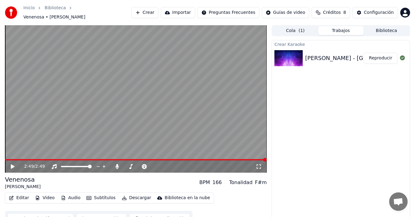
scroll to position [4, 0]
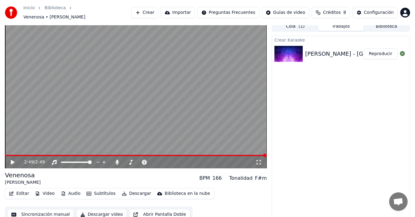
click at [97, 150] on video at bounding box center [136, 94] width 262 height 147
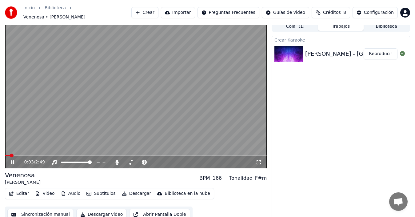
click at [82, 155] on span at bounding box center [136, 155] width 262 height 1
click at [12, 160] on icon at bounding box center [12, 162] width 3 height 4
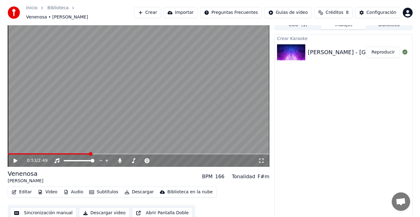
scroll to position [7, 0]
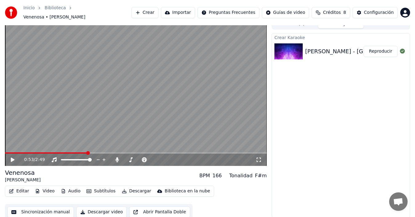
click at [46, 188] on button "Video" at bounding box center [45, 191] width 24 height 9
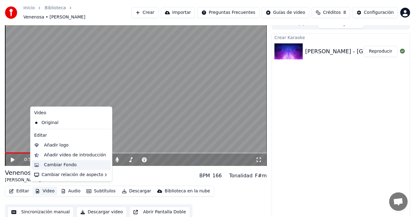
click at [62, 166] on div "Cambiar Fondo" at bounding box center [60, 165] width 33 height 6
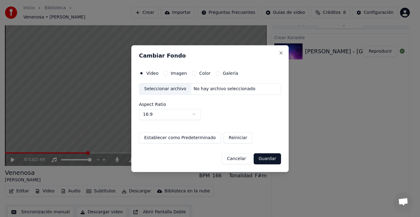
click at [166, 74] on button "Imagen" at bounding box center [165, 73] width 5 height 5
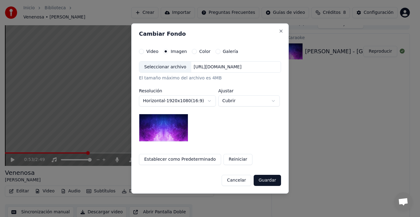
click at [192, 52] on button "Color" at bounding box center [194, 51] width 5 height 5
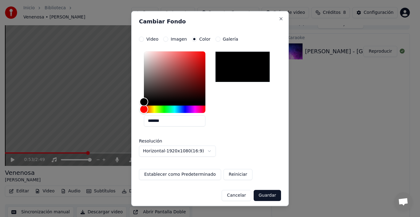
click at [216, 40] on button "Galería" at bounding box center [218, 38] width 5 height 5
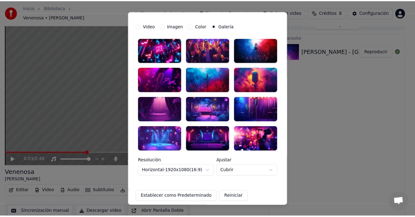
scroll to position [0, 0]
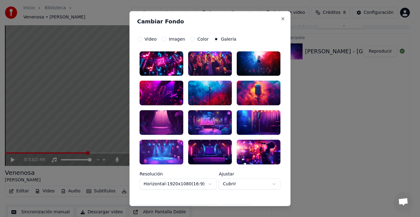
click at [169, 38] on label "Imagen" at bounding box center [177, 39] width 16 height 4
click at [166, 38] on button "Imagen" at bounding box center [163, 38] width 5 height 5
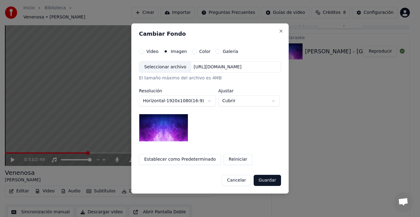
click at [173, 66] on div "Seleccionar archivo" at bounding box center [165, 67] width 52 height 11
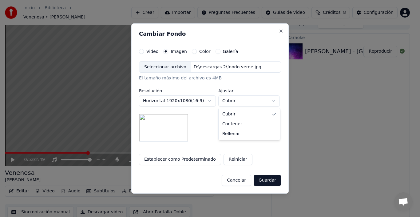
click at [240, 99] on body "**********" at bounding box center [207, 101] width 415 height 217
click at [268, 81] on body "**********" at bounding box center [207, 101] width 415 height 217
click at [270, 181] on button "Guardar" at bounding box center [267, 180] width 27 height 11
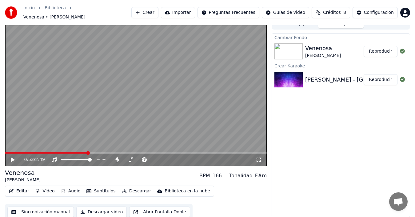
click at [13, 157] on icon at bounding box center [13, 159] width 4 height 4
click at [377, 50] on button "Reproducir" at bounding box center [381, 51] width 34 height 11
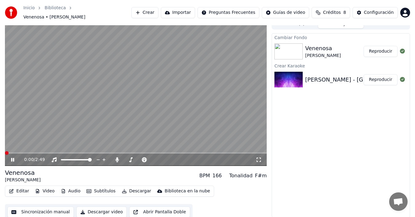
click at [53, 111] on video at bounding box center [136, 91] width 262 height 147
click at [12, 157] on icon at bounding box center [13, 159] width 4 height 4
click at [12, 158] on icon at bounding box center [12, 160] width 3 height 4
click at [11, 157] on icon at bounding box center [17, 159] width 14 height 5
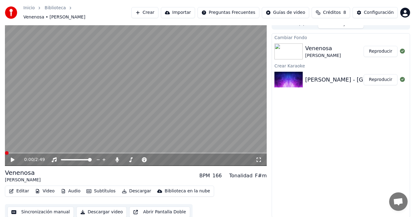
click at [12, 157] on icon at bounding box center [13, 159] width 4 height 4
click at [13, 157] on icon at bounding box center [17, 159] width 14 height 5
click at [37, 152] on span at bounding box center [136, 152] width 262 height 1
click at [10, 157] on icon at bounding box center [17, 159] width 14 height 5
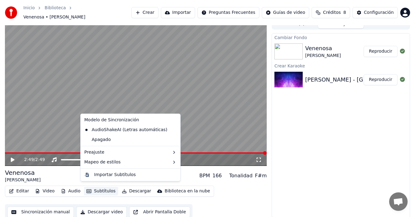
click at [98, 189] on button "Subtítulos" at bounding box center [101, 191] width 34 height 9
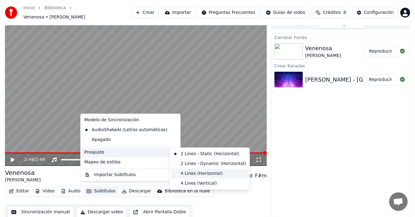
click at [206, 173] on div "4 Lines (Horizontal)" at bounding box center [210, 174] width 78 height 10
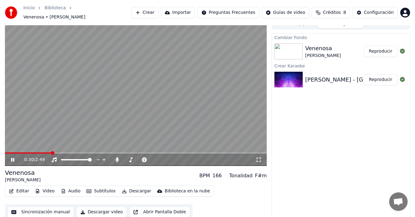
click at [13, 158] on icon at bounding box center [12, 160] width 3 height 4
click at [101, 188] on button "Subtítulos" at bounding box center [101, 191] width 34 height 9
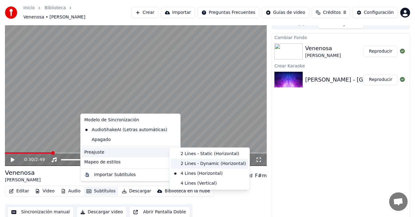
click at [203, 164] on div "2 Lines - Dynamic (Horizontal)" at bounding box center [210, 164] width 78 height 10
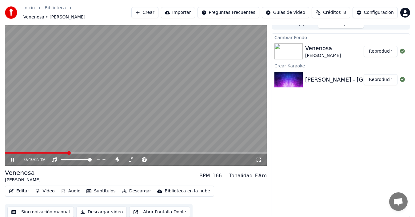
click at [100, 188] on button "Subtítulos" at bounding box center [101, 191] width 34 height 9
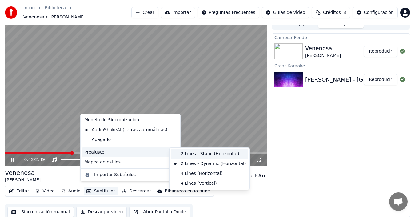
click at [187, 152] on div "2 Lines - Static (Horizontal)" at bounding box center [210, 154] width 78 height 10
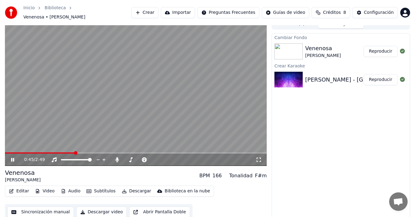
click at [12, 158] on icon at bounding box center [12, 160] width 3 height 4
click at [99, 188] on button "Subtítulos" at bounding box center [101, 191] width 34 height 9
click at [59, 173] on div "Venenosa [PERSON_NAME] BPM 166 Tonalidad F#m" at bounding box center [136, 175] width 262 height 15
click at [9, 157] on div "0:45 / 2:49" at bounding box center [135, 160] width 257 height 6
click at [11, 157] on icon at bounding box center [17, 159] width 14 height 5
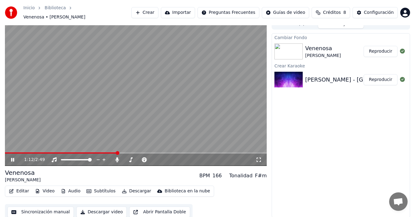
click at [12, 158] on icon at bounding box center [12, 160] width 3 height 4
click at [20, 188] on button "Editar" at bounding box center [18, 191] width 25 height 9
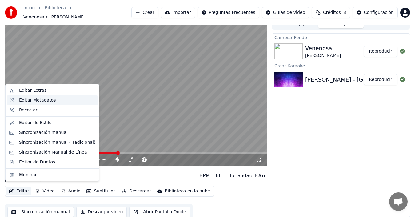
click at [40, 102] on div "Editar Metadatos" at bounding box center [37, 100] width 37 height 6
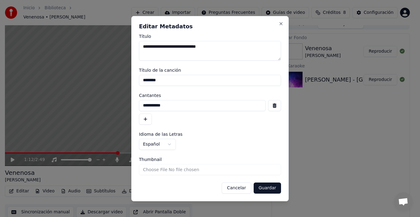
click at [239, 190] on button "Cancelar" at bounding box center [237, 187] width 30 height 11
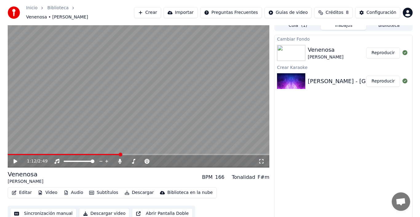
scroll to position [7, 0]
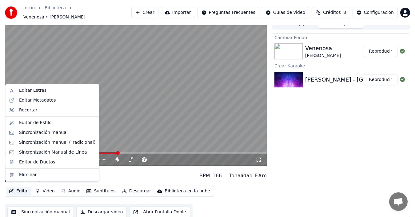
click at [18, 187] on button "Editar" at bounding box center [18, 191] width 25 height 9
click at [37, 101] on div "Editar Metadatos" at bounding box center [37, 100] width 37 height 6
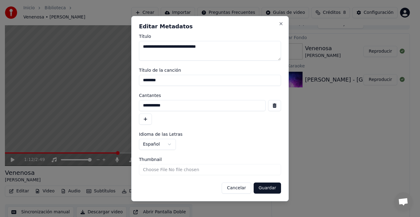
click at [171, 90] on form "**********" at bounding box center [210, 113] width 142 height 159
click at [236, 188] on button "Cancelar" at bounding box center [237, 187] width 30 height 11
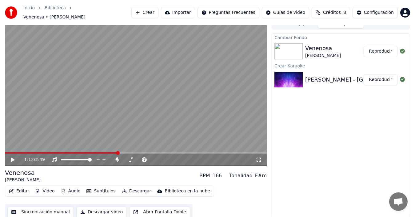
click at [23, 187] on button "Editar" at bounding box center [18, 191] width 25 height 9
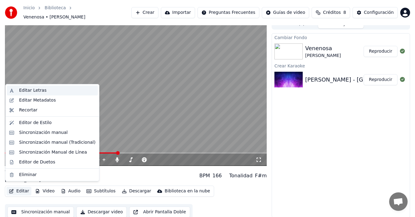
click at [31, 90] on div "Editar Letras" at bounding box center [32, 90] width 27 height 6
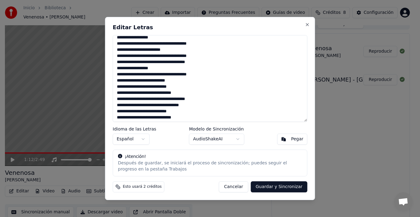
scroll to position [263, 0]
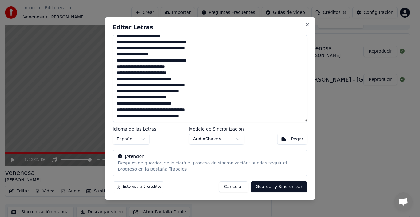
click at [239, 186] on button "Cancelar" at bounding box center [234, 186] width 30 height 11
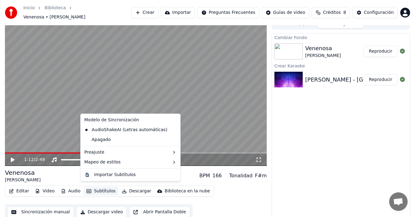
click at [98, 188] on button "Subtítulos" at bounding box center [101, 191] width 34 height 9
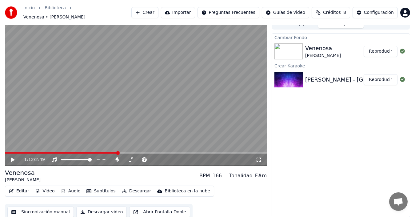
click at [246, 198] on div "Editar Video Audio Subtítulos Descargar Biblioteca en la nube Sincronización ma…" at bounding box center [136, 202] width 262 height 34
click at [17, 188] on button "Editar" at bounding box center [18, 191] width 25 height 9
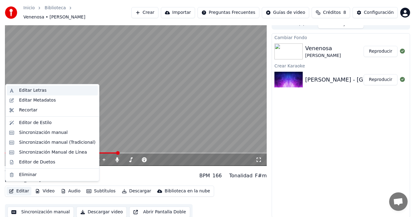
click at [38, 92] on div "Editar Letras" at bounding box center [32, 90] width 27 height 6
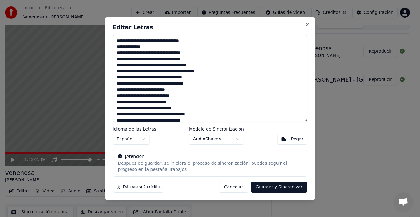
click at [235, 186] on button "Cancelar" at bounding box center [234, 186] width 30 height 11
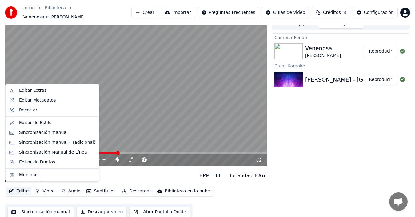
click at [23, 189] on button "Editar" at bounding box center [18, 191] width 25 height 9
click at [45, 102] on div "Editar Metadatos" at bounding box center [37, 100] width 37 height 6
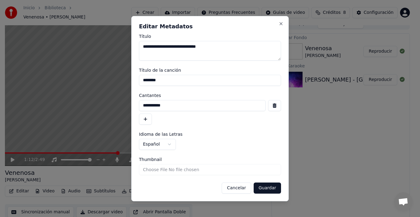
click at [234, 188] on button "Cancelar" at bounding box center [237, 187] width 30 height 11
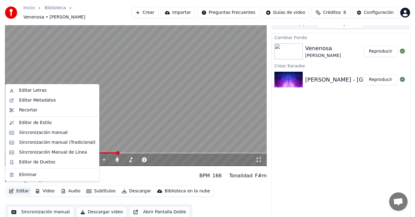
click at [20, 188] on button "Editar" at bounding box center [18, 191] width 25 height 9
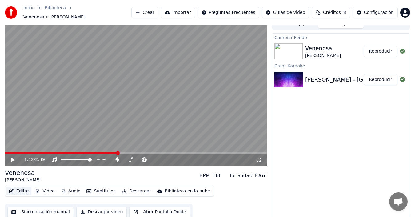
click at [17, 189] on button "Editar" at bounding box center [18, 191] width 25 height 9
click at [20, 188] on button "Editar" at bounding box center [18, 191] width 25 height 9
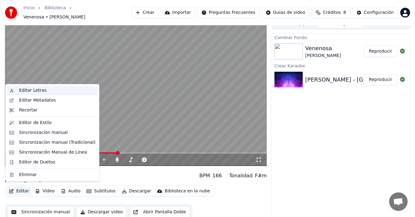
click at [41, 90] on div "Editar Letras" at bounding box center [32, 90] width 27 height 6
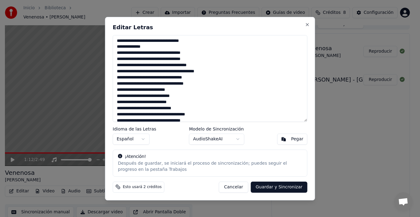
click at [154, 46] on textarea at bounding box center [210, 78] width 195 height 87
drag, startPoint x: 132, startPoint y: 41, endPoint x: 117, endPoint y: 40, distance: 14.8
click at [117, 40] on textarea at bounding box center [210, 78] width 195 height 87
click at [119, 41] on textarea at bounding box center [210, 78] width 195 height 87
paste textarea "*****"
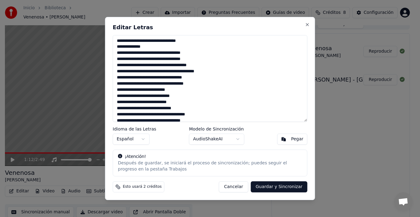
click at [152, 66] on textarea at bounding box center [210, 78] width 195 height 87
click at [167, 65] on textarea at bounding box center [210, 78] width 195 height 87
click at [197, 65] on textarea at bounding box center [210, 78] width 195 height 87
click at [129, 70] on textarea at bounding box center [210, 78] width 195 height 87
paste textarea "*"
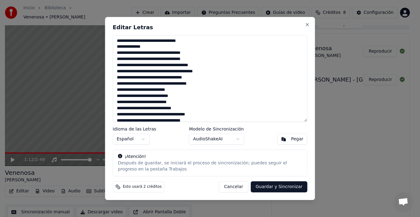
paste textarea "*"
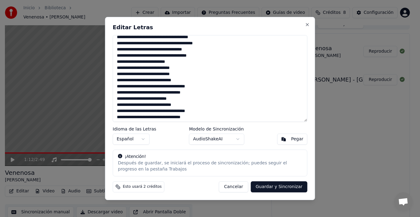
scroll to position [62, 0]
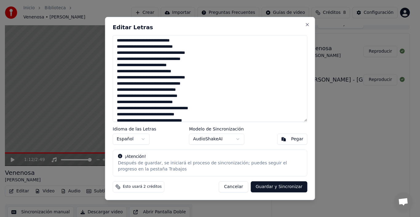
paste textarea "*"
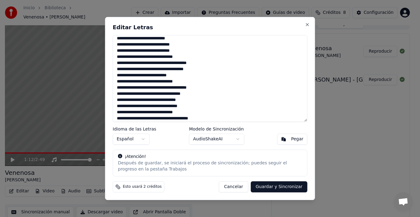
scroll to position [58, 0]
paste textarea "*"
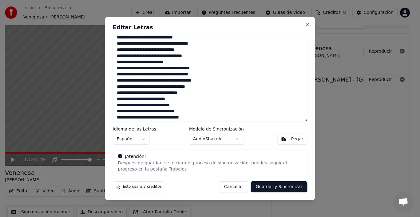
scroll to position [119, 0]
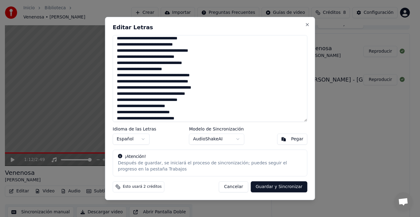
paste textarea "*"
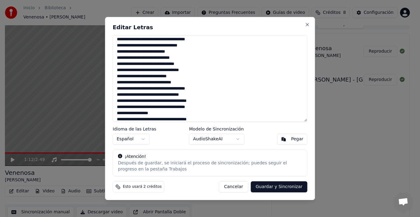
scroll to position [181, 0]
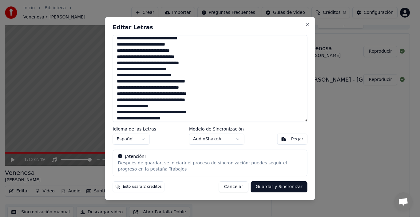
click at [143, 62] on textarea at bounding box center [210, 78] width 195 height 87
paste textarea "*"
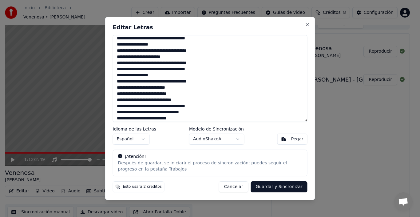
scroll to position [211, 0]
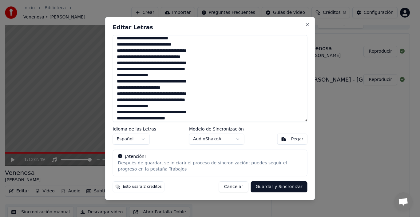
click at [194, 56] on textarea at bounding box center [210, 78] width 195 height 87
paste textarea "*"
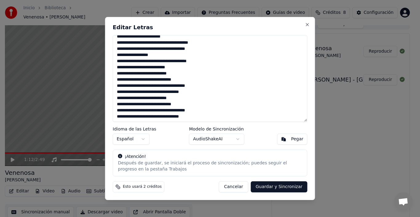
scroll to position [263, 0]
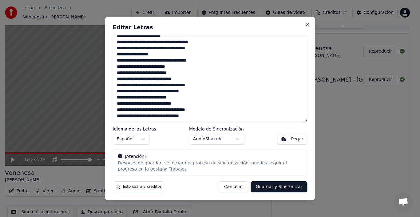
paste textarea "*"
type textarea "**********"
click at [280, 188] on button "Guardar y Sincronizar" at bounding box center [279, 186] width 57 height 11
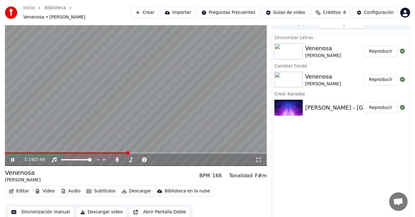
click at [11, 159] on icon at bounding box center [17, 159] width 14 height 5
click at [11, 157] on icon at bounding box center [17, 159] width 14 height 5
click at [13, 157] on icon at bounding box center [17, 159] width 14 height 5
click at [5, 152] on span at bounding box center [5, 152] width 0 height 1
click at [12, 157] on icon at bounding box center [13, 159] width 4 height 4
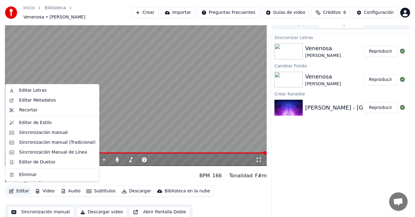
click at [17, 188] on button "Editar" at bounding box center [18, 191] width 25 height 9
click at [34, 89] on div "Editar Letras" at bounding box center [32, 90] width 27 height 6
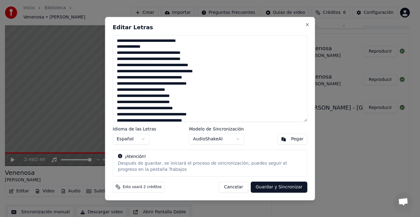
click at [165, 102] on textarea at bounding box center [210, 78] width 195 height 87
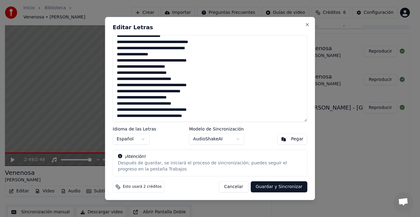
type textarea "**********"
click at [282, 189] on button "Guardar y Sincronizar" at bounding box center [279, 186] width 57 height 11
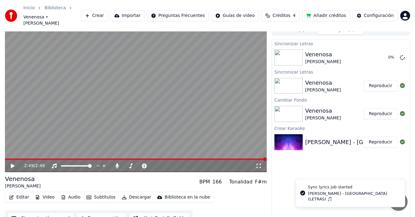
scroll to position [10, 0]
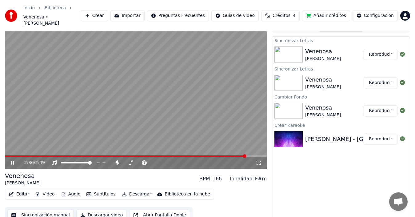
click at [11, 160] on icon at bounding box center [17, 162] width 14 height 5
click at [133, 190] on button "Descargar" at bounding box center [136, 194] width 34 height 9
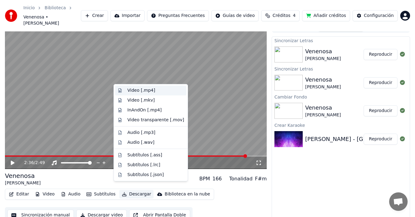
click at [155, 90] on div "Video [.mp4]" at bounding box center [155, 90] width 57 height 6
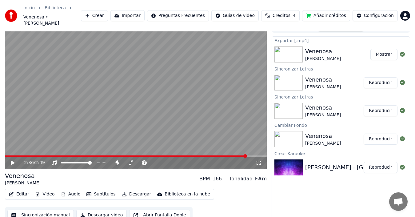
click at [388, 49] on button "Mostrar" at bounding box center [383, 54] width 27 height 11
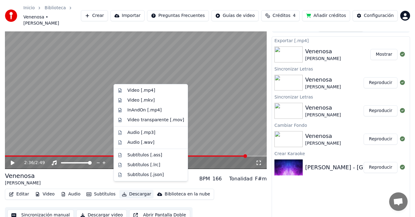
click at [127, 190] on button "Descargar" at bounding box center [136, 194] width 34 height 9
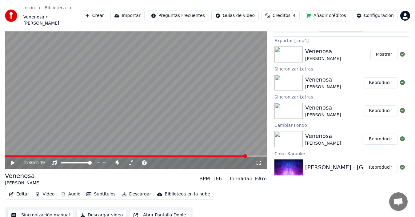
click at [62, 171] on div "Venenosa [PERSON_NAME] BPM 166 Tonalidad F#m" at bounding box center [136, 178] width 262 height 15
click at [117, 160] on icon at bounding box center [117, 162] width 3 height 5
click at [25, 155] on span at bounding box center [126, 155] width 242 height 1
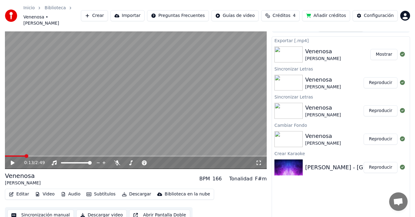
click at [9, 160] on div "0:13 / 2:49" at bounding box center [135, 163] width 257 height 6
click at [11, 161] on icon at bounding box center [13, 163] width 4 height 4
click at [21, 190] on button "Editar" at bounding box center [18, 194] width 25 height 9
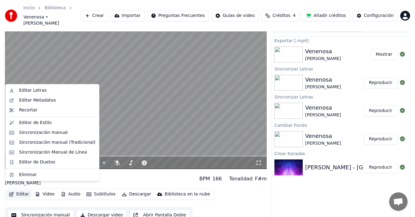
click at [119, 171] on div "Venenosa [PERSON_NAME] BPM 166 Tonalidad F#m" at bounding box center [136, 178] width 262 height 15
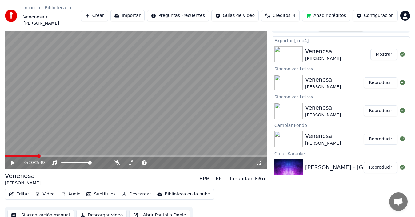
click at [19, 190] on button "Editar" at bounding box center [18, 194] width 25 height 9
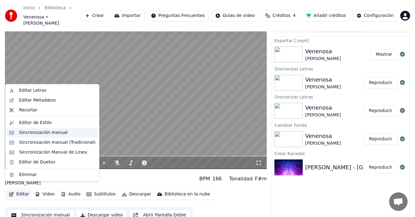
click at [44, 133] on div "Sincronización manual" at bounding box center [43, 132] width 49 height 6
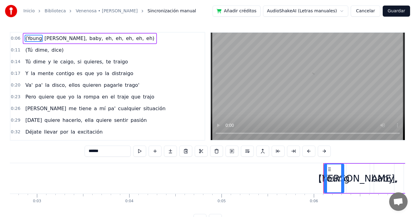
scroll to position [0, 532]
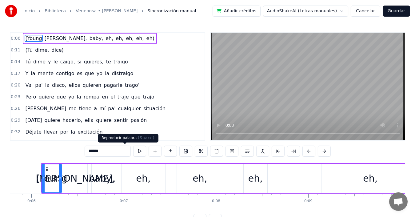
click at [133, 151] on button at bounding box center [139, 150] width 13 height 11
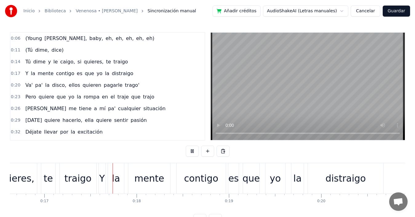
scroll to position [0, 1553]
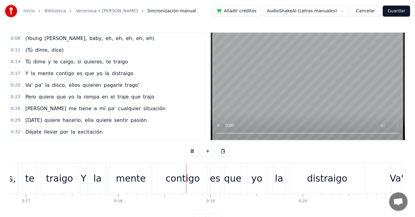
click at [366, 12] on button "Cancelar" at bounding box center [366, 11] width 30 height 11
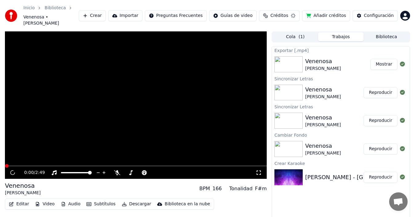
scroll to position [7, 0]
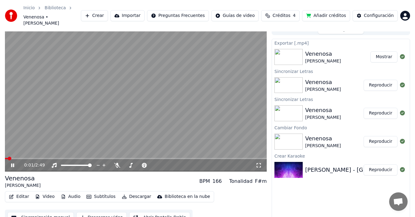
click at [93, 90] on video at bounding box center [136, 97] width 262 height 147
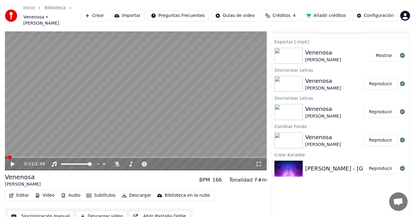
scroll to position [10, 0]
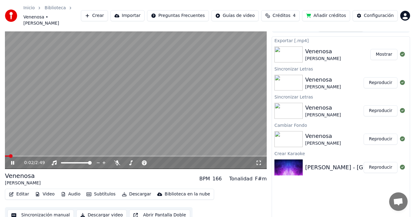
click at [105, 124] on video at bounding box center [136, 95] width 262 height 147
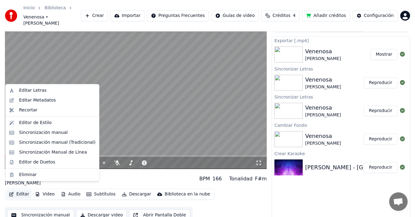
click at [18, 190] on button "Editar" at bounding box center [18, 194] width 25 height 9
click at [57, 141] on div "Sincronización manual (Tradicional)" at bounding box center [57, 142] width 76 height 6
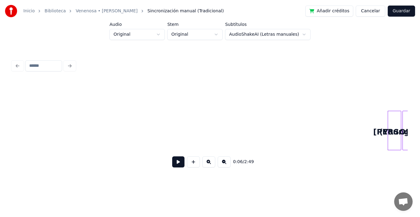
click at [173, 166] on button at bounding box center [178, 161] width 12 height 11
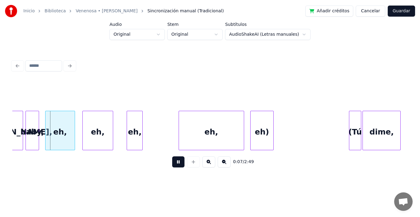
click at [172, 156] on button at bounding box center [178, 161] width 12 height 11
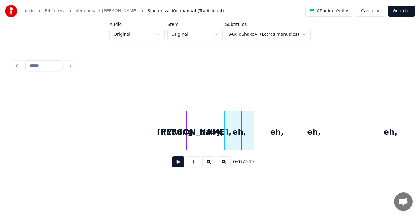
scroll to position [0, 183]
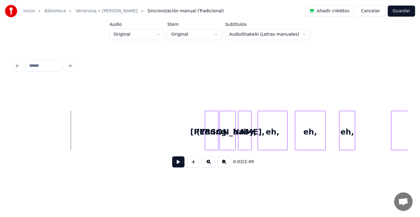
click at [175, 165] on button at bounding box center [178, 161] width 12 height 11
click at [172, 156] on button at bounding box center [178, 161] width 12 height 11
click at [188, 127] on div at bounding box center [188, 130] width 2 height 39
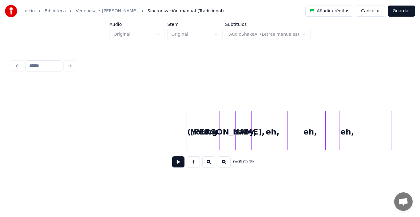
click at [173, 165] on button at bounding box center [178, 161] width 12 height 11
click at [172, 156] on button at bounding box center [178, 161] width 12 height 11
click at [172, 165] on button at bounding box center [178, 161] width 12 height 11
click at [172, 156] on button at bounding box center [178, 161] width 12 height 11
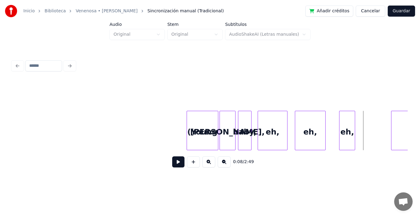
click at [175, 161] on button at bounding box center [178, 161] width 12 height 11
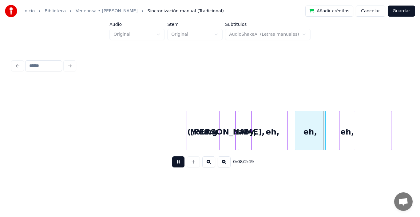
click at [172, 156] on button at bounding box center [178, 161] width 12 height 11
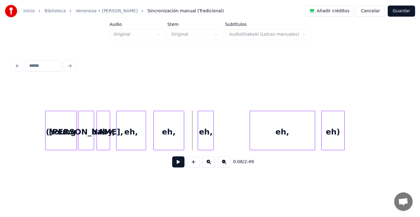
scroll to position [0, 308]
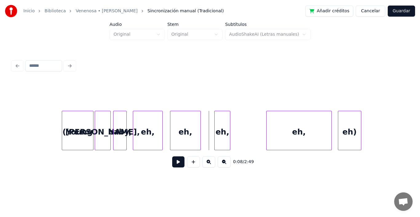
click at [94, 104] on div at bounding box center [210, 95] width 396 height 31
click at [172, 163] on button at bounding box center [178, 161] width 12 height 11
click at [185, 133] on div "eh," at bounding box center [185, 132] width 30 height 42
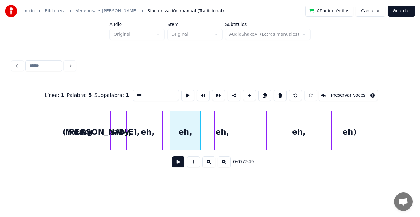
click at [184, 128] on div "eh," at bounding box center [185, 132] width 30 height 42
click at [280, 92] on button at bounding box center [280, 95] width 13 height 11
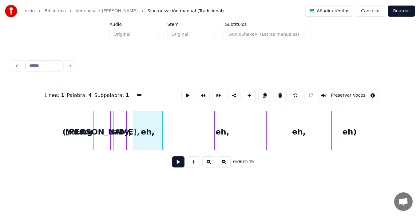
click at [146, 125] on div "eh," at bounding box center [147, 132] width 29 height 42
click at [279, 94] on button at bounding box center [280, 95] width 13 height 11
type input "*****"
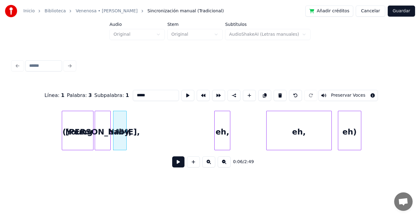
click at [127, 120] on div "baby," at bounding box center [120, 130] width 14 height 39
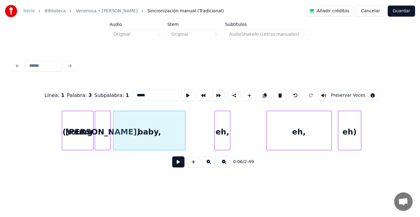
click at [185, 124] on div at bounding box center [184, 130] width 2 height 39
click at [198, 117] on div at bounding box center [199, 130] width 2 height 39
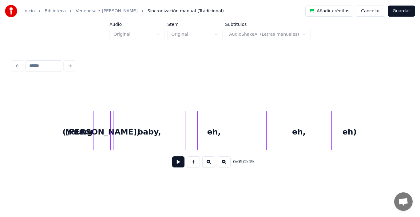
click at [173, 165] on button at bounding box center [178, 161] width 12 height 11
click at [172, 156] on button at bounding box center [178, 161] width 12 height 11
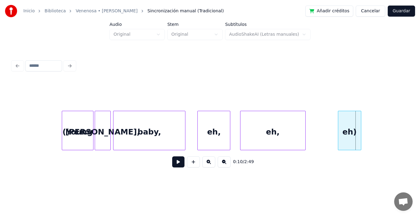
click at [279, 128] on div "eh," at bounding box center [273, 132] width 65 height 42
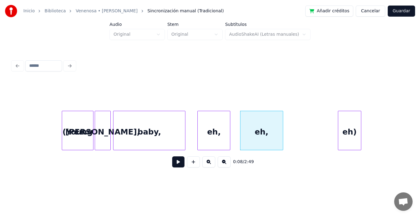
click at [282, 130] on div at bounding box center [282, 130] width 2 height 39
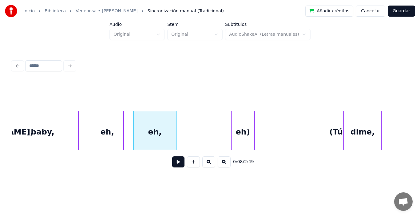
scroll to position [0, 419]
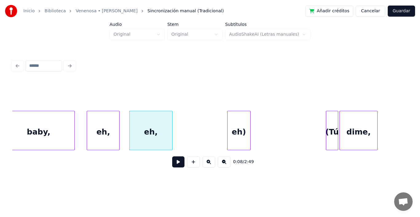
click at [101, 127] on div "eh," at bounding box center [103, 132] width 32 height 42
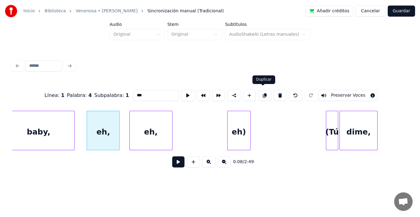
click at [262, 92] on button at bounding box center [264, 95] width 13 height 11
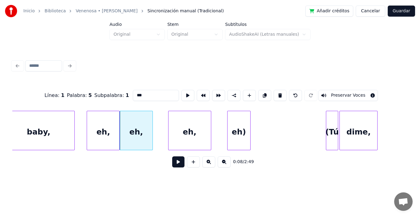
click at [201, 126] on div "eh," at bounding box center [190, 132] width 42 height 42
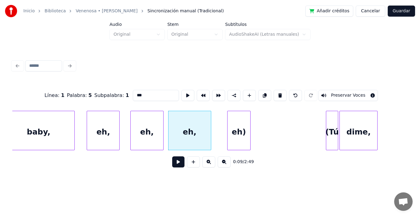
click at [145, 129] on div "eh," at bounding box center [147, 132] width 32 height 42
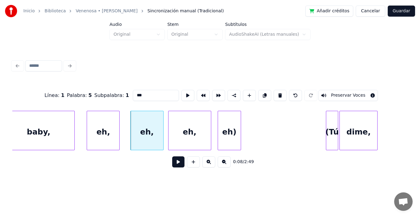
click at [232, 123] on div "eh)" at bounding box center [229, 132] width 23 height 42
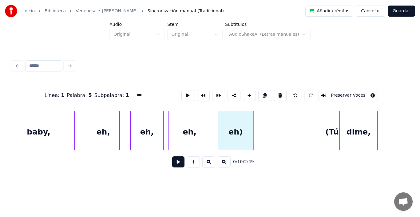
click at [253, 125] on div at bounding box center [253, 130] width 2 height 39
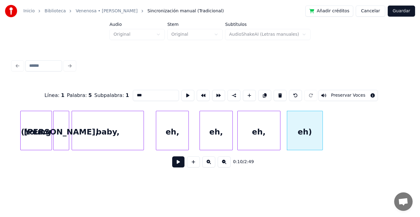
scroll to position [0, 333]
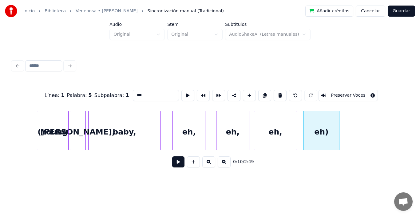
click at [89, 116] on div at bounding box center [90, 130] width 2 height 39
type input "*****"
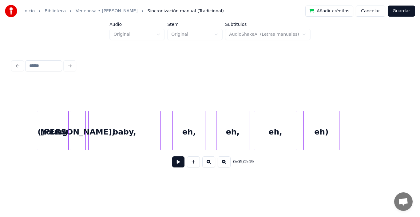
click at [173, 166] on button at bounding box center [178, 161] width 12 height 11
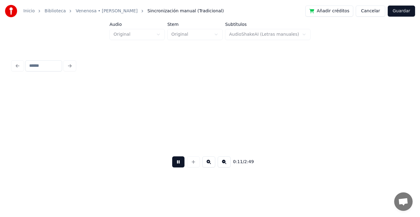
scroll to position [0, 729]
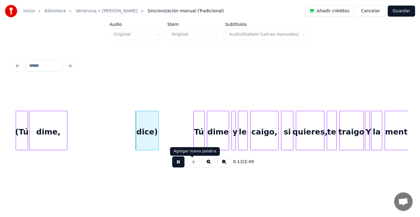
click at [173, 163] on button at bounding box center [178, 161] width 12 height 11
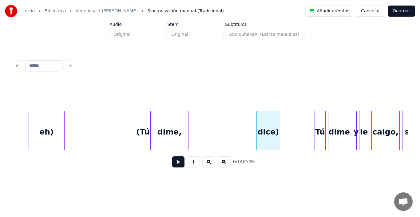
scroll to position [0, 574]
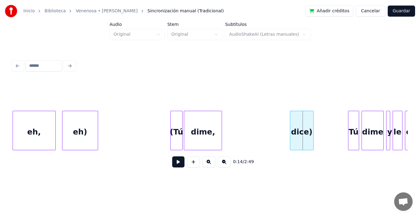
click at [174, 167] on button at bounding box center [178, 161] width 12 height 11
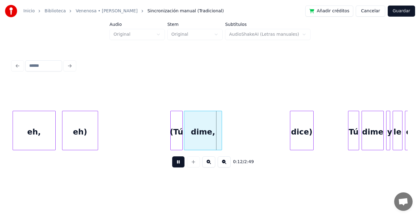
click at [175, 166] on button at bounding box center [178, 161] width 12 height 11
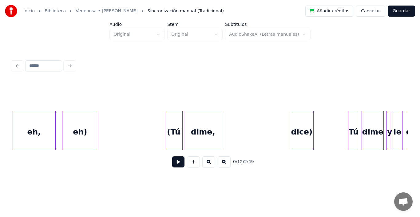
click at [166, 121] on div at bounding box center [166, 130] width 2 height 39
click at [175, 167] on button at bounding box center [178, 161] width 12 height 11
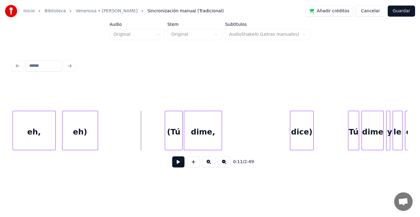
click at [174, 165] on button at bounding box center [178, 161] width 12 height 11
click at [175, 166] on button at bounding box center [178, 161] width 12 height 11
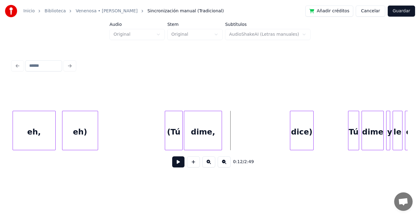
click at [175, 164] on button at bounding box center [178, 161] width 12 height 11
click at [175, 163] on button at bounding box center [178, 161] width 12 height 11
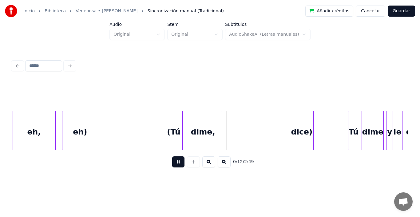
click at [175, 163] on button at bounding box center [178, 161] width 12 height 11
click at [175, 166] on button at bounding box center [178, 161] width 12 height 11
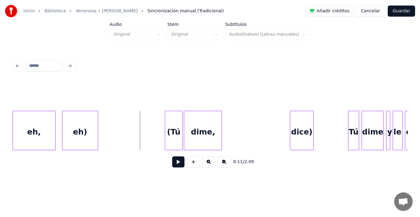
click at [177, 162] on button at bounding box center [178, 161] width 12 height 11
click at [174, 164] on button at bounding box center [178, 161] width 12 height 11
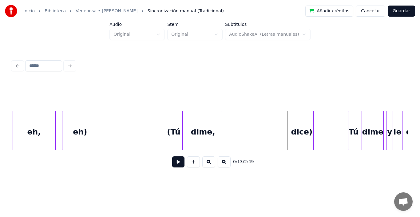
click at [176, 165] on button at bounding box center [178, 161] width 12 height 11
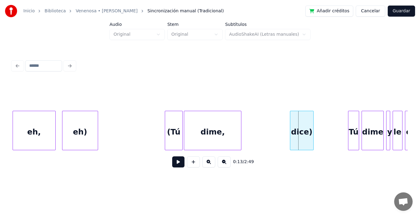
click at [241, 128] on div at bounding box center [240, 130] width 2 height 39
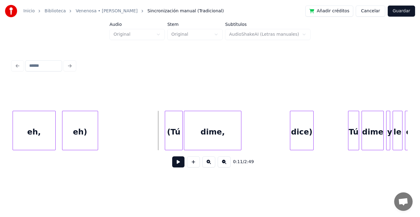
click at [172, 162] on button at bounding box center [178, 161] width 12 height 11
click at [175, 163] on button at bounding box center [178, 161] width 12 height 11
click at [292, 117] on div "dice)" at bounding box center [301, 132] width 23 height 42
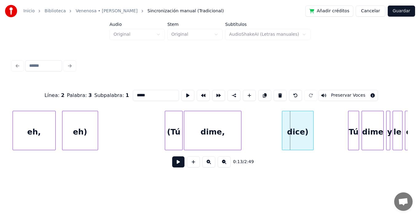
click at [283, 119] on div at bounding box center [283, 130] width 2 height 39
click at [339, 121] on div at bounding box center [340, 130] width 2 height 39
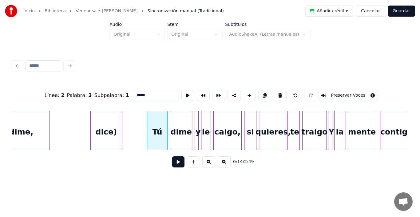
scroll to position [0, 749]
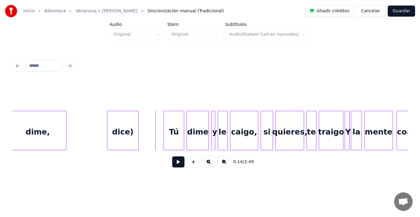
click at [174, 164] on button at bounding box center [178, 161] width 12 height 11
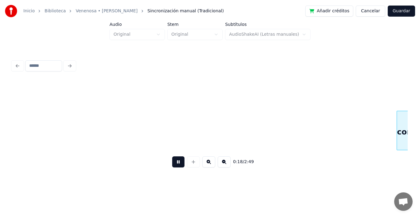
scroll to position [0, 1145]
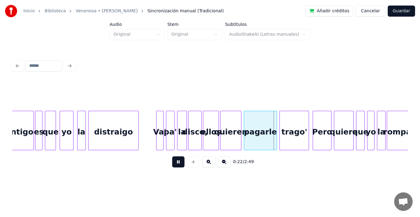
click at [175, 167] on button at bounding box center [178, 161] width 12 height 11
click at [148, 122] on div at bounding box center [149, 130] width 2 height 39
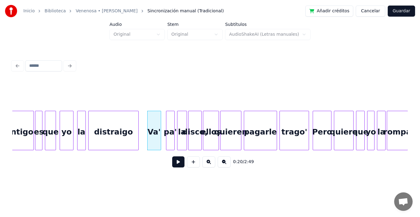
click at [160, 121] on div at bounding box center [160, 130] width 2 height 39
click at [163, 117] on div at bounding box center [164, 130] width 2 height 39
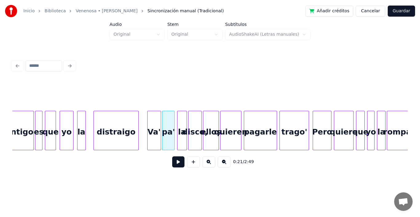
click at [94, 118] on div at bounding box center [95, 130] width 2 height 39
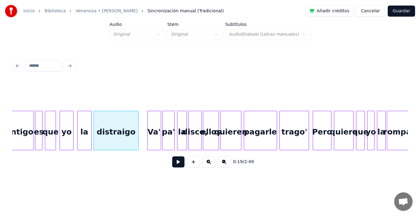
click at [90, 117] on div at bounding box center [90, 130] width 2 height 39
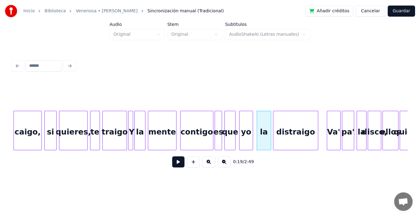
scroll to position [0, 916]
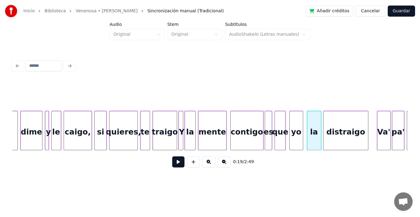
click at [172, 165] on button at bounding box center [178, 161] width 12 height 11
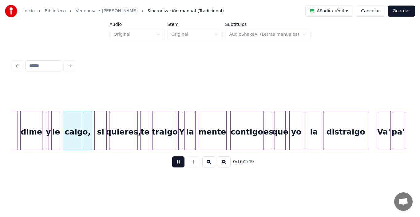
click at [172, 165] on button at bounding box center [178, 161] width 12 height 11
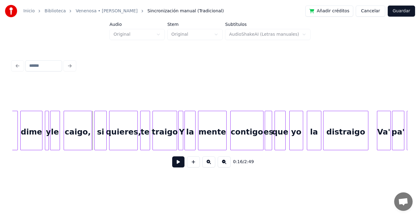
click at [55, 122] on div "le" at bounding box center [54, 132] width 9 height 42
click at [63, 113] on div at bounding box center [63, 130] width 2 height 39
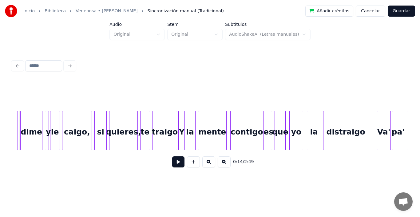
click at [173, 165] on button at bounding box center [178, 161] width 12 height 11
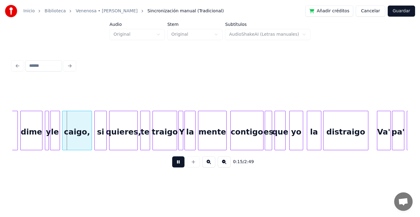
click at [173, 165] on button at bounding box center [178, 161] width 12 height 11
click at [56, 116] on div at bounding box center [56, 130] width 2 height 39
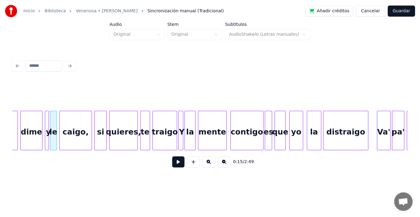
click at [60, 113] on div at bounding box center [61, 130] width 2 height 39
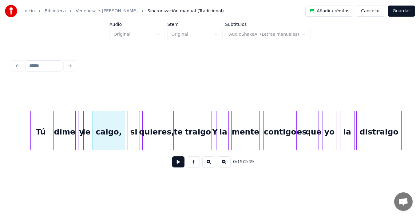
scroll to position [0, 832]
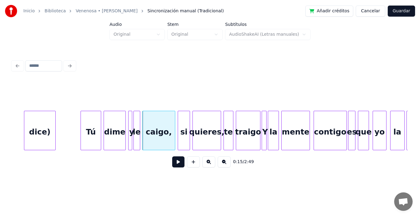
click at [143, 117] on div at bounding box center [144, 130] width 2 height 39
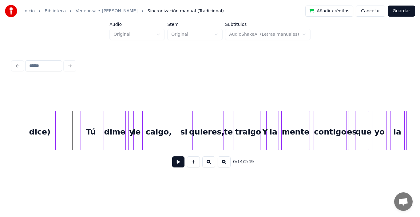
click at [174, 166] on button at bounding box center [178, 161] width 12 height 11
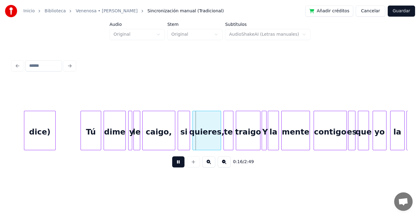
click at [174, 166] on button at bounding box center [178, 161] width 12 height 11
click at [170, 114] on div at bounding box center [170, 130] width 2 height 39
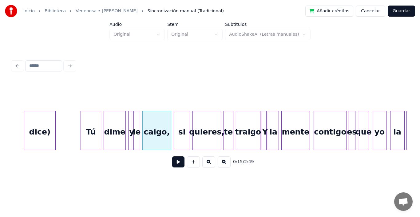
click at [174, 112] on div at bounding box center [175, 130] width 2 height 39
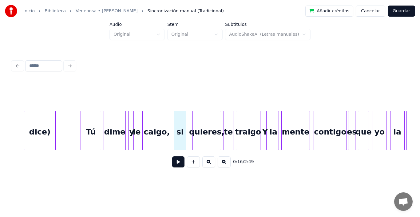
click at [184, 113] on div at bounding box center [185, 130] width 2 height 39
click at [188, 113] on div at bounding box center [189, 130] width 2 height 39
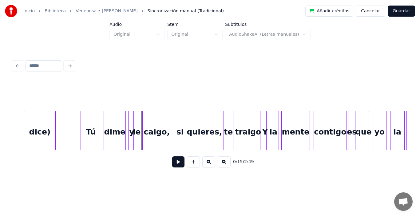
click at [176, 164] on button at bounding box center [178, 161] width 12 height 11
click at [172, 163] on button at bounding box center [178, 161] width 12 height 11
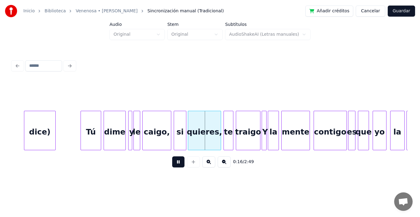
click at [172, 163] on button at bounding box center [178, 161] width 12 height 11
click at [167, 116] on div at bounding box center [167, 130] width 2 height 39
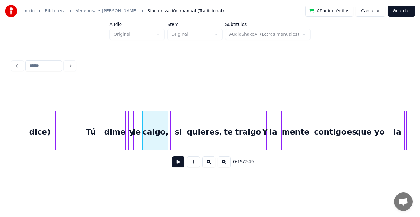
click at [172, 116] on div at bounding box center [172, 130] width 2 height 39
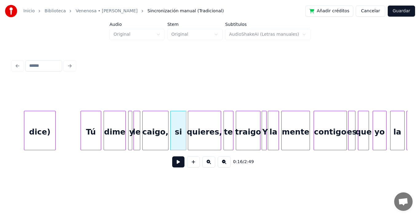
click at [174, 165] on button at bounding box center [178, 161] width 12 height 11
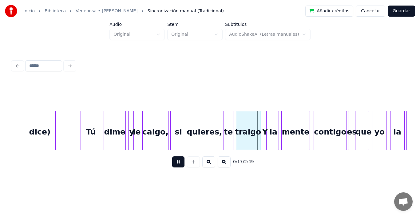
click at [174, 165] on button at bounding box center [178, 161] width 12 height 11
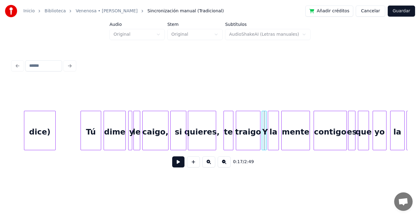
click at [215, 117] on div at bounding box center [215, 130] width 2 height 39
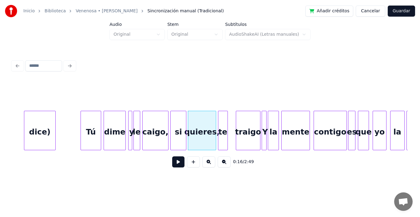
click at [222, 114] on div "te" at bounding box center [222, 132] width 9 height 42
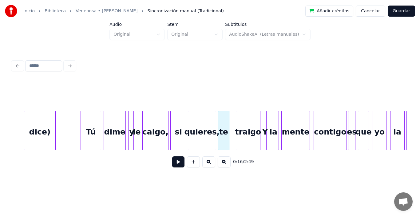
click at [229, 116] on div at bounding box center [228, 130] width 2 height 39
click at [231, 116] on div at bounding box center [232, 130] width 2 height 39
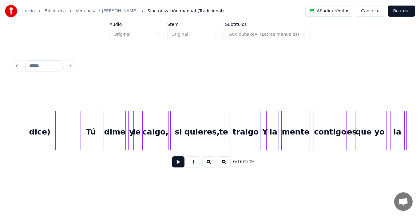
click at [174, 165] on button at bounding box center [178, 161] width 12 height 11
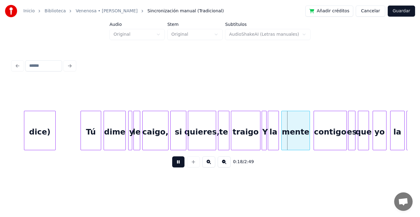
click at [174, 165] on button at bounding box center [178, 161] width 12 height 11
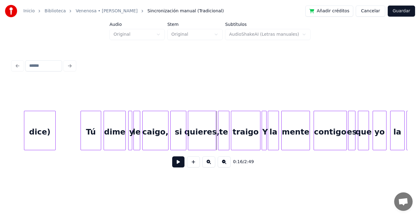
click at [174, 165] on button at bounding box center [178, 161] width 12 height 11
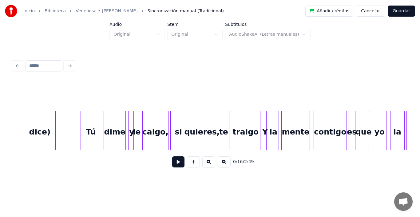
click at [173, 162] on button at bounding box center [178, 161] width 12 height 11
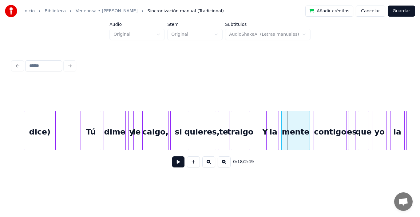
click at [249, 116] on div at bounding box center [249, 130] width 2 height 39
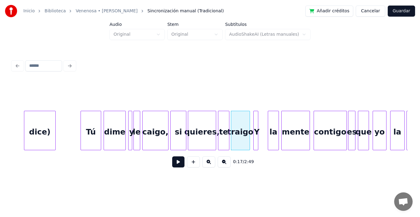
click at [256, 111] on div "Y" at bounding box center [257, 132] width 6 height 42
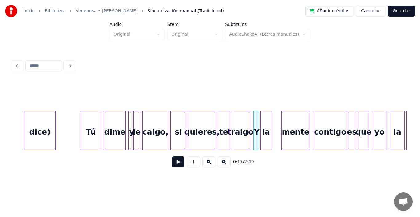
click at [264, 119] on div "la" at bounding box center [266, 132] width 10 height 42
click at [272, 117] on div at bounding box center [272, 130] width 2 height 39
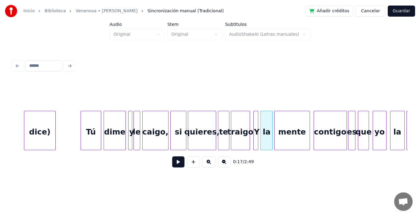
click at [275, 113] on div at bounding box center [276, 130] width 2 height 39
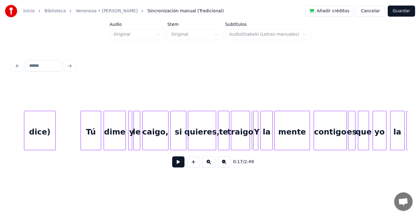
click at [175, 165] on button at bounding box center [178, 161] width 12 height 11
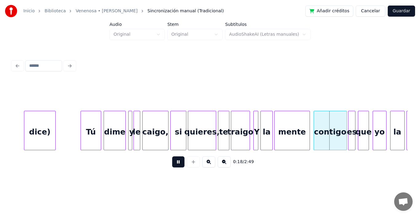
click at [175, 165] on button at bounding box center [178, 161] width 12 height 11
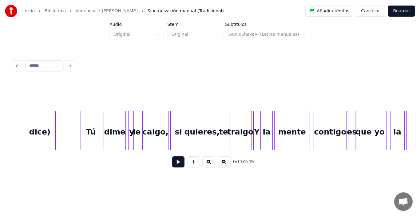
click at [173, 165] on button at bounding box center [178, 161] width 12 height 11
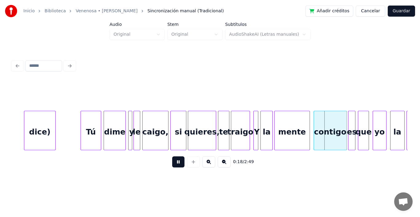
click at [173, 165] on button at bounding box center [178, 161] width 12 height 11
click at [303, 117] on div at bounding box center [303, 130] width 2 height 39
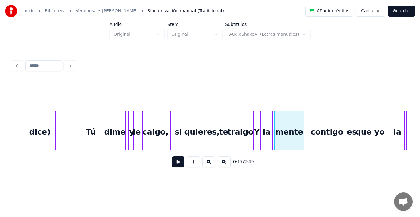
click at [308, 116] on div at bounding box center [309, 130] width 2 height 39
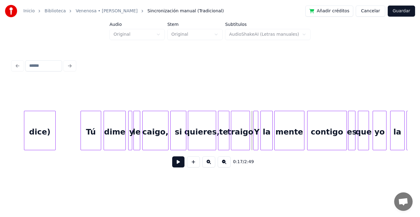
click at [172, 163] on button at bounding box center [178, 161] width 12 height 11
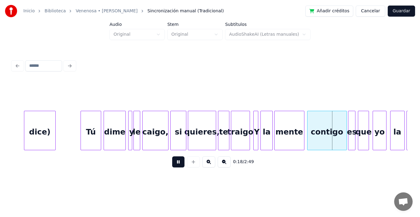
click at [172, 163] on button at bounding box center [178, 161] width 12 height 11
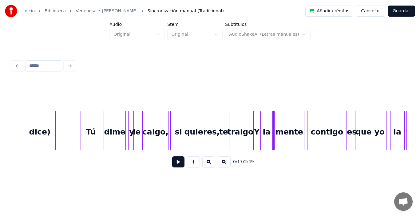
click at [173, 163] on button at bounding box center [178, 161] width 12 height 11
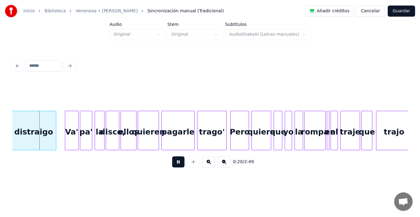
click at [173, 163] on button at bounding box center [178, 161] width 12 height 11
click at [52, 119] on div at bounding box center [52, 130] width 2 height 39
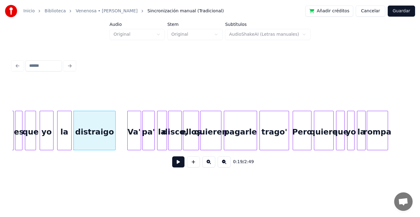
scroll to position [0, 1057]
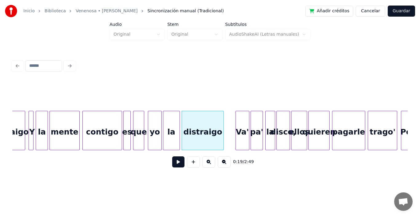
click at [165, 116] on div at bounding box center [164, 130] width 2 height 39
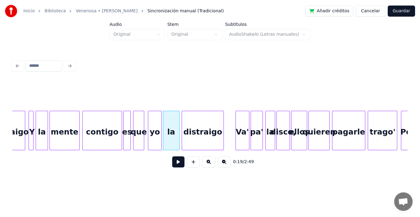
click at [179, 115] on div at bounding box center [178, 130] width 2 height 39
click at [236, 117] on div at bounding box center [236, 130] width 2 height 39
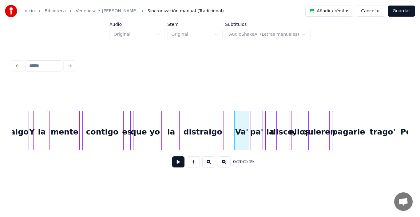
click at [173, 166] on button at bounding box center [178, 161] width 12 height 11
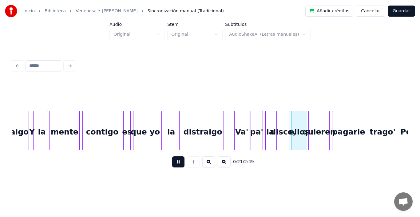
click at [173, 166] on button at bounding box center [178, 161] width 12 height 11
click at [271, 125] on div "la" at bounding box center [269, 132] width 9 height 42
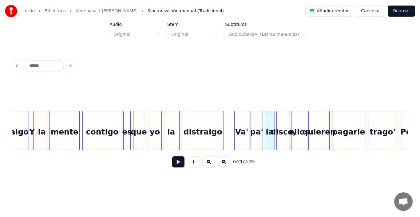
click at [173, 166] on button at bounding box center [178, 161] width 12 height 11
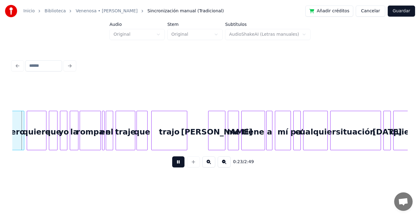
click at [173, 166] on button at bounding box center [178, 161] width 12 height 11
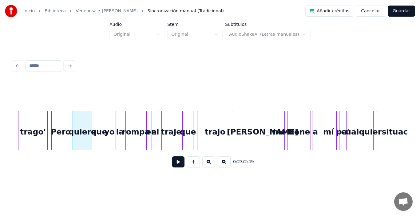
scroll to position [0, 1390]
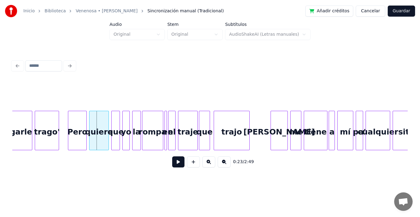
click at [58, 113] on div at bounding box center [58, 130] width 2 height 39
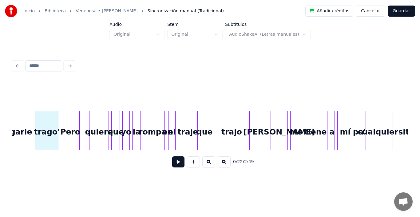
click at [69, 116] on div "Pero" at bounding box center [70, 132] width 18 height 42
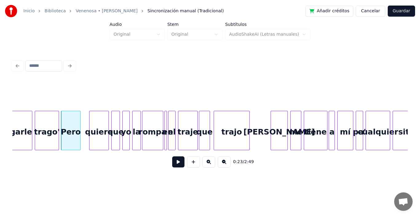
click at [80, 115] on div at bounding box center [79, 130] width 2 height 39
click at [83, 116] on div at bounding box center [84, 130] width 2 height 39
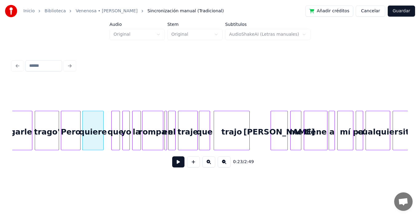
click at [103, 117] on div at bounding box center [102, 130] width 2 height 39
click at [109, 127] on div "que" at bounding box center [110, 132] width 8 height 42
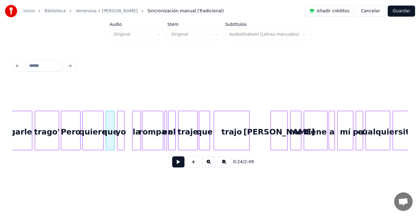
click at [121, 127] on div "yo" at bounding box center [120, 132] width 7 height 42
click at [132, 127] on div "la" at bounding box center [132, 132] width 8 height 42
click at [130, 128] on div "la" at bounding box center [130, 132] width 8 height 42
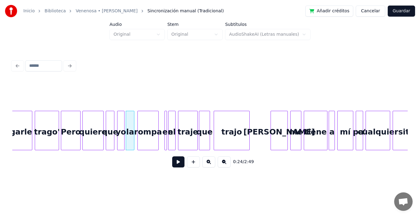
click at [146, 126] on div "rompa" at bounding box center [148, 132] width 20 height 42
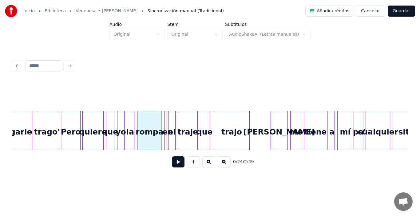
click at [161, 121] on div at bounding box center [161, 130] width 2 height 39
click at [173, 163] on button at bounding box center [178, 161] width 12 height 11
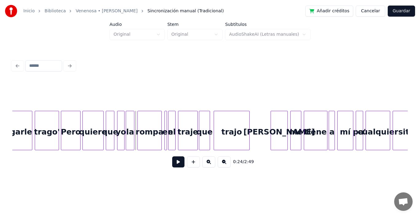
click at [173, 164] on button at bounding box center [178, 161] width 12 height 11
click at [173, 165] on button at bounding box center [178, 161] width 12 height 11
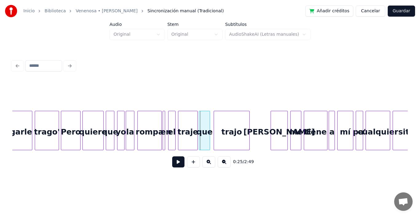
click at [165, 123] on div "en" at bounding box center [166, 132] width 6 height 42
click at [172, 125] on div at bounding box center [173, 130] width 2 height 39
click at [169, 121] on div "el" at bounding box center [170, 132] width 6 height 42
click at [181, 126] on div "traje" at bounding box center [183, 132] width 19 height 42
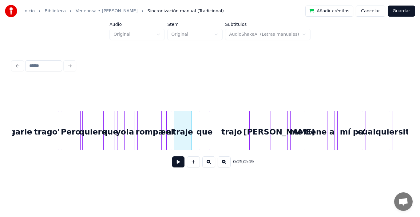
click at [191, 119] on div at bounding box center [191, 130] width 2 height 39
click at [198, 127] on div "que" at bounding box center [198, 132] width 10 height 42
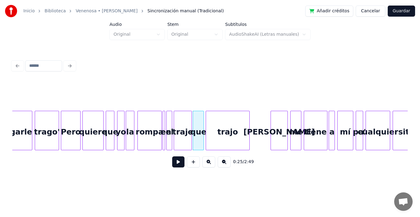
click at [207, 118] on div at bounding box center [207, 130] width 2 height 39
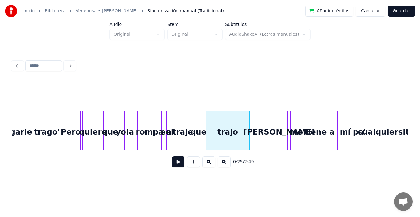
click at [249, 118] on div "trajo" at bounding box center [228, 130] width 44 height 39
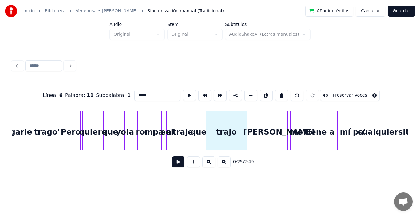
click at [245, 117] on div at bounding box center [246, 130] width 2 height 39
click at [267, 126] on div "[PERSON_NAME]" at bounding box center [268, 132] width 17 height 42
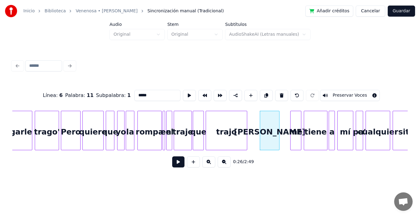
click at [279, 126] on div at bounding box center [278, 130] width 2 height 39
click at [287, 128] on div "me" at bounding box center [287, 132] width 10 height 42
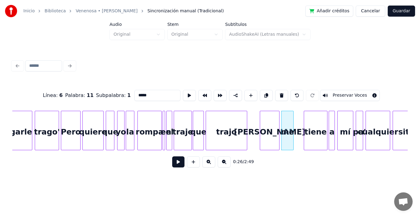
click at [292, 121] on div at bounding box center [293, 130] width 2 height 39
click at [308, 123] on div "tiene" at bounding box center [307, 132] width 23 height 42
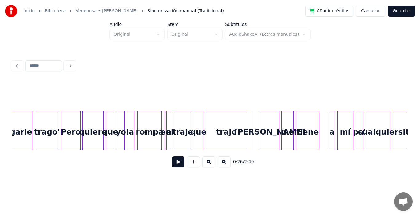
click at [172, 163] on button at bounding box center [178, 161] width 12 height 11
click at [174, 164] on button at bounding box center [178, 161] width 12 height 11
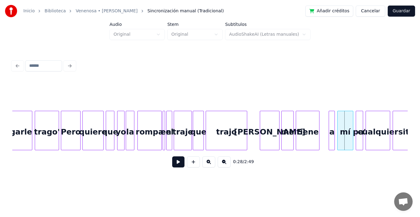
click at [174, 165] on button at bounding box center [178, 161] width 12 height 11
click at [314, 114] on div at bounding box center [314, 130] width 2 height 39
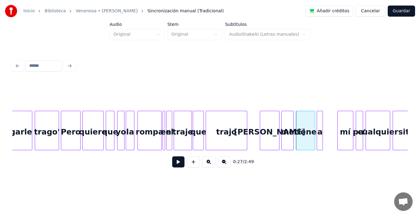
click at [320, 124] on div "a" at bounding box center [320, 132] width 6 height 42
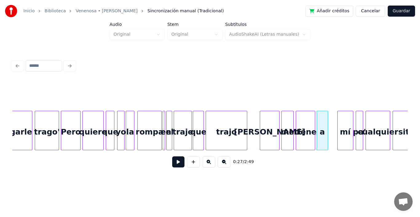
click at [328, 117] on div at bounding box center [327, 130] width 2 height 39
click at [338, 123] on div "mí" at bounding box center [338, 132] width 15 height 42
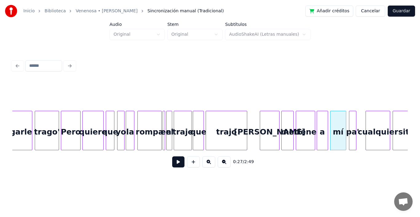
click at [354, 123] on div "pa'" at bounding box center [352, 132] width 7 height 42
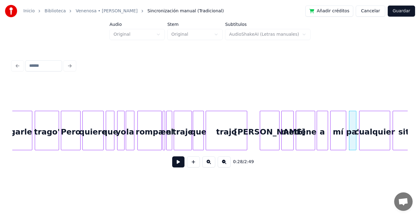
click at [360, 123] on div at bounding box center [361, 130] width 2 height 39
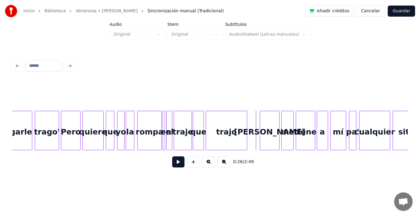
click at [173, 167] on button at bounding box center [178, 161] width 12 height 11
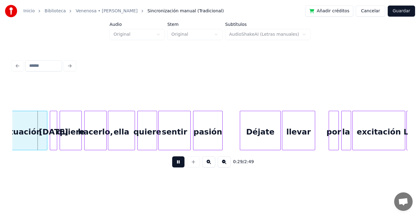
click at [173, 167] on button at bounding box center [178, 161] width 12 height 11
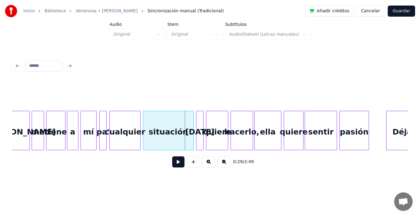
scroll to position [0, 1623]
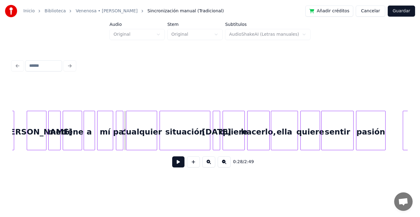
click at [172, 162] on button at bounding box center [178, 161] width 12 height 11
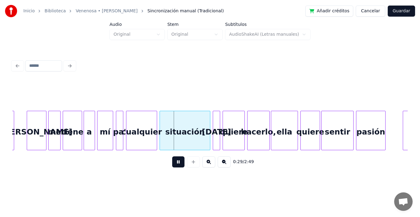
click at [172, 162] on button at bounding box center [178, 161] width 12 height 11
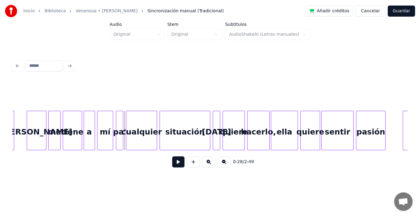
click at [172, 162] on button at bounding box center [178, 161] width 12 height 11
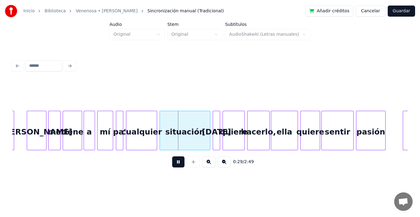
click at [172, 162] on button at bounding box center [178, 161] width 12 height 11
click at [147, 115] on div at bounding box center [147, 130] width 2 height 39
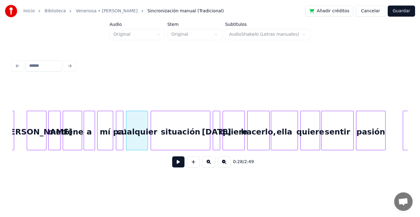
click at [152, 122] on div at bounding box center [152, 130] width 2 height 39
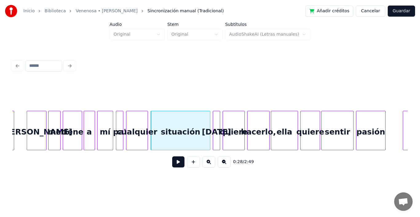
click at [174, 162] on button at bounding box center [178, 161] width 12 height 11
click at [196, 120] on div at bounding box center [195, 130] width 2 height 39
click at [200, 120] on div at bounding box center [199, 130] width 2 height 39
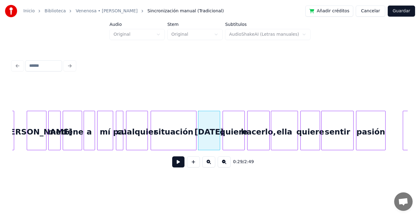
click at [220, 118] on div "[DATE]" at bounding box center [209, 130] width 22 height 39
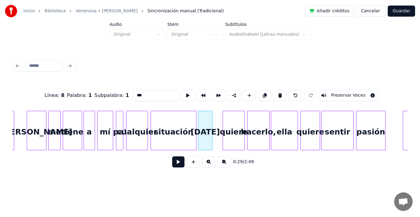
click at [212, 118] on div at bounding box center [211, 130] width 2 height 39
click at [226, 123] on div "quiere" at bounding box center [225, 132] width 22 height 42
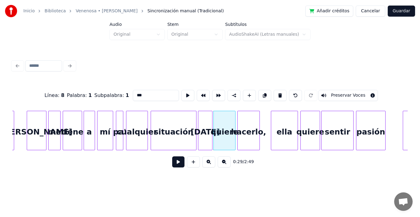
click at [249, 123] on div "hacerlo," at bounding box center [249, 132] width 22 height 42
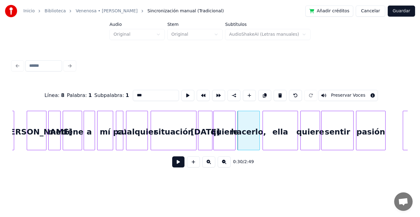
click at [264, 117] on div at bounding box center [264, 130] width 2 height 39
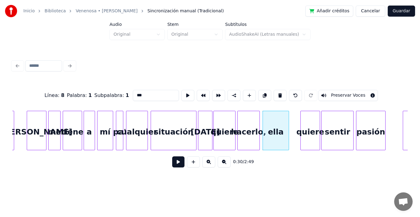
click at [288, 117] on div at bounding box center [288, 130] width 2 height 39
click at [299, 121] on div "quiere" at bounding box center [301, 132] width 19 height 42
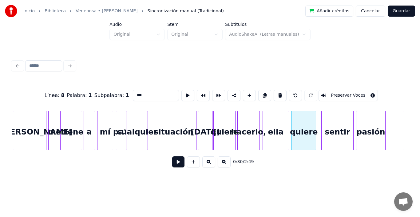
click at [315, 115] on div at bounding box center [315, 130] width 2 height 39
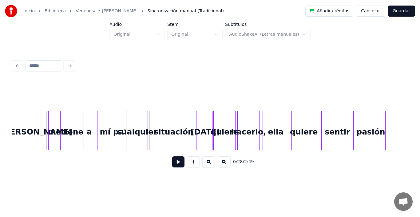
click at [172, 163] on button at bounding box center [178, 161] width 12 height 11
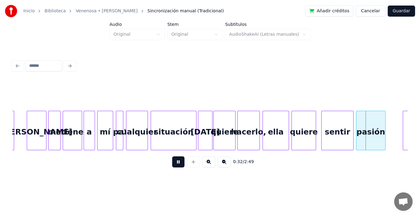
click at [172, 164] on button at bounding box center [178, 161] width 12 height 11
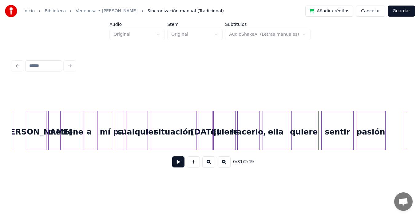
click at [172, 164] on button at bounding box center [178, 161] width 12 height 11
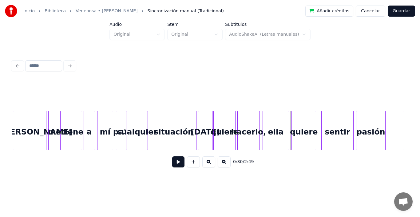
click at [174, 163] on button at bounding box center [178, 161] width 12 height 11
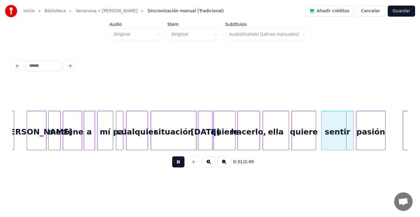
click at [174, 163] on button at bounding box center [178, 161] width 12 height 11
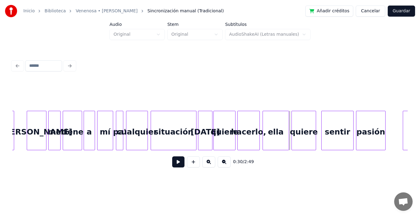
click at [172, 165] on button at bounding box center [178, 161] width 12 height 11
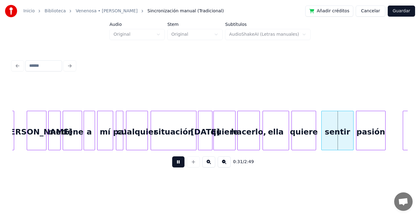
click at [172, 165] on button at bounding box center [178, 161] width 12 height 11
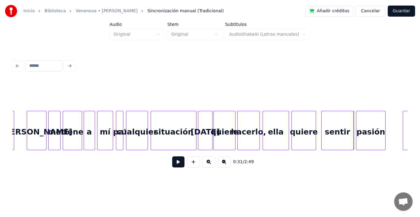
click at [175, 167] on button at bounding box center [178, 161] width 12 height 11
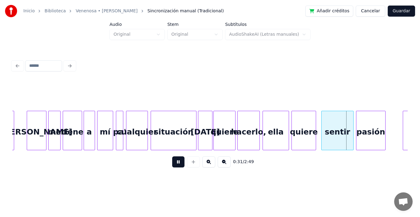
click at [175, 167] on button at bounding box center [178, 161] width 12 height 11
click at [314, 116] on div at bounding box center [314, 130] width 2 height 39
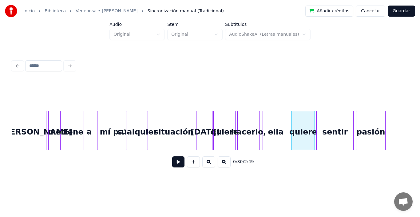
click at [317, 116] on div at bounding box center [318, 130] width 2 height 39
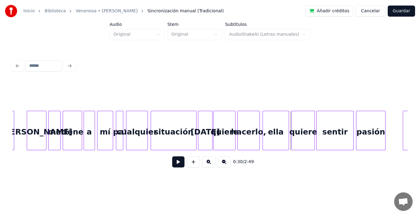
click at [172, 163] on button at bounding box center [178, 161] width 12 height 11
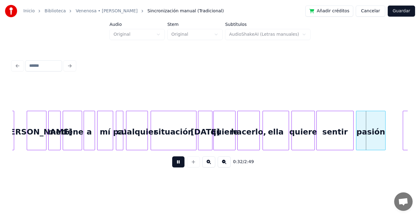
click at [172, 163] on button at bounding box center [178, 161] width 12 height 11
click at [344, 117] on div at bounding box center [345, 130] width 2 height 39
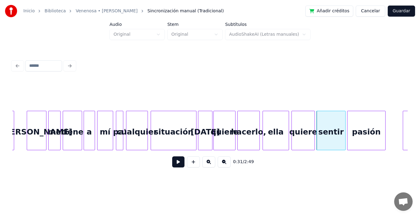
click at [348, 115] on div at bounding box center [349, 130] width 2 height 39
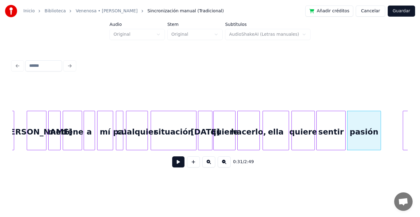
click at [380, 118] on div at bounding box center [380, 130] width 2 height 39
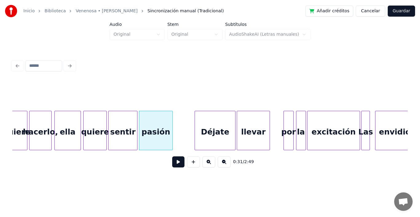
scroll to position [0, 1848]
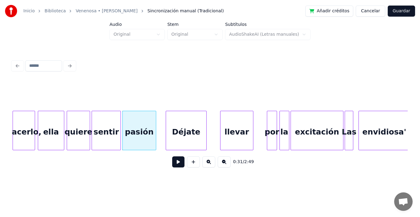
click at [189, 130] on div "Déjate" at bounding box center [186, 132] width 40 height 42
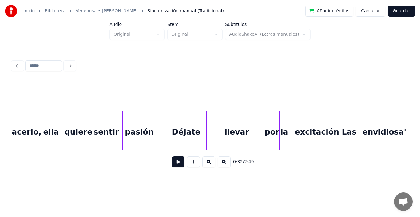
click at [176, 163] on button at bounding box center [178, 161] width 12 height 11
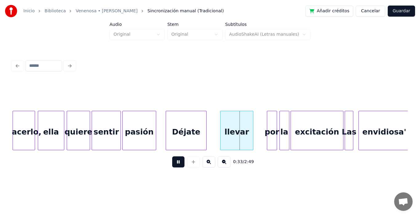
click at [174, 163] on button at bounding box center [178, 161] width 12 height 11
click at [191, 119] on div at bounding box center [191, 130] width 2 height 39
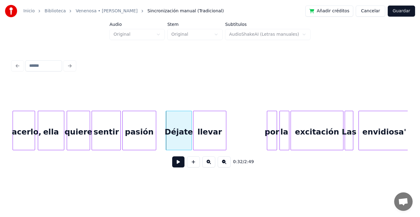
click at [209, 129] on div "llevar" at bounding box center [209, 132] width 33 height 42
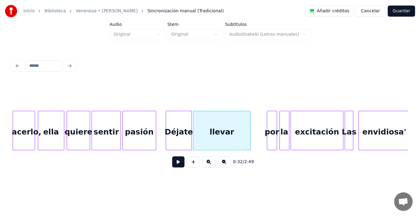
click at [250, 128] on div at bounding box center [249, 130] width 2 height 39
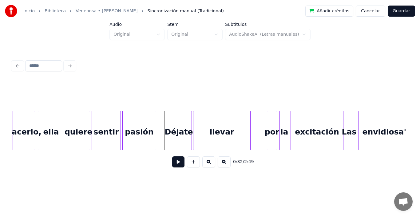
click at [174, 163] on button at bounding box center [178, 161] width 12 height 11
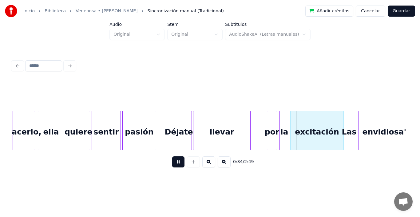
click at [174, 163] on button at bounding box center [178, 161] width 12 height 11
click at [262, 124] on div "por" at bounding box center [261, 132] width 9 height 42
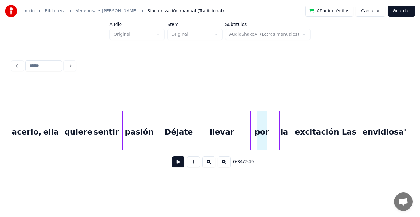
click at [177, 164] on button at bounding box center [178, 161] width 12 height 11
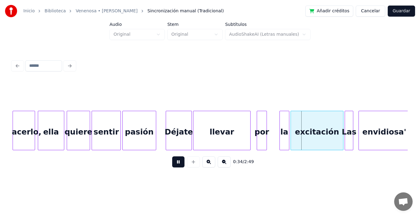
click at [177, 164] on button at bounding box center [178, 161] width 12 height 11
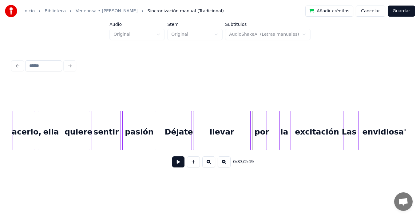
click at [176, 165] on button at bounding box center [178, 161] width 12 height 11
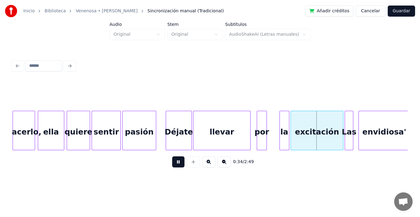
click at [176, 165] on button at bounding box center [178, 161] width 12 height 11
click at [273, 124] on div "la" at bounding box center [272, 132] width 9 height 42
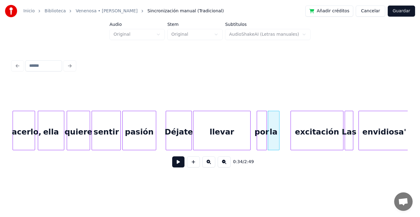
click at [279, 118] on div at bounding box center [278, 130] width 2 height 39
click at [283, 118] on div at bounding box center [283, 130] width 2 height 39
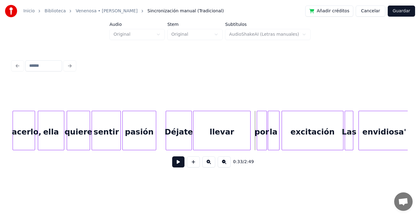
click at [174, 165] on button at bounding box center [178, 161] width 12 height 11
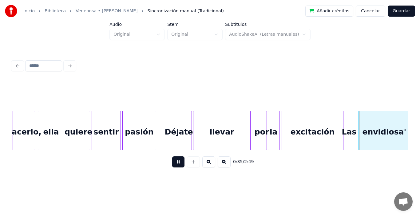
click at [174, 165] on button at bounding box center [178, 161] width 12 height 11
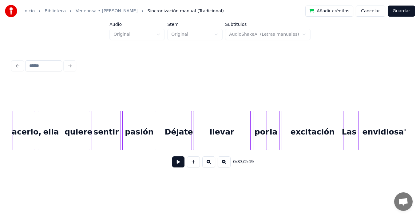
click at [172, 165] on button at bounding box center [178, 161] width 12 height 11
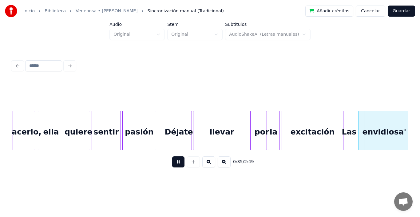
click at [172, 165] on button at bounding box center [178, 161] width 12 height 11
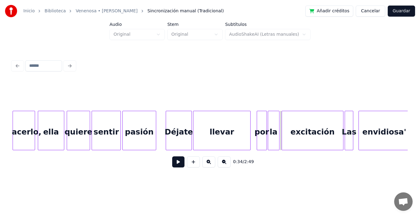
click at [174, 165] on button at bounding box center [178, 161] width 12 height 11
click at [172, 164] on button at bounding box center [178, 161] width 12 height 11
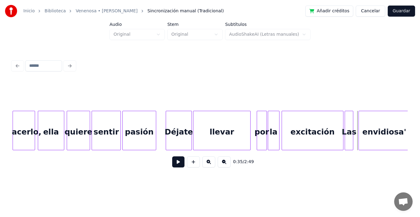
click at [175, 164] on button at bounding box center [178, 161] width 12 height 11
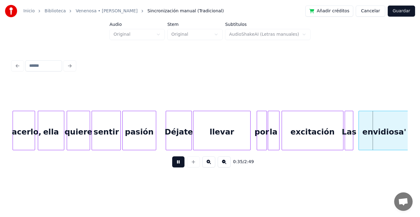
click at [174, 164] on button at bounding box center [178, 161] width 12 height 11
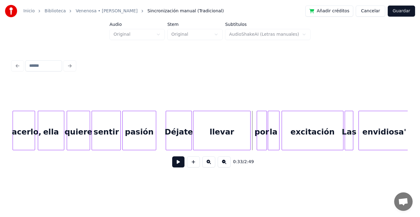
click at [174, 164] on button at bounding box center [178, 161] width 12 height 11
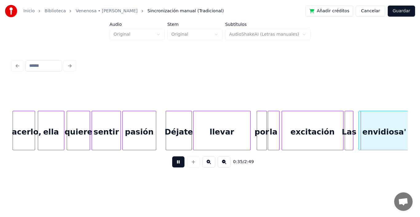
click at [174, 164] on button at bounding box center [178, 161] width 12 height 11
click at [335, 116] on div at bounding box center [335, 130] width 2 height 39
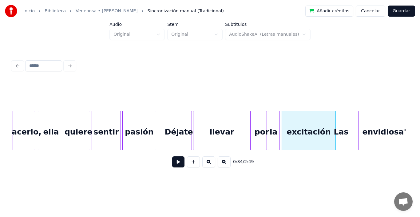
click at [342, 122] on div "Las" at bounding box center [341, 132] width 8 height 42
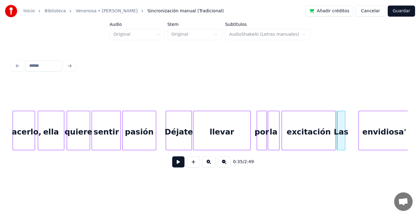
click at [176, 164] on button at bounding box center [178, 161] width 12 height 11
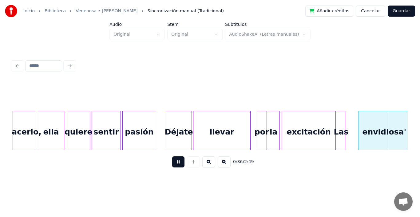
click at [176, 164] on button at bounding box center [178, 161] width 12 height 11
click at [348, 116] on div at bounding box center [349, 130] width 2 height 39
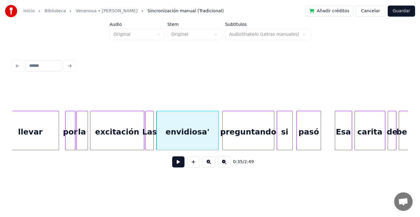
scroll to position [0, 2081]
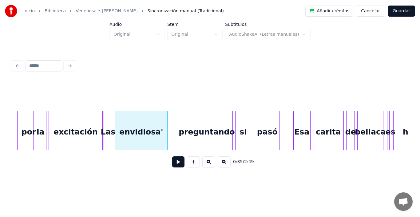
click at [167, 117] on div at bounding box center [166, 130] width 2 height 39
click at [173, 116] on div at bounding box center [173, 130] width 2 height 39
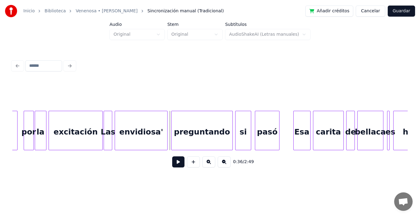
click at [172, 163] on button at bounding box center [178, 161] width 12 height 11
click at [173, 166] on button at bounding box center [178, 161] width 12 height 11
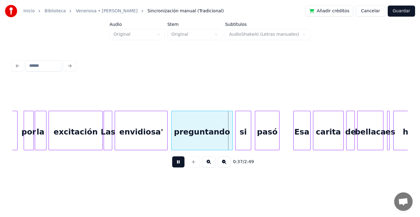
click at [173, 166] on button at bounding box center [178, 161] width 12 height 11
click at [225, 121] on div at bounding box center [225, 130] width 2 height 39
click at [234, 124] on div "si" at bounding box center [234, 132] width 15 height 42
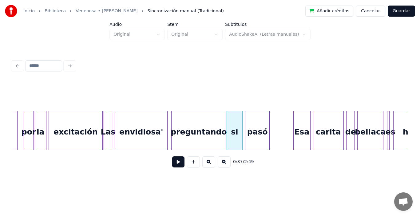
click at [257, 128] on div "pasó" at bounding box center [257, 132] width 24 height 42
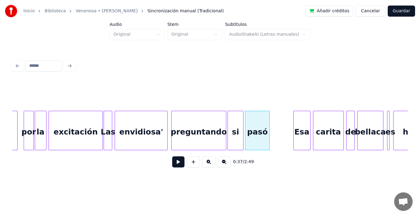
click at [232, 121] on div "si" at bounding box center [235, 132] width 15 height 42
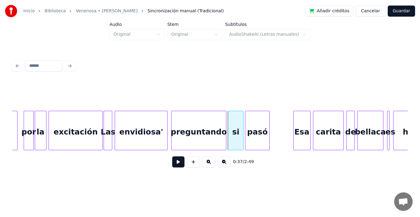
click at [229, 118] on div at bounding box center [230, 130] width 2 height 39
click at [236, 125] on div "si" at bounding box center [235, 132] width 15 height 42
click at [174, 164] on button at bounding box center [178, 161] width 12 height 11
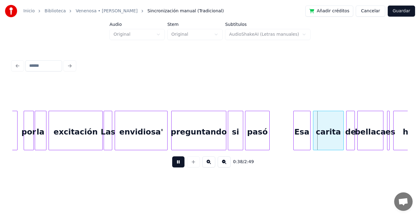
click at [173, 164] on button at bounding box center [178, 161] width 12 height 11
click at [288, 131] on div "Esa" at bounding box center [288, 132] width 17 height 42
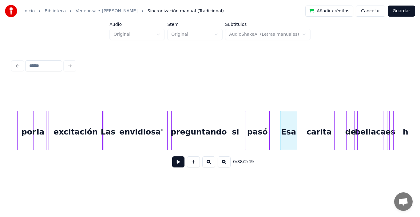
click at [321, 130] on div "carita" at bounding box center [319, 132] width 30 height 42
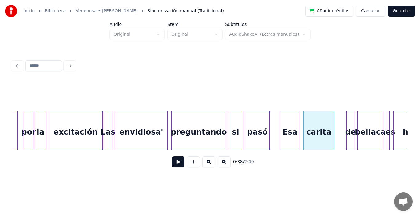
click at [299, 118] on div at bounding box center [299, 130] width 2 height 39
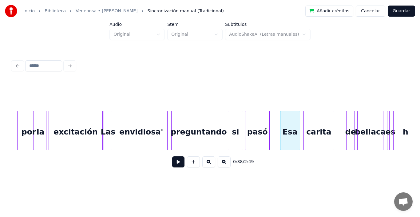
click at [172, 164] on button at bounding box center [178, 161] width 12 height 11
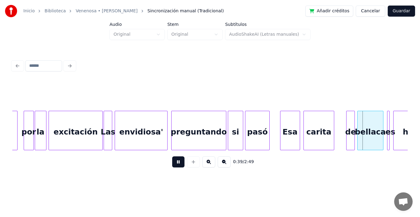
click at [172, 164] on button at bounding box center [178, 161] width 12 height 11
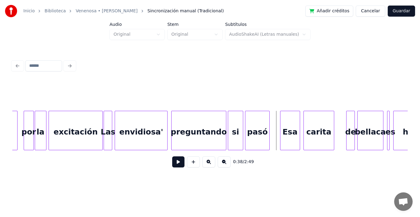
click at [175, 165] on button at bounding box center [178, 161] width 12 height 11
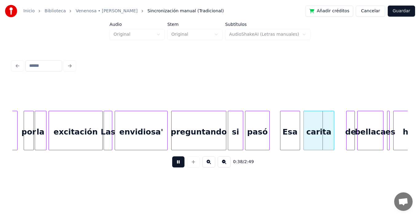
click at [175, 165] on button at bounding box center [178, 161] width 12 height 11
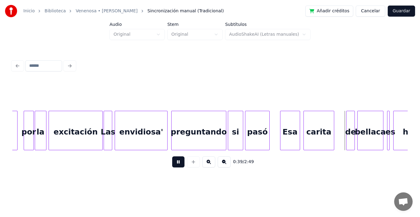
click at [175, 165] on button at bounding box center [178, 161] width 12 height 11
click at [323, 126] on div at bounding box center [323, 130] width 2 height 39
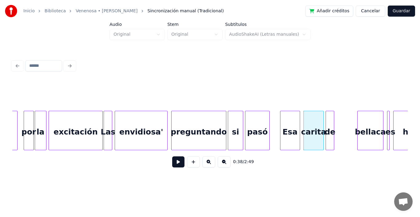
click at [329, 129] on div "de" at bounding box center [330, 132] width 8 height 42
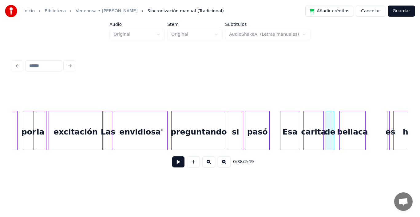
click at [354, 129] on div "bellaca" at bounding box center [352, 132] width 25 height 42
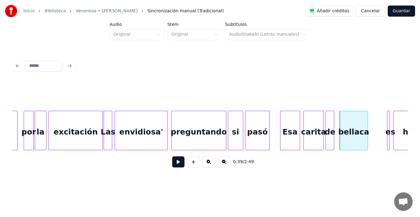
click at [368, 120] on div at bounding box center [367, 130] width 2 height 39
click at [335, 115] on div at bounding box center [335, 130] width 2 height 39
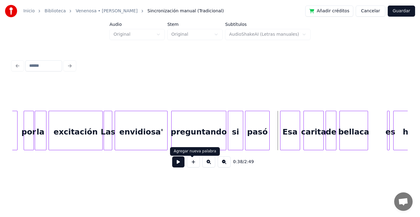
click at [173, 165] on button at bounding box center [178, 161] width 12 height 11
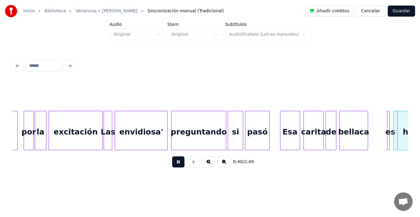
click at [173, 165] on button at bounding box center [178, 161] width 12 height 11
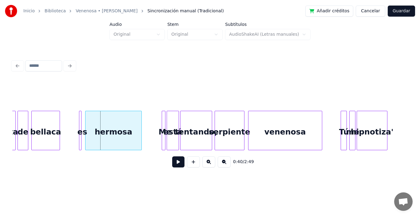
scroll to position [0, 2339]
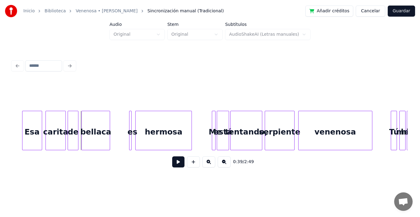
click at [176, 164] on button at bounding box center [178, 161] width 12 height 11
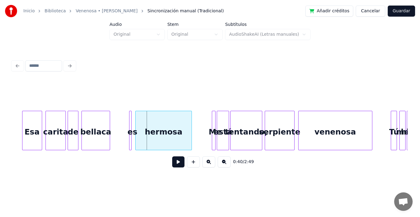
click at [130, 123] on div at bounding box center [130, 130] width 2 height 39
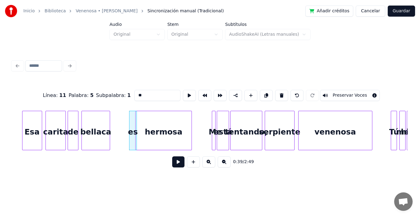
click at [132, 121] on div "es" at bounding box center [133, 130] width 8 height 39
click at [117, 124] on div "es" at bounding box center [116, 132] width 7 height 42
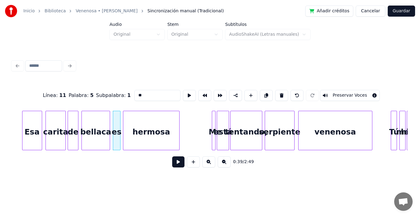
click at [150, 131] on div "hermosa" at bounding box center [151, 132] width 56 height 42
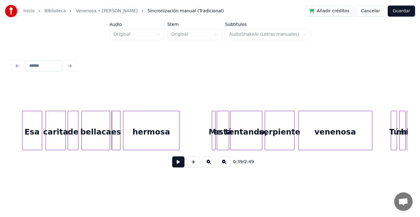
click at [113, 117] on div at bounding box center [113, 130] width 2 height 39
click at [177, 166] on button at bounding box center [178, 161] width 12 height 11
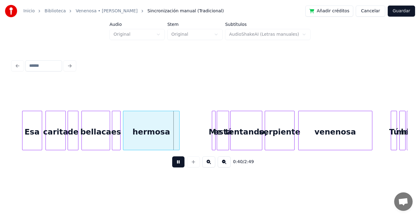
click at [177, 166] on button at bounding box center [178, 161] width 12 height 11
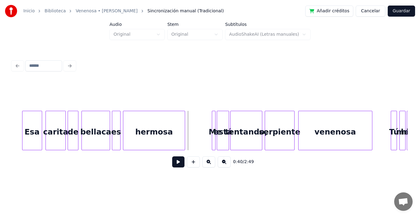
click at [184, 118] on div at bounding box center [184, 130] width 2 height 39
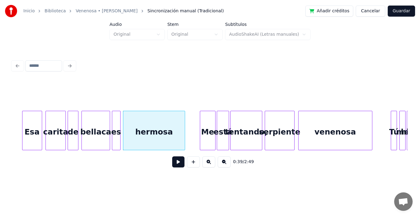
click at [200, 124] on div at bounding box center [201, 130] width 2 height 39
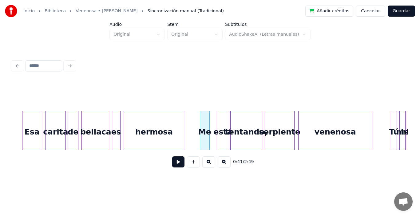
click at [209, 120] on div at bounding box center [209, 130] width 2 height 39
click at [212, 119] on div at bounding box center [212, 130] width 2 height 39
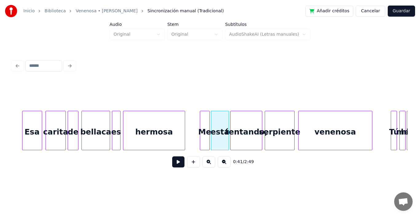
click at [172, 167] on button at bounding box center [178, 161] width 12 height 11
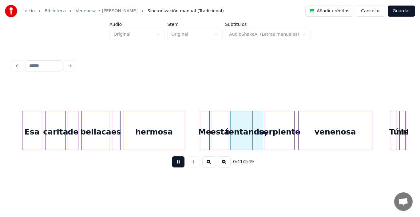
click at [172, 167] on button at bounding box center [178, 161] width 12 height 11
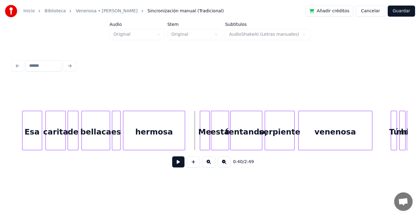
click at [173, 163] on button at bounding box center [178, 161] width 12 height 11
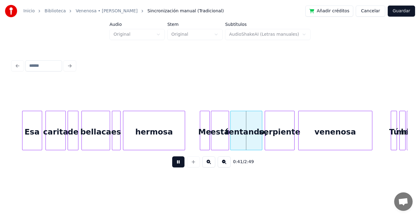
click at [173, 163] on button at bounding box center [178, 161] width 12 height 11
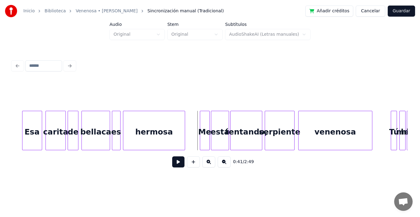
click at [174, 163] on button at bounding box center [178, 161] width 12 height 11
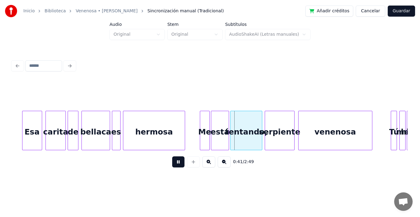
click at [174, 163] on button at bounding box center [178, 161] width 12 height 11
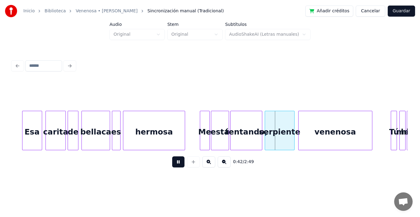
click at [174, 163] on button at bounding box center [178, 161] width 12 height 11
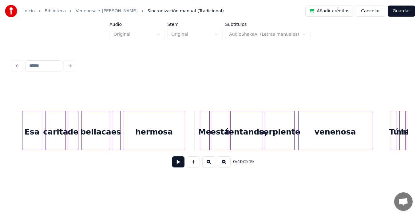
click at [176, 163] on button at bounding box center [178, 161] width 12 height 11
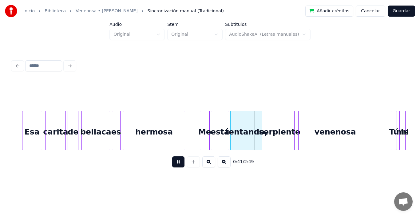
click at [176, 163] on button at bounding box center [178, 161] width 12 height 11
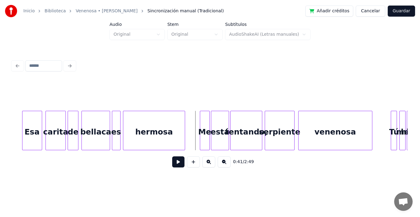
click at [172, 164] on button at bounding box center [178, 161] width 12 height 11
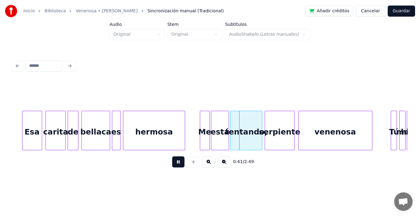
click at [172, 164] on button at bounding box center [178, 161] width 12 height 11
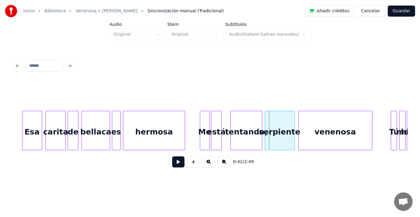
click at [220, 116] on div at bounding box center [221, 130] width 2 height 39
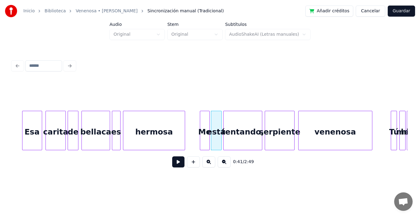
click at [224, 117] on div at bounding box center [225, 130] width 2 height 39
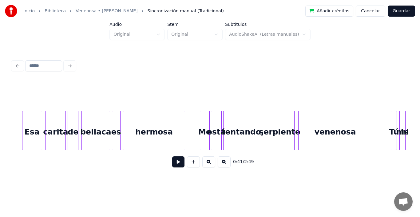
click at [173, 163] on button at bounding box center [178, 161] width 12 height 11
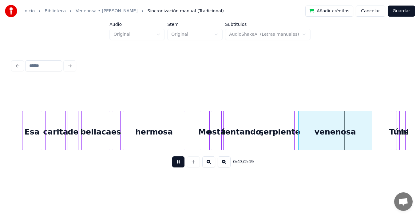
click at [173, 163] on button at bounding box center [178, 161] width 12 height 11
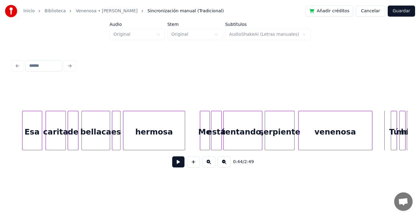
click at [372, 118] on div "venenosa" at bounding box center [335, 130] width 74 height 39
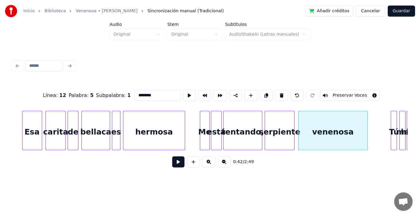
click at [367, 118] on div at bounding box center [367, 130] width 2 height 39
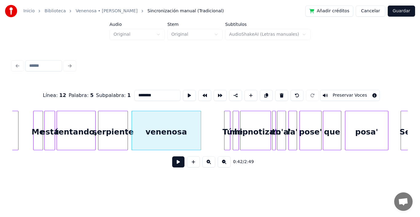
scroll to position [0, 2531]
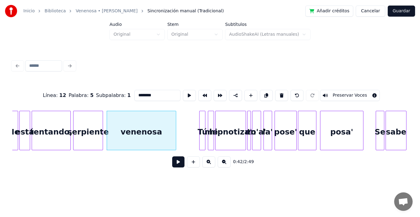
click at [203, 126] on div at bounding box center [204, 130] width 2 height 39
type input "**"
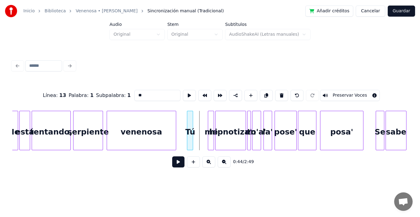
click at [189, 129] on div "Tú" at bounding box center [190, 132] width 6 height 42
click at [193, 126] on div at bounding box center [193, 130] width 2 height 39
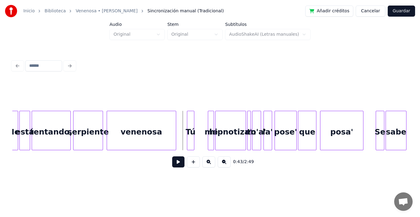
click at [172, 165] on button at bounding box center [178, 161] width 12 height 11
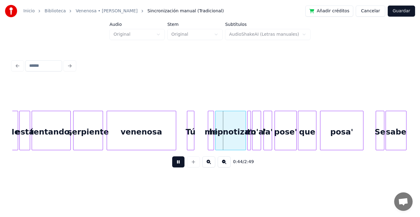
click at [172, 165] on button at bounding box center [178, 161] width 12 height 11
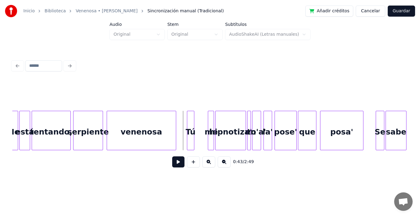
click at [174, 162] on button at bounding box center [178, 161] width 12 height 11
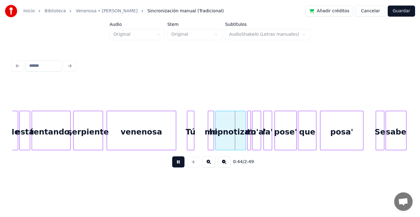
click at [174, 162] on button at bounding box center [178, 161] width 12 height 11
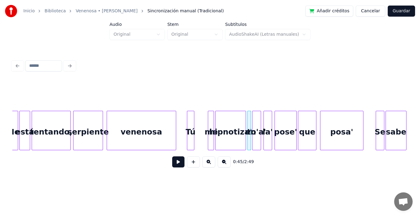
click at [173, 165] on button at bounding box center [178, 161] width 12 height 11
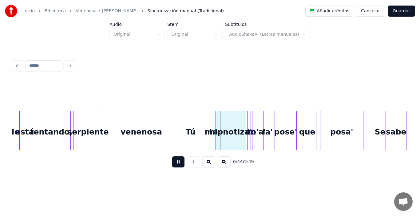
click at [173, 165] on button at bounding box center [178, 161] width 12 height 11
click at [200, 127] on div "me" at bounding box center [200, 132] width 6 height 42
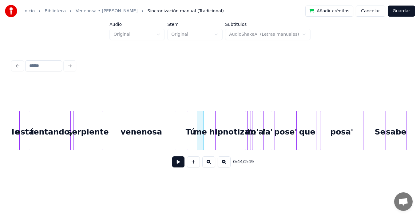
click at [203, 125] on div at bounding box center [203, 130] width 2 height 39
click at [208, 118] on div at bounding box center [208, 130] width 2 height 39
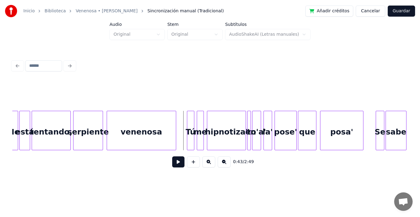
click at [175, 163] on button at bounding box center [178, 161] width 12 height 11
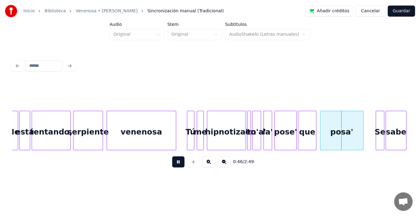
click at [175, 163] on button at bounding box center [178, 161] width 12 height 11
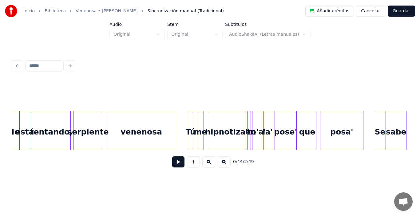
click at [176, 165] on button at bounding box center [178, 161] width 12 height 11
click at [286, 117] on div at bounding box center [286, 130] width 2 height 39
click at [281, 122] on div "pose'" at bounding box center [280, 132] width 12 height 42
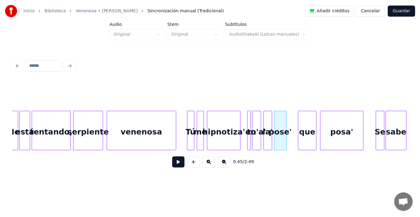
click at [240, 116] on div at bounding box center [239, 130] width 2 height 39
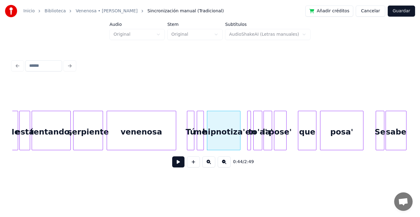
click at [254, 131] on div "to'a'" at bounding box center [258, 132] width 8 height 42
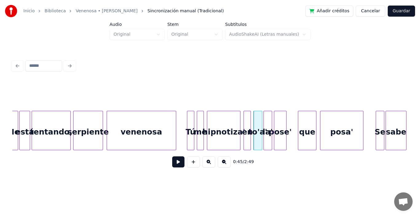
click at [244, 123] on div at bounding box center [245, 130] width 2 height 39
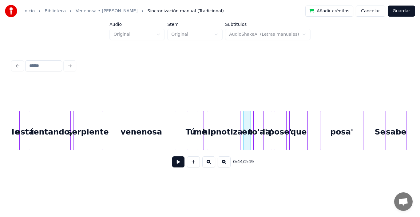
click at [296, 129] on div "que" at bounding box center [299, 132] width 18 height 42
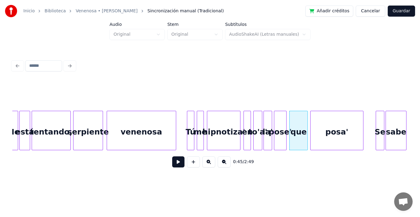
click at [311, 118] on div at bounding box center [312, 130] width 2 height 39
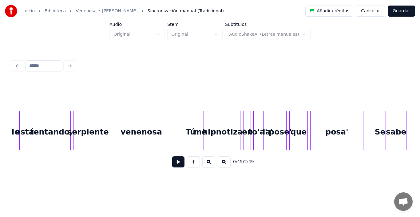
click at [173, 165] on button at bounding box center [178, 161] width 12 height 11
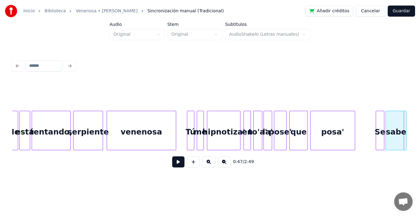
click at [353, 121] on div at bounding box center [354, 130] width 2 height 39
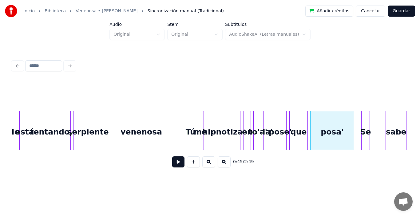
click at [364, 123] on div "Se" at bounding box center [366, 132] width 8 height 42
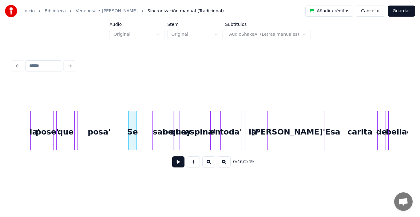
scroll to position [0, 2781]
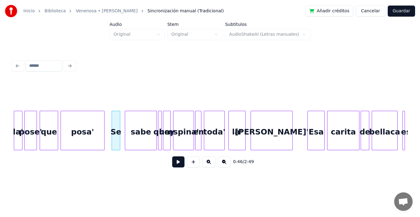
click at [126, 120] on div at bounding box center [126, 130] width 2 height 39
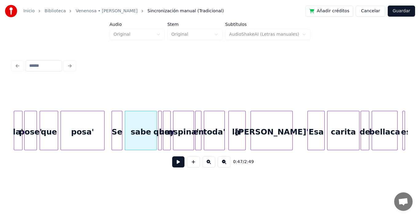
click at [121, 118] on div at bounding box center [121, 130] width 2 height 39
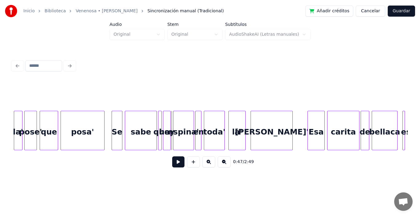
click at [174, 164] on button at bounding box center [178, 161] width 12 height 11
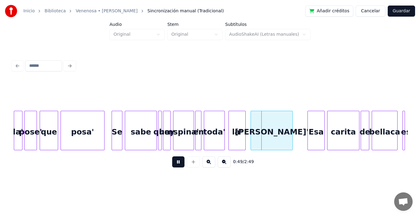
click at [174, 164] on button at bounding box center [178, 161] width 12 height 11
click at [189, 114] on div at bounding box center [189, 130] width 2 height 39
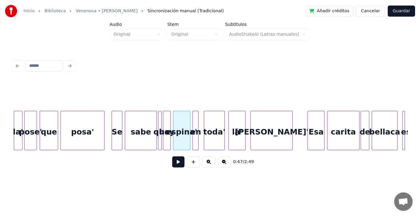
click at [195, 123] on div "en" at bounding box center [196, 132] width 6 height 42
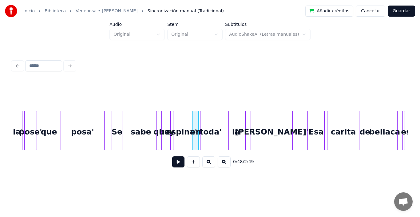
click at [208, 125] on div "toda'" at bounding box center [211, 132] width 20 height 42
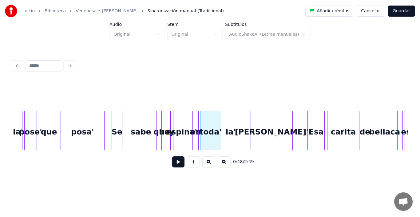
click at [232, 126] on div "la'" at bounding box center [230, 132] width 17 height 42
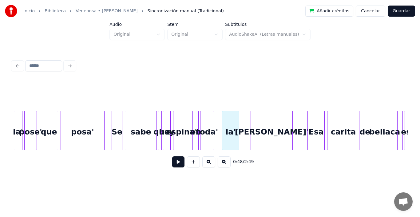
click at [213, 118] on div at bounding box center [213, 130] width 2 height 39
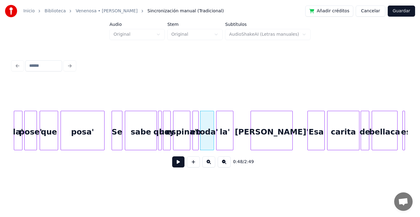
click at [225, 126] on div "la'" at bounding box center [225, 132] width 17 height 42
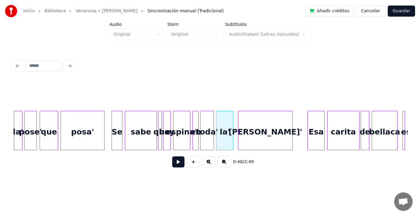
click at [238, 118] on div at bounding box center [239, 130] width 2 height 39
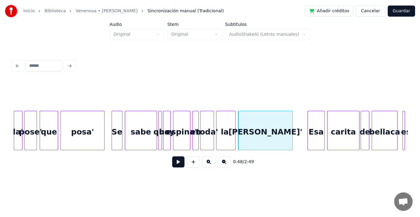
click at [233, 115] on div at bounding box center [234, 130] width 2 height 39
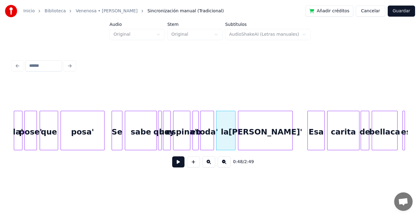
click at [174, 164] on button at bounding box center [178, 161] width 12 height 11
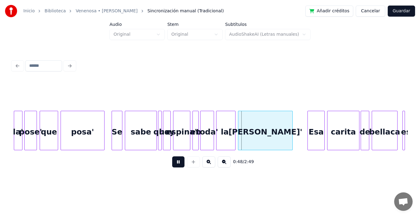
click at [174, 164] on button at bounding box center [178, 161] width 12 height 11
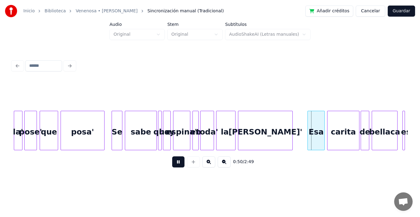
click at [174, 164] on button at bounding box center [178, 161] width 12 height 11
click at [284, 120] on div at bounding box center [285, 130] width 2 height 39
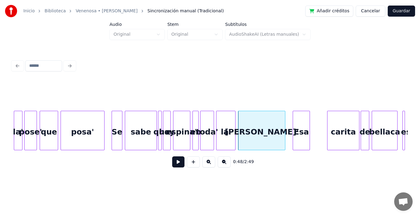
click at [300, 127] on div "Esa" at bounding box center [301, 132] width 17 height 42
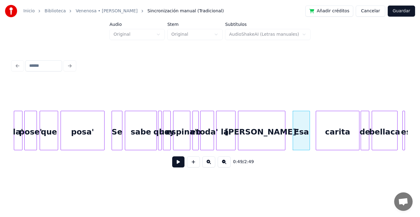
click at [316, 119] on div at bounding box center [317, 130] width 2 height 39
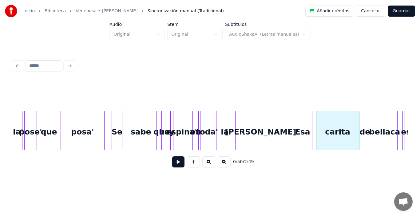
click at [312, 115] on div at bounding box center [311, 130] width 2 height 39
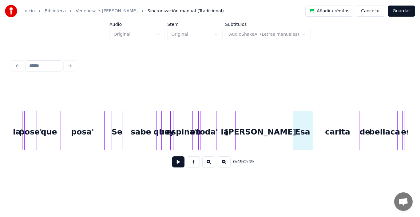
click at [172, 165] on button at bounding box center [178, 161] width 12 height 11
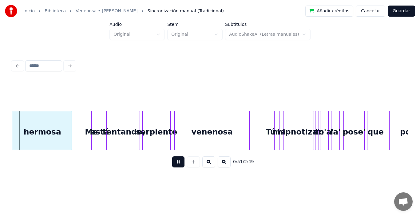
click at [172, 165] on button at bounding box center [178, 161] width 12 height 11
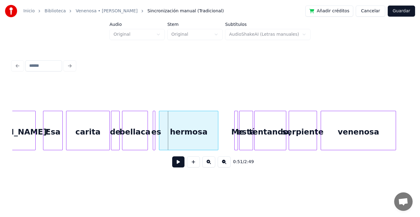
scroll to position [0, 3014]
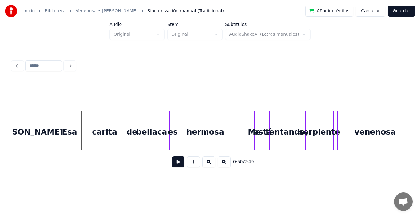
click at [176, 162] on button at bounding box center [178, 161] width 12 height 11
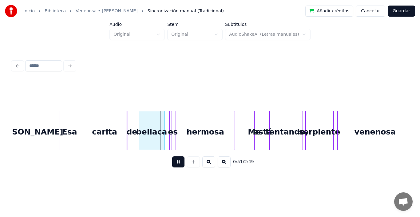
click at [176, 162] on button at bounding box center [178, 161] width 12 height 11
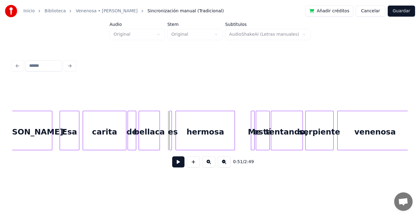
click at [159, 116] on div at bounding box center [159, 130] width 2 height 39
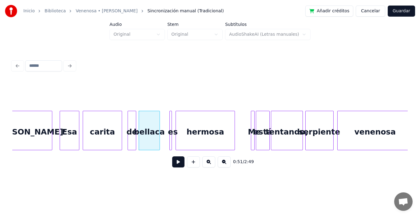
click at [121, 116] on div at bounding box center [121, 130] width 2 height 39
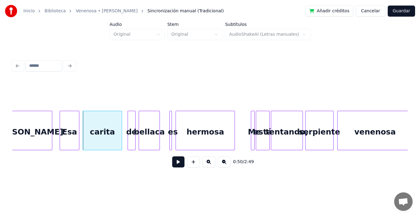
click at [133, 123] on div at bounding box center [134, 130] width 2 height 39
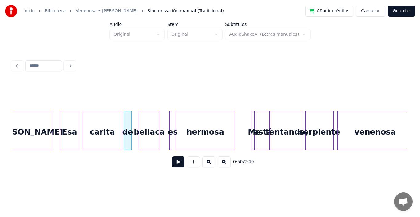
click at [128, 125] on div "de" at bounding box center [127, 132] width 7 height 42
click at [135, 121] on div at bounding box center [136, 130] width 2 height 39
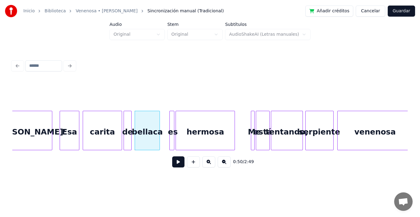
click at [173, 116] on div at bounding box center [173, 130] width 2 height 39
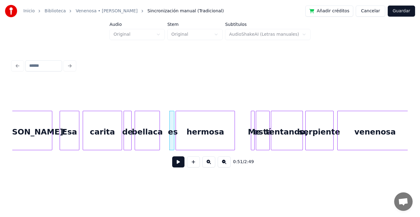
click at [169, 114] on div "es" at bounding box center [171, 130] width 5 height 39
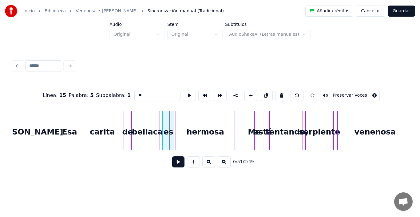
click at [163, 116] on div at bounding box center [164, 130] width 2 height 39
click at [171, 117] on div at bounding box center [170, 130] width 2 height 39
click at [176, 117] on div "hermosa" at bounding box center [205, 130] width 59 height 39
type input "*******"
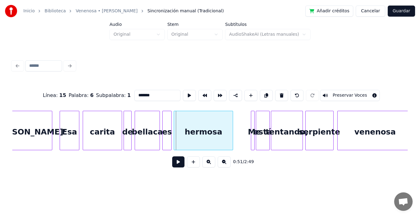
click at [189, 118] on div "hermosa" at bounding box center [203, 132] width 59 height 42
click at [225, 120] on div at bounding box center [225, 130] width 2 height 39
click at [241, 113] on div "Me" at bounding box center [240, 132] width 6 height 42
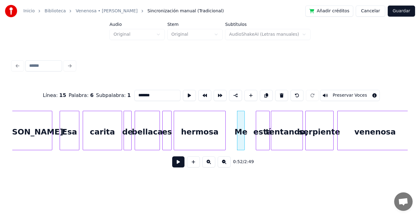
click at [243, 120] on div at bounding box center [244, 130] width 2 height 39
click at [254, 124] on div "está" at bounding box center [254, 132] width 13 height 42
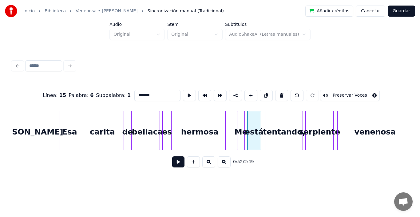
click at [267, 116] on div at bounding box center [267, 130] width 2 height 39
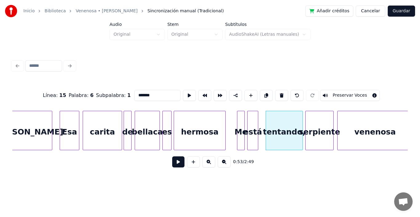
click at [258, 116] on div at bounding box center [257, 130] width 2 height 39
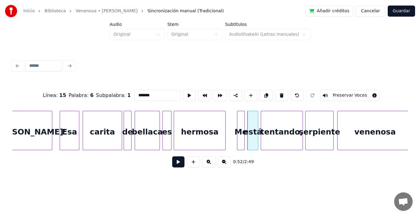
click at [263, 116] on div at bounding box center [262, 130] width 2 height 39
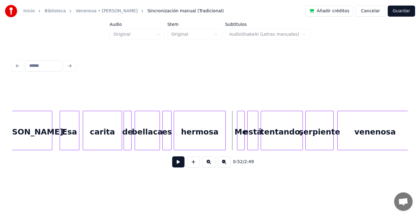
click at [173, 165] on button at bounding box center [178, 161] width 12 height 11
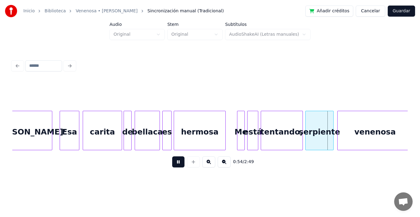
click at [173, 165] on button at bounding box center [178, 161] width 12 height 11
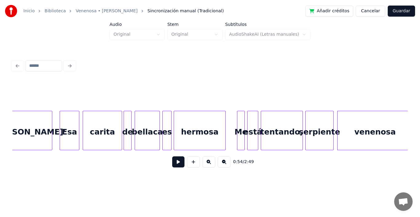
click at [174, 165] on button at bounding box center [178, 161] width 12 height 11
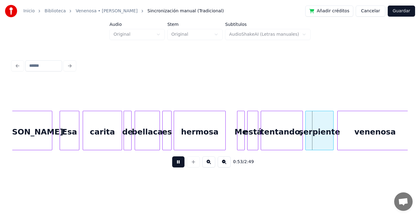
click at [174, 165] on button at bounding box center [178, 161] width 12 height 11
click at [298, 117] on div at bounding box center [298, 130] width 2 height 39
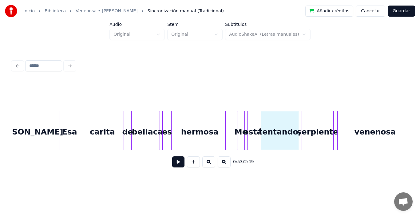
click at [302, 118] on div at bounding box center [303, 130] width 2 height 39
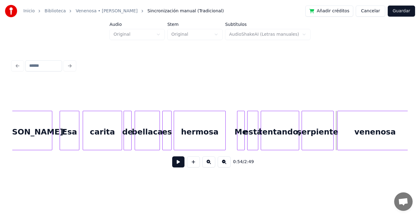
click at [174, 164] on button at bounding box center [178, 161] width 12 height 11
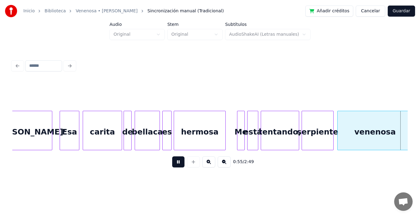
click at [174, 164] on button at bounding box center [178, 161] width 12 height 11
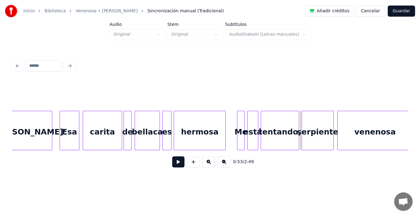
click at [173, 162] on button at bounding box center [178, 161] width 12 height 11
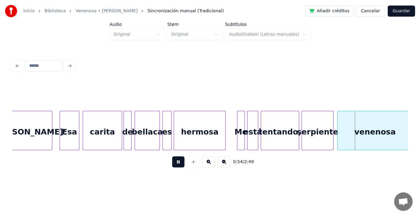
click at [173, 162] on button at bounding box center [178, 161] width 12 height 11
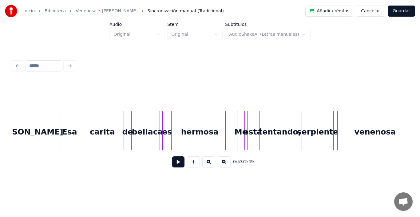
click at [174, 166] on button at bounding box center [178, 161] width 12 height 11
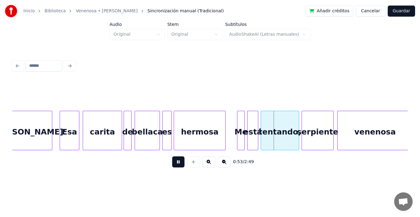
click at [174, 166] on button at bounding box center [178, 161] width 12 height 11
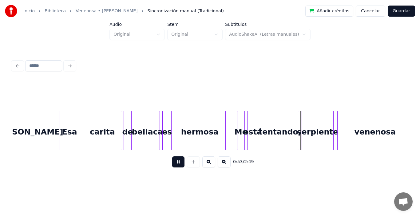
click at [174, 166] on button at bounding box center [178, 161] width 12 height 11
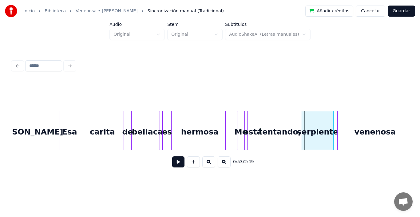
click at [174, 166] on button at bounding box center [178, 161] width 12 height 11
click at [291, 117] on div at bounding box center [290, 130] width 2 height 39
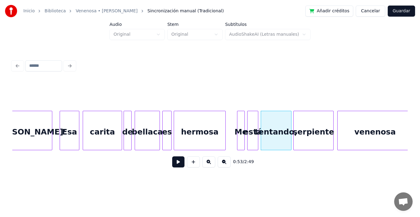
click at [294, 118] on div at bounding box center [295, 130] width 2 height 39
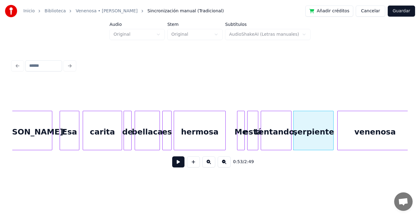
click at [334, 116] on div "serpiente" at bounding box center [313, 130] width 40 height 39
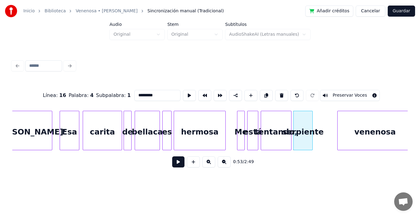
click at [312, 122] on div at bounding box center [312, 130] width 2 height 39
click at [316, 123] on div at bounding box center [317, 130] width 2 height 39
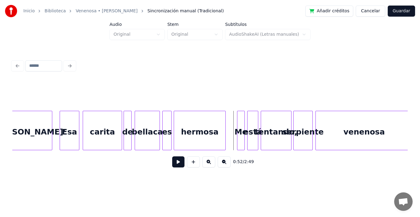
click at [177, 163] on button at bounding box center [178, 161] width 12 height 11
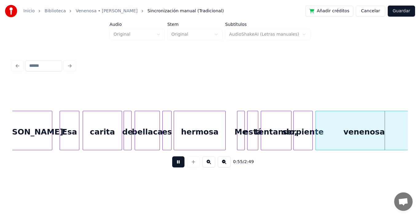
click at [177, 163] on button at bounding box center [178, 161] width 12 height 11
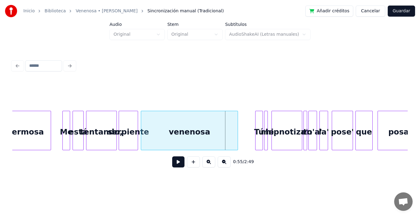
scroll to position [0, 3197]
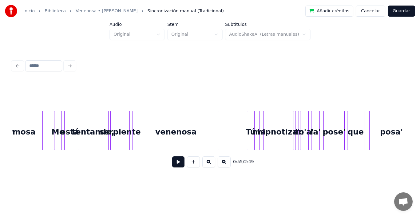
click at [217, 120] on div at bounding box center [218, 130] width 2 height 39
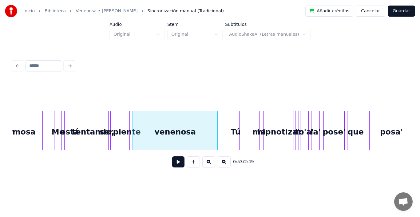
click at [236, 130] on div "Tú" at bounding box center [235, 132] width 7 height 42
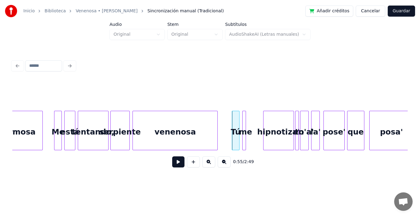
click at [247, 122] on div "me" at bounding box center [246, 132] width 6 height 42
click at [248, 125] on div at bounding box center [248, 130] width 2 height 39
click at [245, 120] on div "me" at bounding box center [245, 132] width 6 height 42
click at [174, 164] on button at bounding box center [178, 161] width 12 height 11
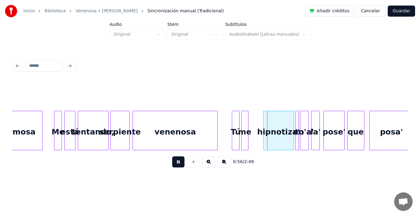
click at [174, 164] on button at bounding box center [178, 161] width 12 height 11
click at [251, 117] on div at bounding box center [251, 130] width 2 height 39
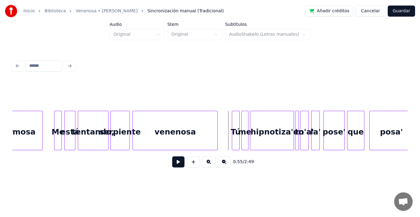
click at [174, 165] on button at bounding box center [178, 161] width 12 height 11
click at [285, 118] on div at bounding box center [285, 130] width 2 height 39
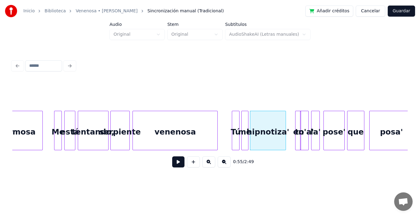
click at [300, 115] on div at bounding box center [300, 130] width 2 height 39
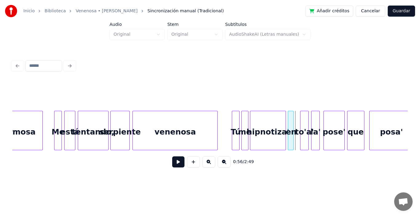
click at [290, 122] on div "en" at bounding box center [291, 132] width 6 height 42
click at [294, 119] on div at bounding box center [294, 130] width 2 height 39
click at [301, 119] on div "to'a'" at bounding box center [301, 132] width 8 height 42
click at [310, 115] on div at bounding box center [311, 130] width 2 height 39
click at [306, 115] on div at bounding box center [306, 130] width 2 height 39
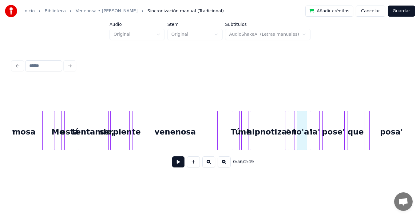
click at [323, 116] on div at bounding box center [324, 130] width 2 height 39
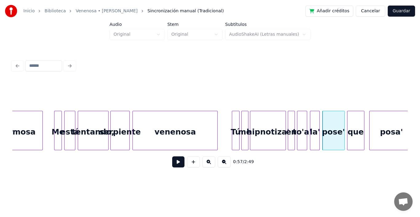
click at [232, 113] on div "Tú" at bounding box center [235, 130] width 7 height 39
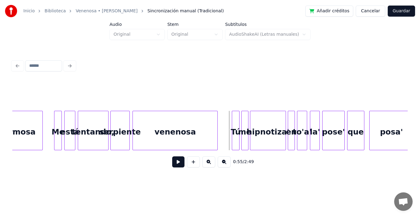
click at [174, 166] on button at bounding box center [178, 161] width 12 height 11
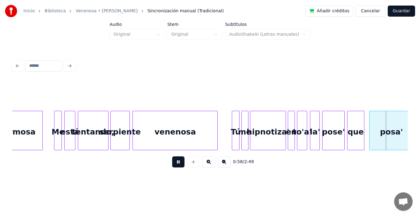
click at [174, 166] on button at bounding box center [178, 161] width 12 height 11
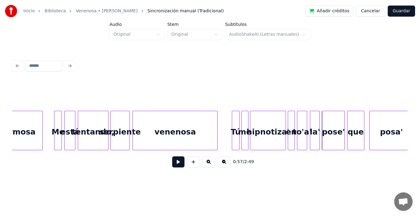
click at [175, 164] on button at bounding box center [178, 161] width 12 height 11
click at [175, 166] on button at bounding box center [178, 161] width 12 height 11
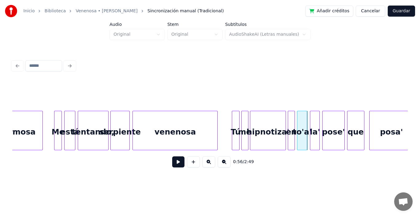
click at [173, 163] on button at bounding box center [178, 161] width 12 height 11
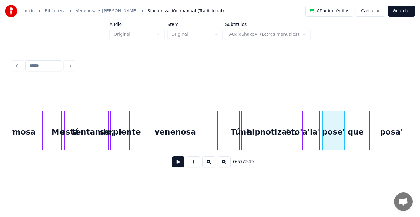
click at [302, 122] on div at bounding box center [301, 130] width 2 height 39
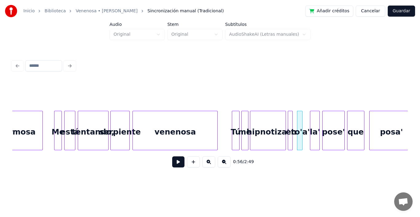
click at [292, 124] on div at bounding box center [292, 130] width 2 height 39
click at [297, 117] on div "to'a'" at bounding box center [298, 132] width 6 height 42
click at [304, 121] on div "la'" at bounding box center [305, 132] width 9 height 42
click at [306, 119] on div at bounding box center [305, 130] width 2 height 39
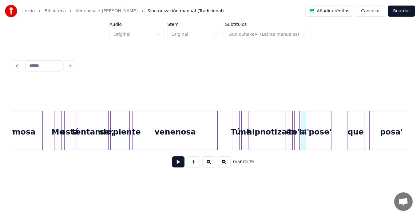
click at [319, 121] on div "pose'" at bounding box center [320, 132] width 22 height 42
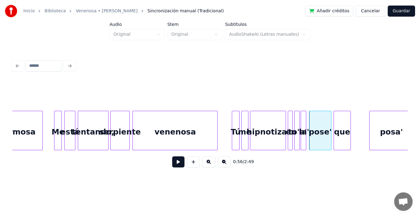
click at [344, 126] on div "que" at bounding box center [342, 132] width 17 height 42
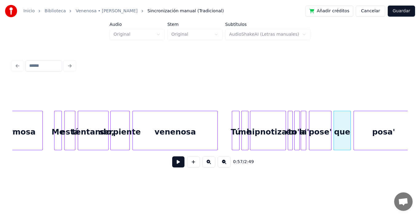
click at [355, 126] on div at bounding box center [355, 130] width 2 height 39
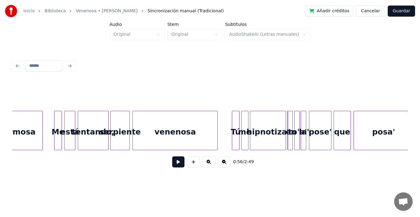
click at [174, 164] on button at bounding box center [178, 161] width 12 height 11
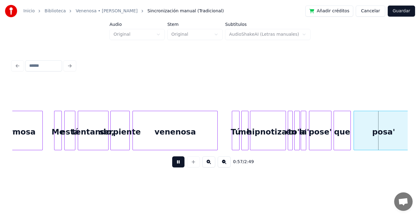
click at [174, 164] on button at bounding box center [178, 161] width 12 height 11
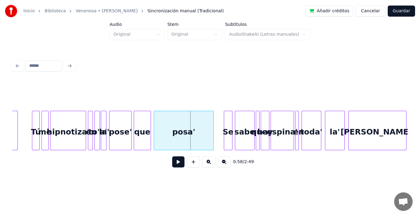
scroll to position [0, 3413]
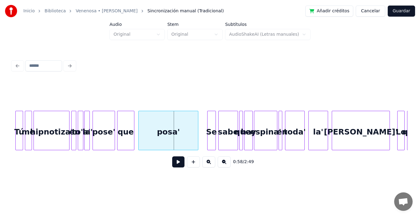
click at [198, 117] on div "posa'" at bounding box center [168, 130] width 60 height 39
click at [168, 120] on div "posa'" at bounding box center [167, 132] width 60 height 42
click at [184, 119] on div at bounding box center [185, 130] width 2 height 39
click at [194, 124] on div "Se" at bounding box center [195, 132] width 8 height 42
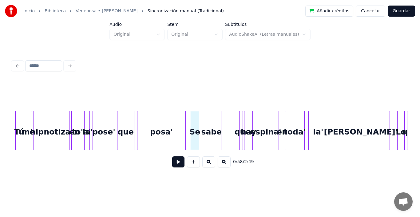
click at [212, 125] on div "sabe" at bounding box center [211, 132] width 19 height 42
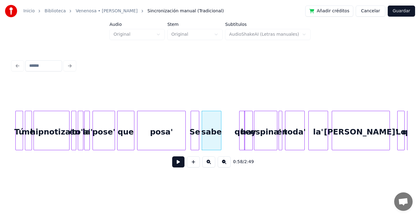
click at [243, 120] on div at bounding box center [244, 130] width 2 height 39
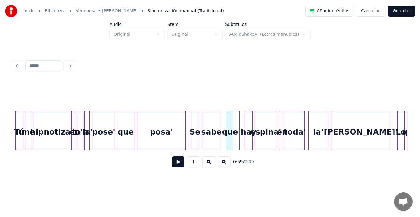
click at [229, 121] on div "que" at bounding box center [230, 132] width 6 height 42
click at [238, 121] on div "hay" at bounding box center [238, 132] width 8 height 42
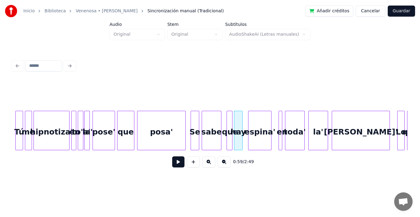
click at [262, 125] on div "espina'" at bounding box center [259, 132] width 23 height 42
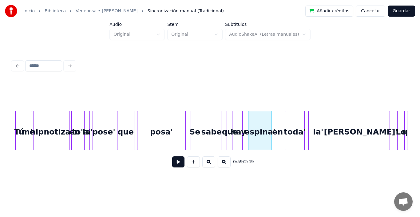
click at [273, 124] on div at bounding box center [274, 130] width 2 height 39
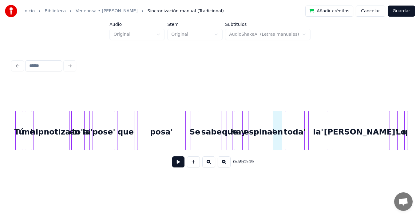
click at [268, 118] on div at bounding box center [269, 130] width 2 height 39
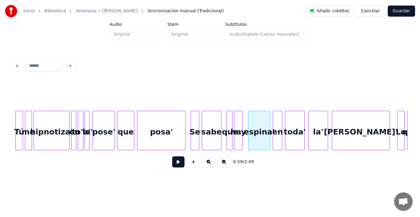
click at [172, 164] on button at bounding box center [178, 161] width 12 height 11
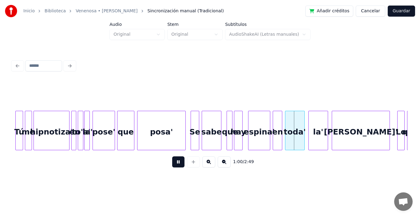
click at [172, 164] on button at bounding box center [178, 161] width 12 height 11
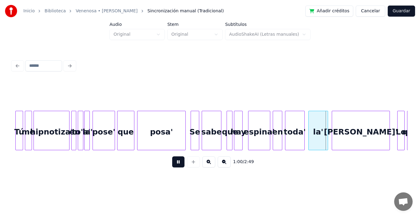
click at [172, 164] on button at bounding box center [178, 161] width 12 height 11
click at [291, 119] on div at bounding box center [290, 130] width 2 height 39
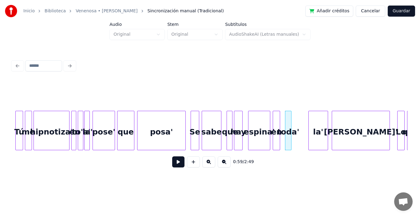
click at [280, 119] on div at bounding box center [279, 130] width 2 height 39
click at [285, 120] on div "toda'" at bounding box center [285, 132] width 6 height 42
click at [302, 121] on div "la'" at bounding box center [302, 132] width 19 height 42
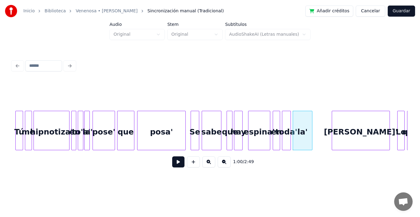
click at [289, 115] on div at bounding box center [290, 130] width 2 height 39
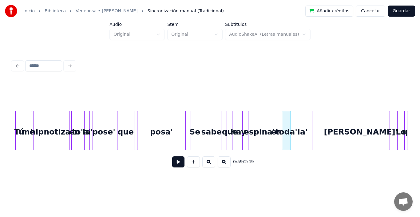
click at [172, 164] on button at bounding box center [178, 161] width 12 height 11
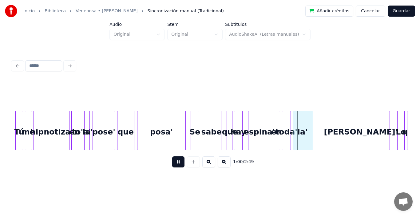
click at [172, 164] on button at bounding box center [178, 161] width 12 height 11
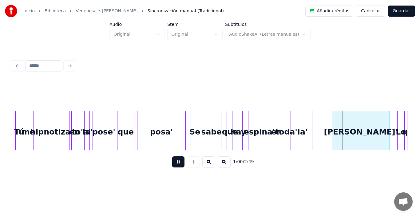
click at [172, 164] on button at bounding box center [178, 161] width 12 height 11
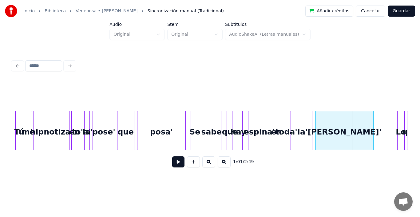
click at [341, 126] on div "[PERSON_NAME]'" at bounding box center [345, 132] width 58 height 42
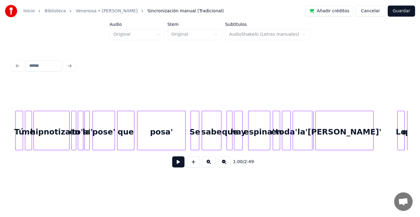
click at [172, 165] on button at bounding box center [178, 161] width 12 height 11
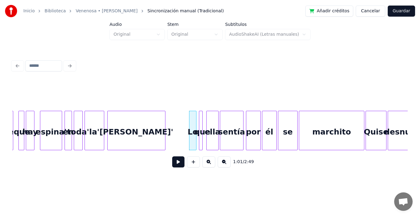
scroll to position [0, 3630]
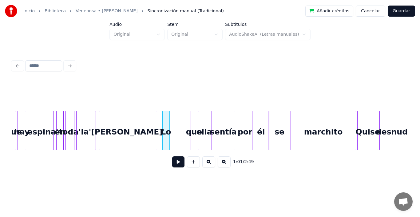
click at [166, 124] on div "Lo" at bounding box center [166, 132] width 7 height 42
click at [158, 115] on div at bounding box center [158, 130] width 2 height 39
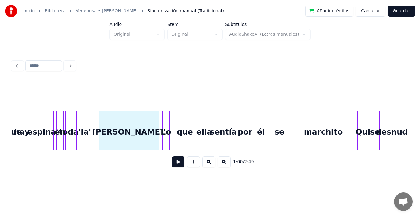
click at [176, 124] on div at bounding box center [177, 130] width 2 height 39
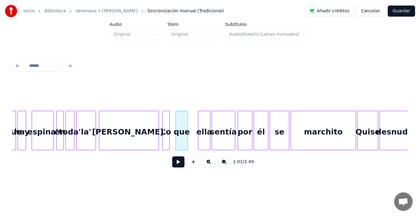
click at [187, 120] on div at bounding box center [187, 130] width 2 height 39
click at [173, 119] on div at bounding box center [173, 130] width 2 height 39
click at [174, 165] on button at bounding box center [178, 161] width 12 height 11
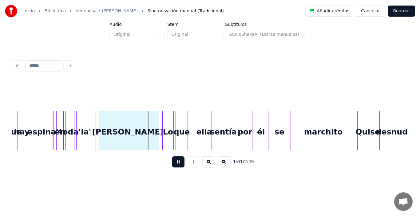
click at [174, 165] on button at bounding box center [178, 161] width 12 height 11
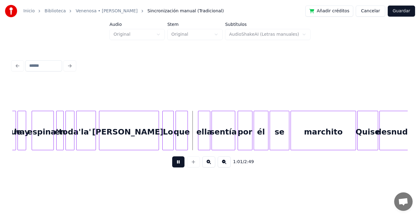
click at [174, 165] on button at bounding box center [178, 161] width 12 height 11
click at [172, 164] on button at bounding box center [178, 161] width 12 height 11
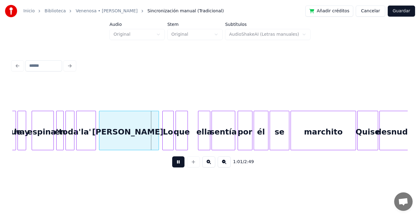
click at [172, 164] on button at bounding box center [178, 161] width 12 height 11
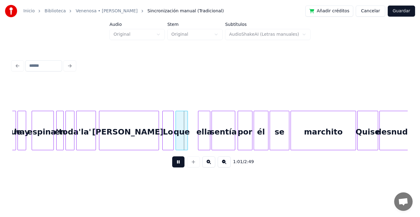
click at [172, 164] on button at bounding box center [178, 161] width 12 height 11
click at [174, 165] on button at bounding box center [178, 161] width 12 height 11
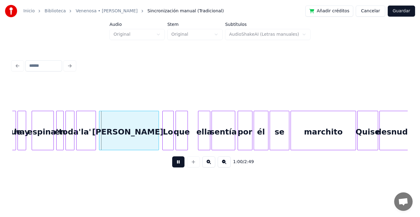
click at [174, 165] on button at bounding box center [178, 161] width 12 height 11
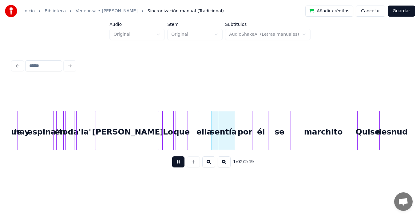
click at [174, 165] on button at bounding box center [178, 161] width 12 height 11
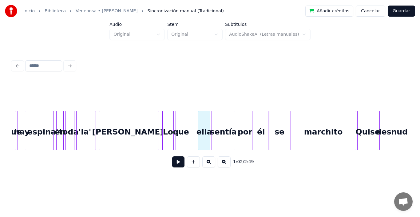
click at [186, 114] on div at bounding box center [185, 130] width 2 height 39
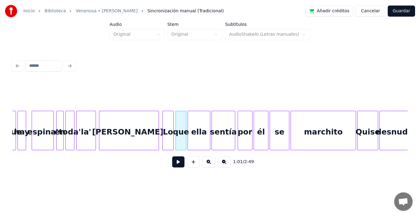
click at [188, 117] on div at bounding box center [189, 130] width 2 height 39
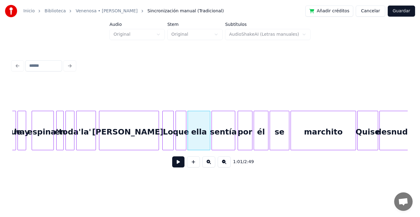
click at [174, 162] on button at bounding box center [178, 161] width 12 height 11
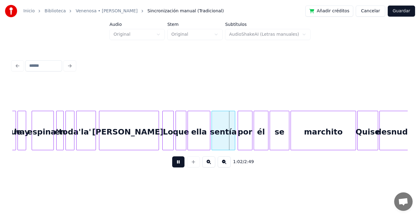
click at [174, 162] on button at bounding box center [178, 161] width 12 height 11
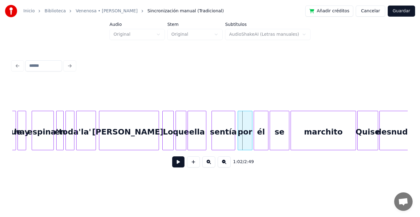
click at [206, 112] on div at bounding box center [205, 130] width 2 height 39
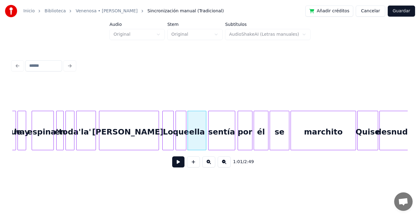
click at [209, 113] on div at bounding box center [210, 130] width 2 height 39
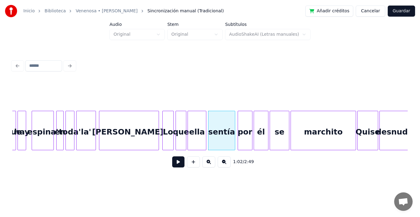
click at [162, 113] on div "Lo" at bounding box center [167, 130] width 11 height 39
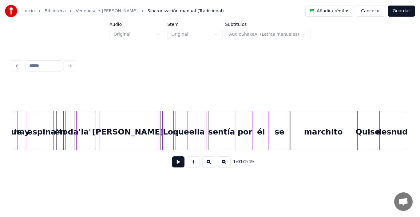
click at [175, 165] on button at bounding box center [178, 161] width 12 height 11
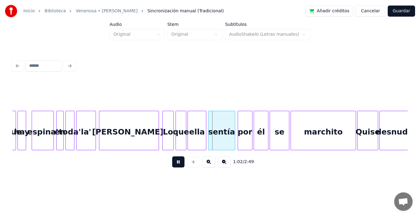
click at [175, 165] on button at bounding box center [178, 161] width 12 height 11
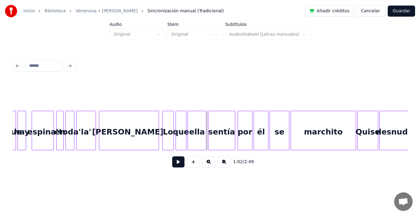
click at [176, 161] on button at bounding box center [178, 161] width 12 height 11
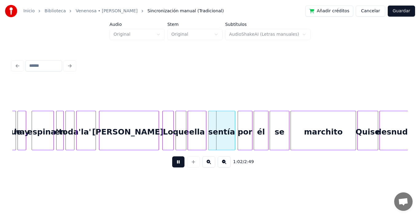
click at [176, 161] on button at bounding box center [178, 161] width 12 height 11
click at [219, 115] on div at bounding box center [219, 130] width 2 height 39
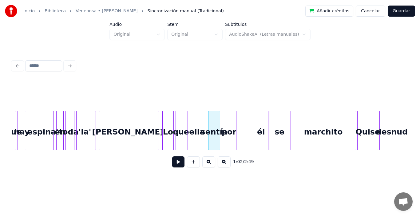
click at [229, 126] on div "por" at bounding box center [229, 132] width 14 height 42
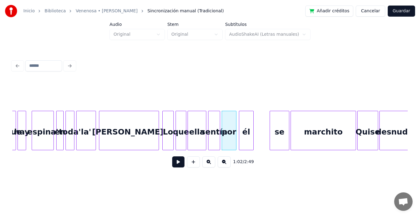
click at [247, 128] on div "él" at bounding box center [246, 132] width 14 height 42
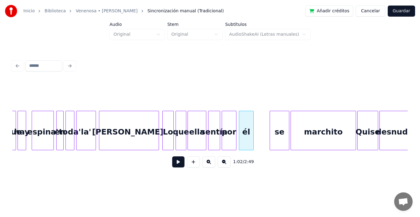
click at [175, 165] on button at bounding box center [178, 161] width 12 height 11
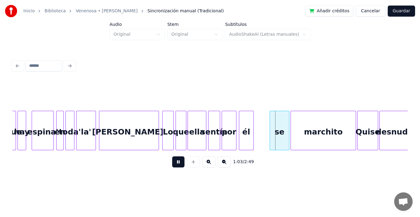
click at [175, 165] on button at bounding box center [178, 161] width 12 height 11
click at [248, 117] on div at bounding box center [248, 130] width 2 height 39
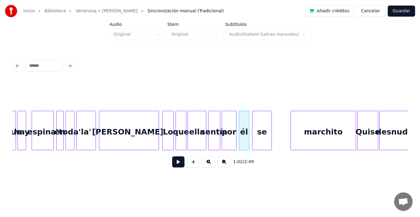
click at [262, 128] on div "se" at bounding box center [261, 132] width 19 height 42
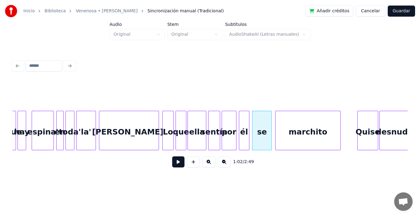
click at [295, 133] on div "marchito" at bounding box center [308, 132] width 65 height 42
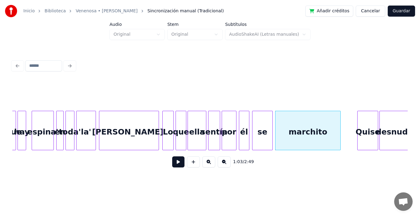
click at [271, 114] on div at bounding box center [272, 130] width 2 height 39
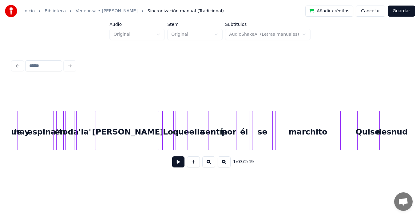
click at [175, 164] on button at bounding box center [178, 161] width 12 height 11
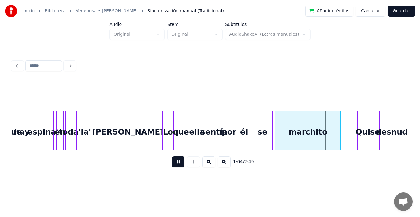
click at [175, 164] on button at bounding box center [178, 161] width 12 height 11
click at [173, 165] on button at bounding box center [178, 161] width 12 height 11
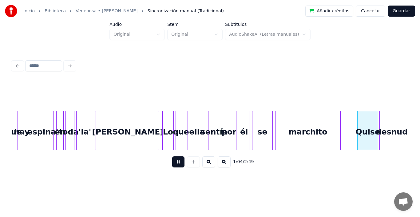
click at [173, 165] on button at bounding box center [178, 161] width 12 height 11
click at [343, 117] on div at bounding box center [344, 130] width 2 height 39
click at [371, 117] on div at bounding box center [372, 130] width 2 height 39
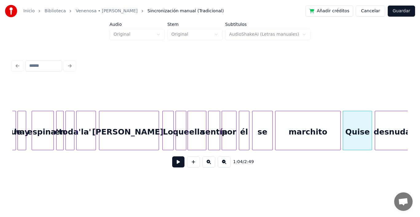
click at [377, 117] on div at bounding box center [376, 130] width 2 height 39
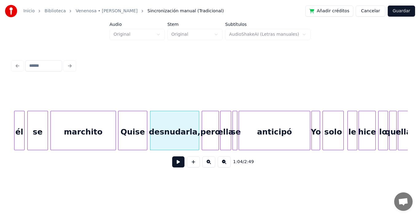
scroll to position [0, 3863]
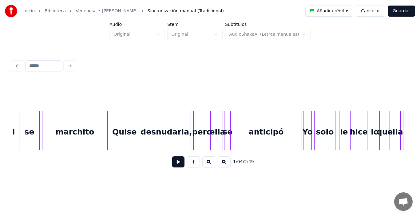
click at [173, 164] on button at bounding box center [178, 161] width 12 height 11
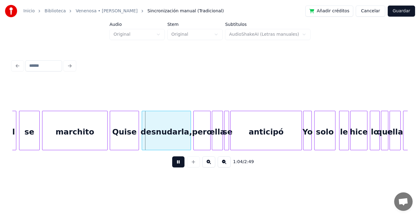
click at [173, 164] on button at bounding box center [178, 161] width 12 height 11
click at [175, 120] on div at bounding box center [174, 130] width 2 height 39
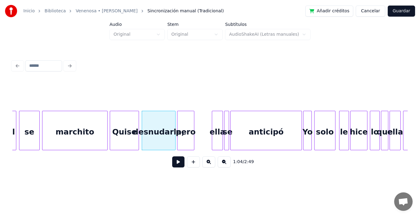
click at [183, 129] on div "pero" at bounding box center [185, 132] width 17 height 42
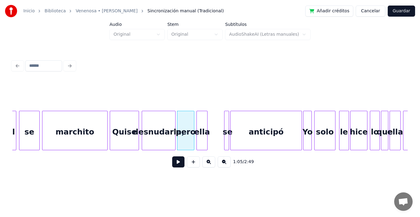
click at [201, 131] on div "ella" at bounding box center [202, 132] width 10 height 42
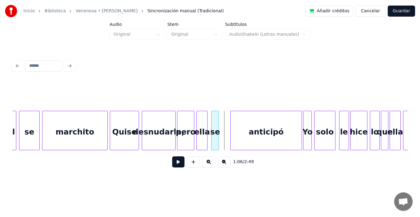
click at [215, 118] on div "se" at bounding box center [215, 132] width 7 height 42
click at [232, 117] on div at bounding box center [231, 130] width 2 height 39
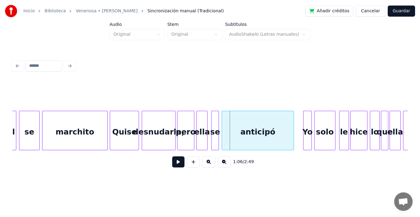
click at [255, 127] on div "anticipó" at bounding box center [258, 132] width 72 height 42
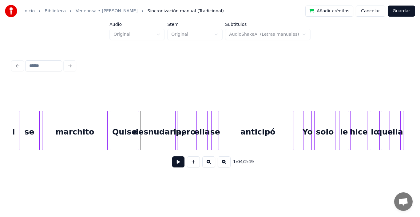
click at [172, 164] on button at bounding box center [178, 161] width 12 height 11
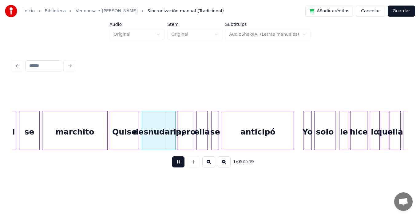
click at [172, 164] on button at bounding box center [178, 161] width 12 height 11
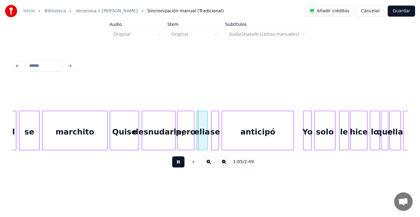
click at [172, 164] on button at bounding box center [178, 161] width 12 height 11
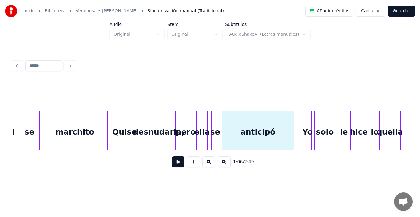
click at [172, 164] on button at bounding box center [178, 161] width 12 height 11
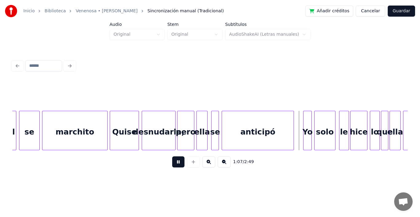
click at [172, 164] on button at bounding box center [178, 161] width 12 height 11
click at [175, 165] on button at bounding box center [178, 161] width 12 height 11
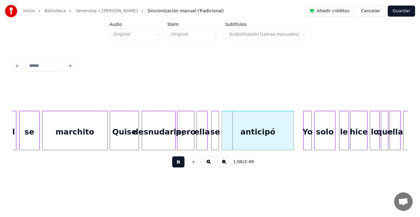
click at [175, 165] on button at bounding box center [178, 161] width 12 height 11
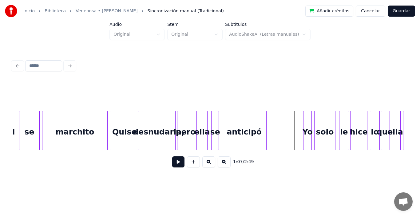
click at [265, 120] on div at bounding box center [265, 130] width 2 height 39
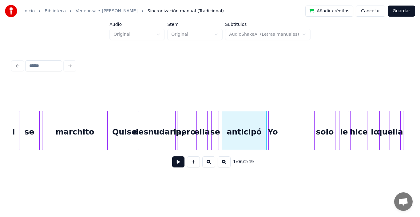
click at [272, 125] on div "Yo" at bounding box center [273, 132] width 8 height 42
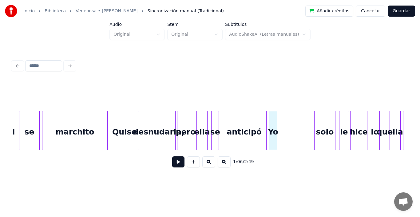
click at [173, 164] on button at bounding box center [178, 161] width 12 height 11
click at [291, 125] on div "Yo" at bounding box center [291, 132] width 8 height 42
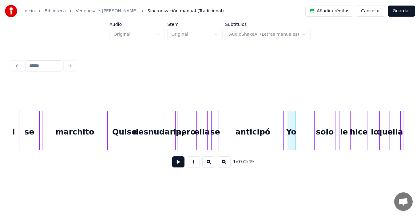
click at [284, 119] on div at bounding box center [283, 130] width 2 height 39
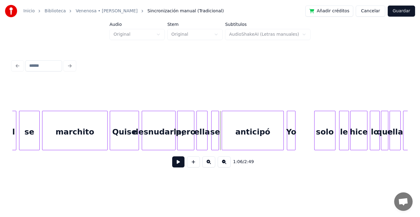
click at [175, 164] on button at bounding box center [178, 161] width 12 height 11
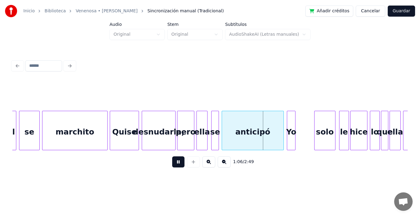
click at [175, 164] on button at bounding box center [178, 161] width 12 height 11
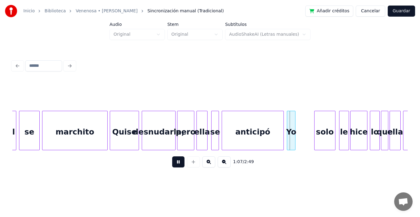
click at [175, 164] on button at bounding box center [178, 161] width 12 height 11
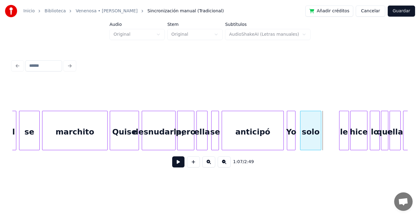
click at [312, 128] on div "solo" at bounding box center [310, 132] width 20 height 42
click at [297, 117] on div at bounding box center [296, 130] width 2 height 39
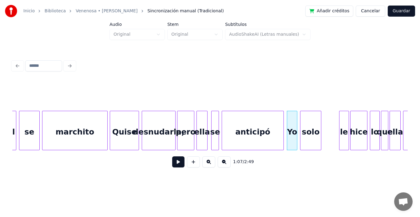
click at [173, 165] on button at bounding box center [178, 161] width 12 height 11
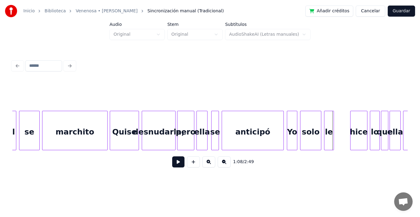
click at [329, 129] on div "le" at bounding box center [328, 132] width 9 height 42
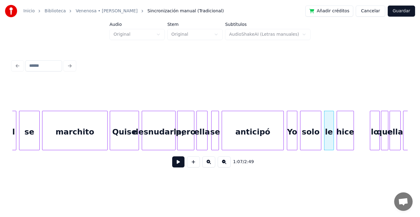
click at [346, 126] on div "hice" at bounding box center [345, 132] width 17 height 42
click at [172, 165] on button at bounding box center [178, 161] width 12 height 11
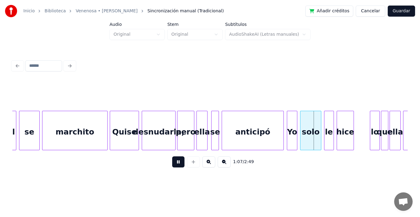
click at [172, 165] on button at bounding box center [178, 161] width 12 height 11
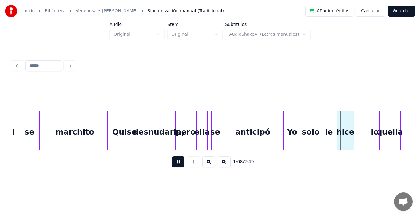
click at [172, 165] on button at bounding box center [178, 161] width 12 height 11
click at [309, 121] on div at bounding box center [308, 130] width 2 height 39
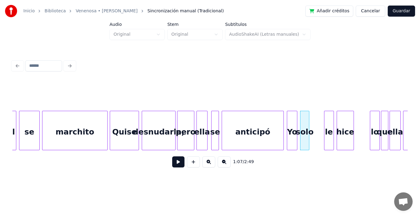
click at [327, 122] on div "le" at bounding box center [328, 132] width 9 height 42
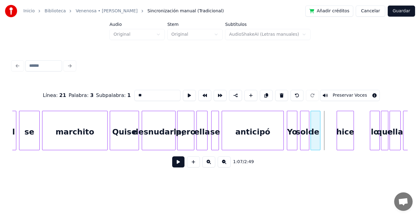
click at [313, 124] on div "le" at bounding box center [315, 132] width 9 height 42
click at [330, 131] on div "hice" at bounding box center [330, 132] width 17 height 42
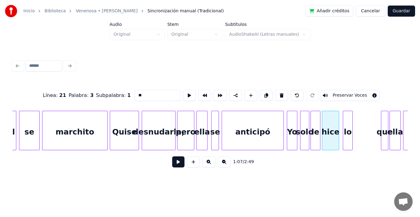
click at [349, 126] on div "lo" at bounding box center [347, 132] width 9 height 42
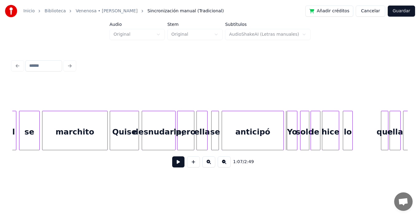
click at [177, 162] on button at bounding box center [178, 161] width 12 height 11
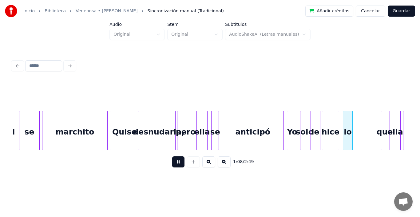
click at [177, 162] on button at bounding box center [178, 161] width 12 height 11
click at [177, 166] on button at bounding box center [178, 161] width 12 height 11
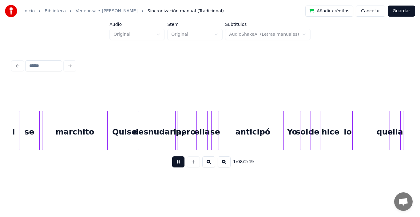
click at [177, 166] on button at bounding box center [178, 161] width 12 height 11
click at [177, 164] on button at bounding box center [178, 161] width 12 height 11
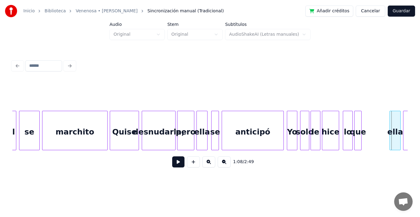
click at [358, 124] on div "que" at bounding box center [358, 132] width 7 height 42
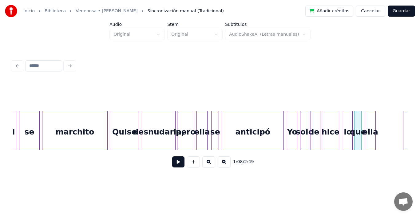
click at [370, 130] on div "ella" at bounding box center [370, 132] width 10 height 42
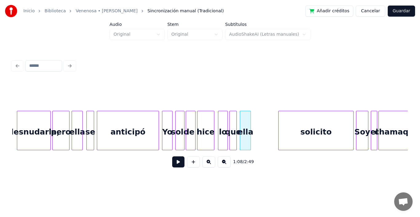
scroll to position [0, 4088]
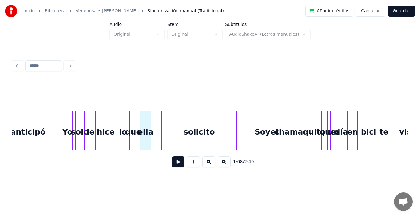
click at [191, 129] on div "solicito" at bounding box center [199, 132] width 75 height 42
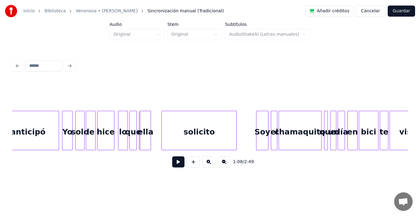
click at [172, 164] on button at bounding box center [178, 161] width 12 height 11
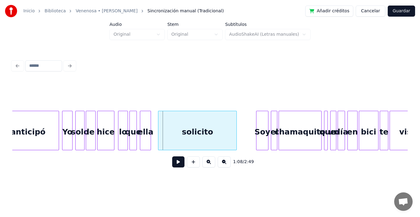
click at [158, 116] on div at bounding box center [159, 130] width 2 height 39
click at [155, 118] on div at bounding box center [155, 130] width 2 height 39
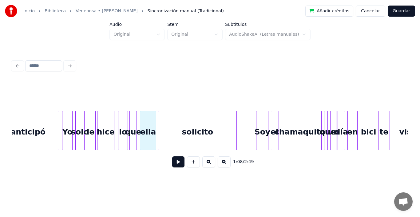
click at [173, 164] on button at bounding box center [178, 161] width 12 height 11
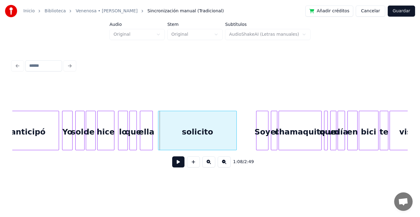
click at [152, 116] on div at bounding box center [152, 130] width 2 height 39
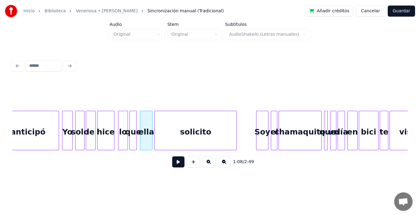
click at [155, 117] on div at bounding box center [156, 130] width 2 height 39
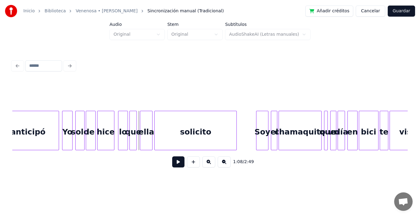
click at [175, 164] on button at bounding box center [178, 161] width 12 height 11
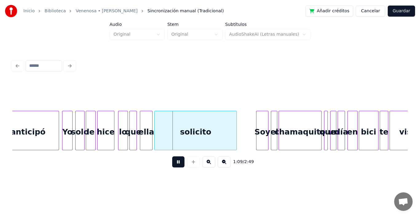
click at [175, 164] on button at bounding box center [178, 161] width 12 height 11
click at [216, 119] on div at bounding box center [216, 130] width 2 height 39
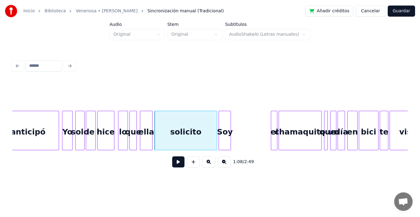
click at [223, 129] on div "Soy" at bounding box center [225, 132] width 12 height 42
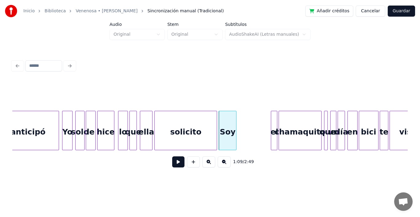
click at [236, 116] on div at bounding box center [235, 130] width 2 height 39
click at [275, 125] on div at bounding box center [276, 130] width 2 height 39
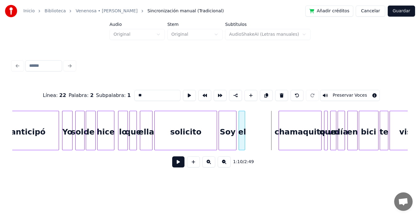
click at [241, 131] on div "el" at bounding box center [242, 132] width 6 height 42
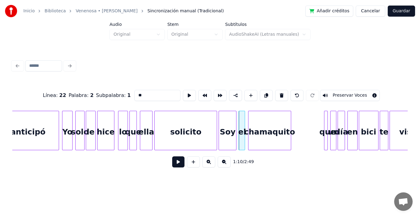
click at [268, 131] on div "chamaquito" at bounding box center [269, 132] width 43 height 42
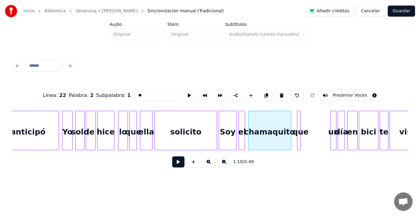
click at [301, 120] on div "que" at bounding box center [300, 132] width 6 height 42
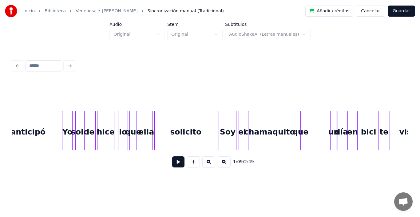
click at [175, 164] on button at bounding box center [178, 161] width 12 height 11
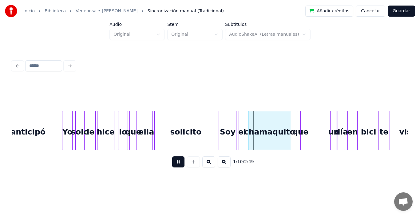
click at [175, 164] on button at bounding box center [178, 161] width 12 height 11
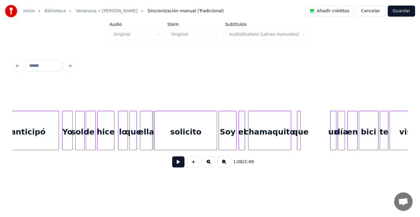
click at [175, 164] on button at bounding box center [178, 161] width 12 height 11
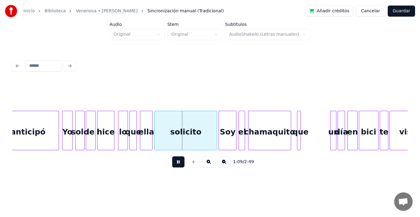
click at [175, 164] on button at bounding box center [178, 161] width 12 height 11
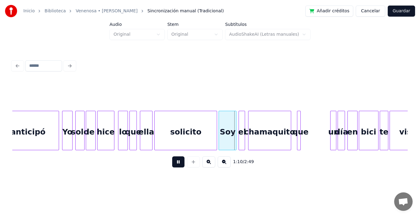
click at [175, 164] on button at bounding box center [178, 161] width 12 height 11
click at [173, 165] on button at bounding box center [178, 161] width 12 height 11
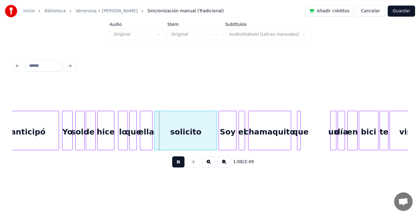
click at [173, 165] on button at bounding box center [178, 161] width 12 height 11
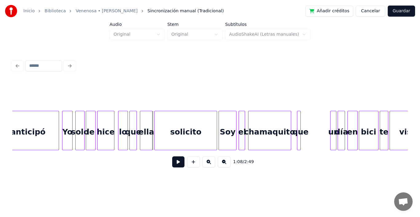
click at [172, 163] on button at bounding box center [178, 161] width 12 height 11
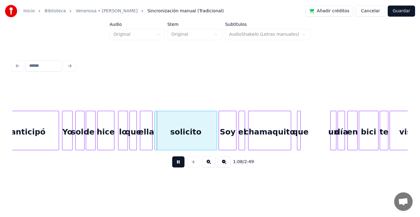
click at [172, 163] on button at bounding box center [178, 161] width 12 height 11
click at [162, 118] on div at bounding box center [163, 130] width 2 height 39
click at [158, 119] on div at bounding box center [158, 130] width 2 height 39
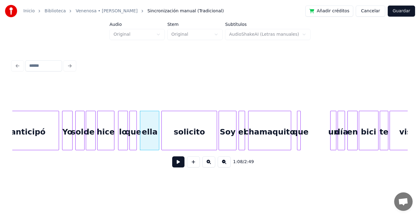
click at [175, 164] on button at bounding box center [178, 161] width 12 height 11
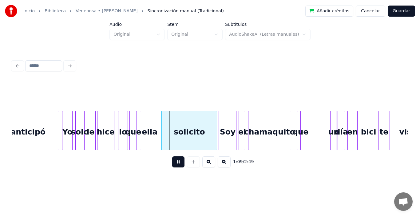
click at [175, 164] on button at bounding box center [178, 161] width 12 height 11
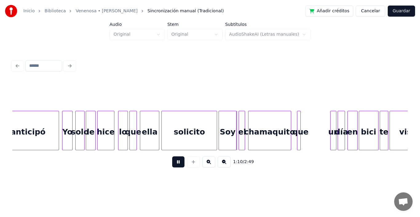
click at [175, 164] on button at bounding box center [178, 161] width 12 height 11
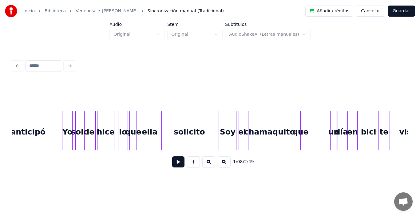
click at [173, 166] on button at bounding box center [178, 161] width 12 height 11
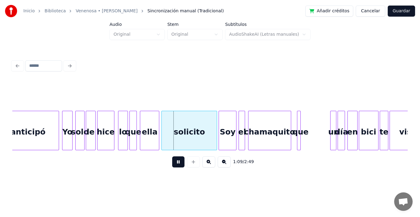
click at [173, 166] on button at bounding box center [178, 161] width 12 height 11
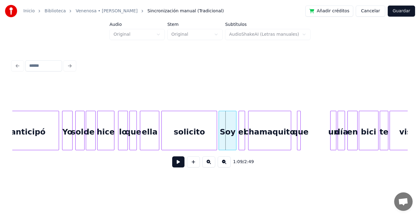
click at [173, 166] on button at bounding box center [178, 161] width 12 height 11
click at [267, 126] on div "chamaquito" at bounding box center [269, 132] width 43 height 42
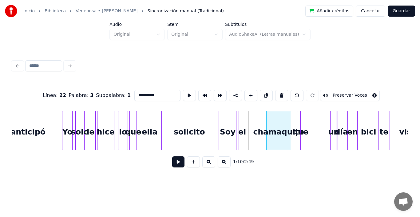
click at [268, 121] on div at bounding box center [268, 130] width 2 height 39
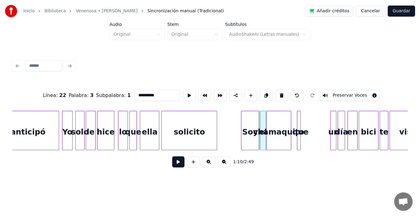
click at [250, 128] on div "Soy" at bounding box center [249, 132] width 17 height 42
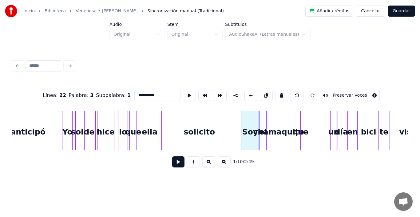
click at [236, 119] on div at bounding box center [236, 130] width 2 height 39
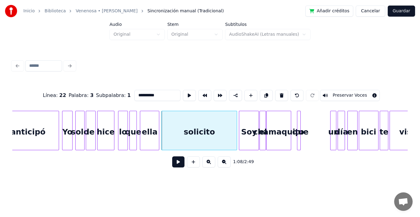
click at [240, 119] on div at bounding box center [240, 130] width 2 height 39
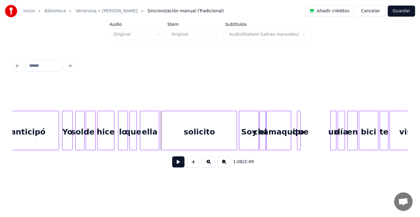
click at [172, 164] on button at bounding box center [178, 161] width 12 height 11
click at [234, 117] on div at bounding box center [234, 130] width 2 height 39
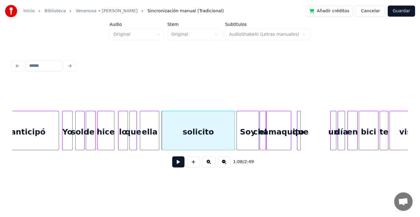
click at [237, 116] on div at bounding box center [238, 130] width 2 height 39
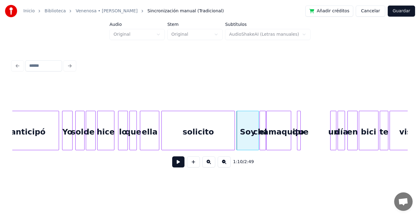
click at [172, 165] on button at bounding box center [178, 161] width 12 height 11
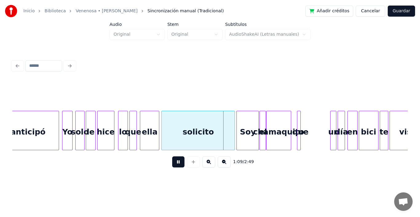
click at [172, 165] on button at bounding box center [178, 161] width 12 height 11
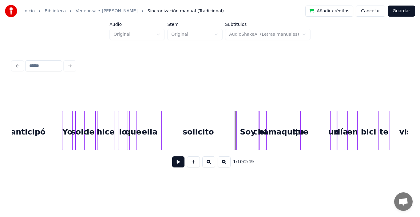
click at [172, 165] on button at bounding box center [178, 161] width 12 height 11
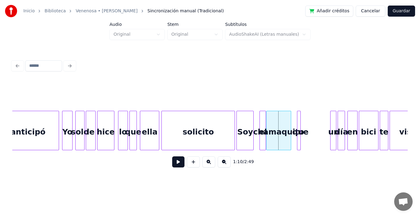
click at [252, 117] on div at bounding box center [253, 130] width 2 height 39
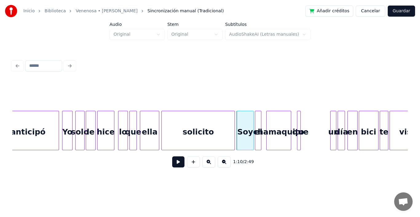
click at [257, 121] on div "el" at bounding box center [258, 132] width 6 height 42
click at [263, 119] on div at bounding box center [264, 130] width 2 height 39
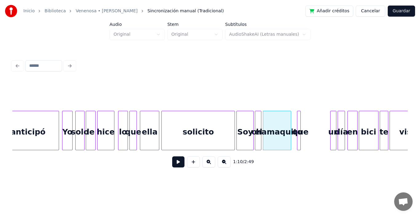
click at [173, 163] on button at bounding box center [178, 161] width 12 height 11
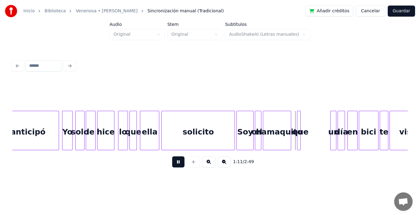
click at [173, 163] on button at bounding box center [178, 161] width 12 height 11
click at [176, 164] on button at bounding box center [178, 161] width 12 height 11
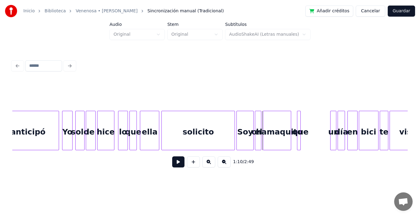
click at [173, 164] on button at bounding box center [178, 161] width 12 height 11
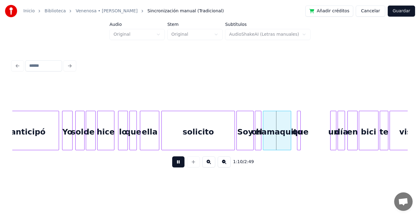
click at [173, 164] on button at bounding box center [178, 161] width 12 height 11
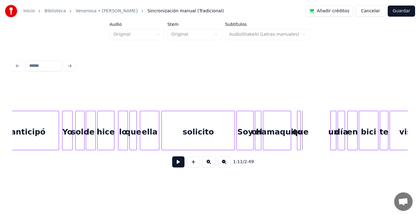
click at [176, 162] on button at bounding box center [178, 161] width 12 height 11
click at [293, 115] on div at bounding box center [293, 130] width 2 height 39
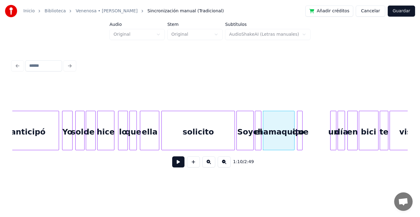
click at [301, 115] on div at bounding box center [301, 130] width 2 height 39
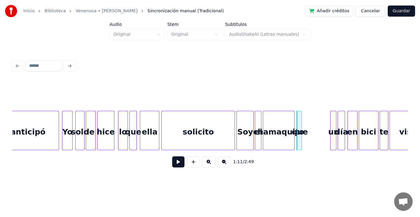
click at [299, 119] on div "que" at bounding box center [300, 132] width 6 height 42
click at [312, 121] on div "un" at bounding box center [312, 132] width 6 height 42
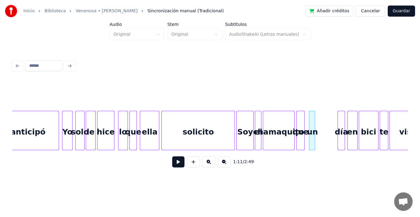
click at [304, 118] on div at bounding box center [304, 130] width 2 height 39
click at [308, 117] on div at bounding box center [308, 130] width 2 height 39
click at [320, 125] on div "día" at bounding box center [320, 132] width 7 height 42
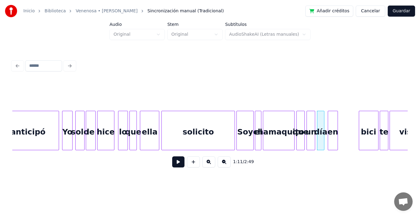
click at [334, 124] on div "en" at bounding box center [332, 132] width 9 height 42
click at [338, 123] on div "en" at bounding box center [333, 130] width 10 height 39
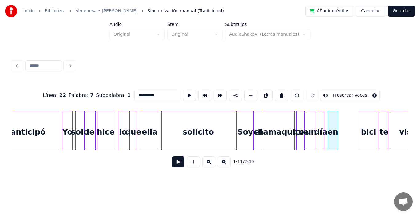
type input "**"
click at [339, 120] on div at bounding box center [339, 130] width 2 height 39
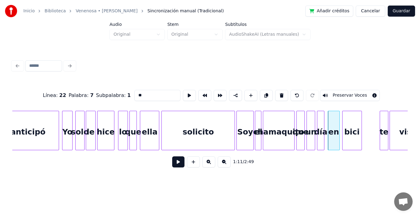
click at [353, 122] on div "bici" at bounding box center [352, 132] width 19 height 42
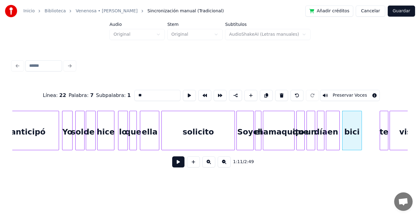
click at [327, 115] on div at bounding box center [327, 130] width 2 height 39
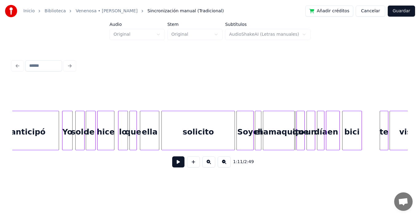
click at [174, 163] on button at bounding box center [178, 161] width 12 height 11
click at [174, 164] on button at bounding box center [178, 161] width 12 height 11
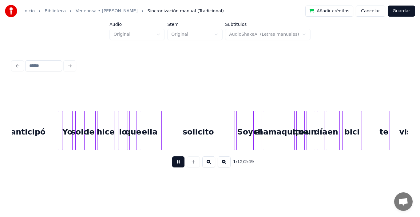
click at [174, 164] on button at bounding box center [178, 161] width 12 height 11
click at [369, 132] on div "te" at bounding box center [368, 132] width 8 height 42
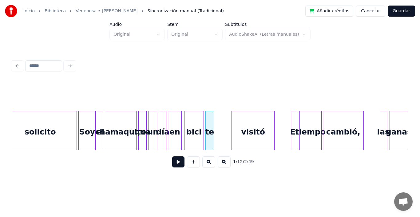
scroll to position [0, 4304]
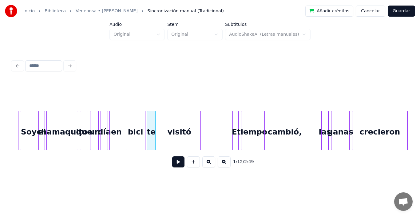
click at [179, 123] on div "visitó" at bounding box center [179, 132] width 43 height 42
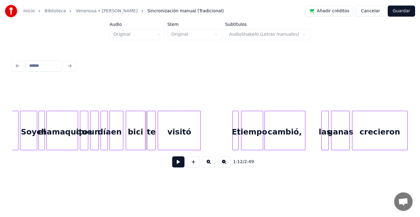
click at [173, 162] on button at bounding box center [178, 161] width 12 height 11
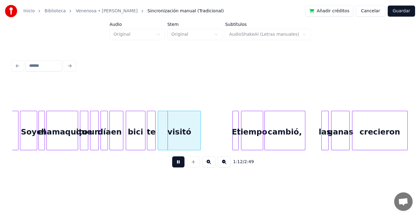
click at [173, 162] on button at bounding box center [178, 161] width 12 height 11
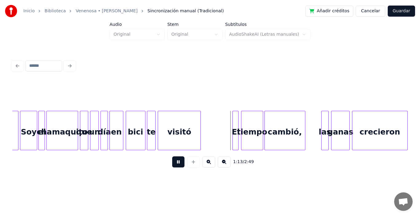
click at [173, 162] on button at bounding box center [178, 161] width 12 height 11
click at [204, 114] on div at bounding box center [203, 130] width 2 height 39
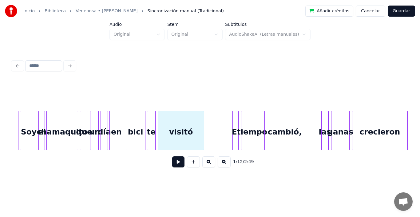
click at [237, 115] on div at bounding box center [238, 130] width 2 height 39
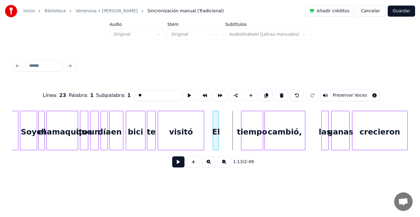
click at [216, 114] on div "El" at bounding box center [216, 132] width 6 height 42
click at [229, 123] on div "tiempo" at bounding box center [234, 132] width 22 height 42
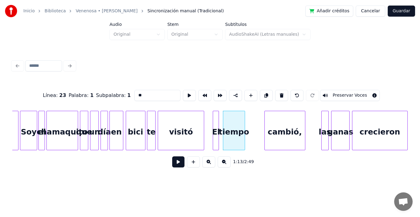
click at [219, 117] on div "El" at bounding box center [216, 132] width 6 height 42
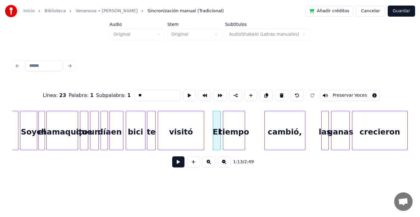
click at [220, 116] on div at bounding box center [220, 130] width 2 height 39
click at [267, 126] on div "cambió," at bounding box center [268, 132] width 40 height 42
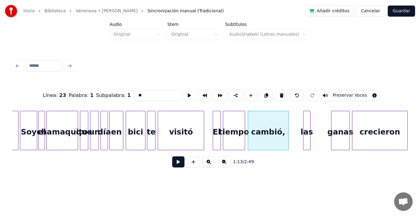
click at [307, 128] on div "las" at bounding box center [307, 132] width 7 height 42
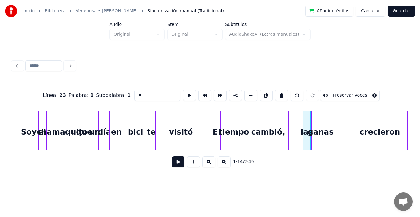
click at [321, 131] on div "ganas" at bounding box center [321, 132] width 18 height 42
click at [331, 125] on div "ganas" at bounding box center [322, 132] width 18 height 42
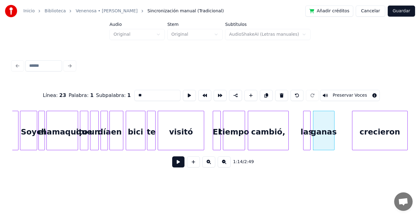
click at [333, 122] on div at bounding box center [333, 130] width 2 height 39
click at [364, 129] on div "crecieron" at bounding box center [364, 132] width 55 height 42
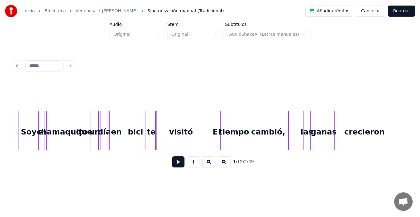
click at [172, 164] on button at bounding box center [178, 161] width 12 height 11
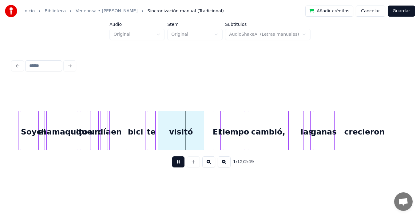
click at [172, 164] on button at bounding box center [178, 161] width 12 height 11
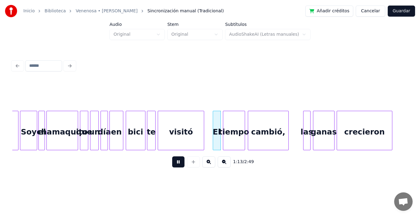
click at [172, 164] on button at bounding box center [178, 161] width 12 height 11
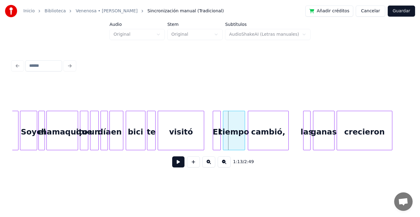
click at [172, 164] on button at bounding box center [178, 161] width 12 height 11
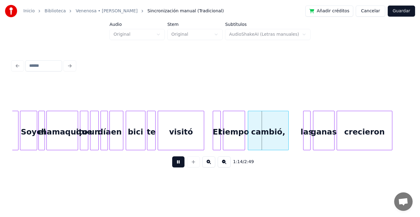
click at [172, 164] on button at bounding box center [178, 161] width 12 height 11
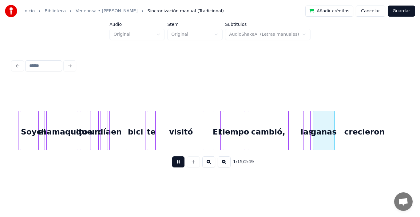
click at [172, 164] on button at bounding box center [178, 161] width 12 height 11
click at [301, 118] on div at bounding box center [301, 130] width 2 height 39
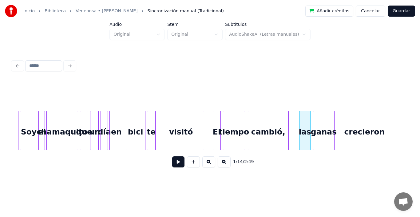
click at [175, 162] on button at bounding box center [178, 161] width 12 height 11
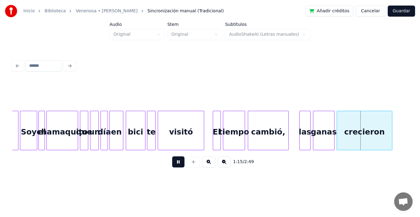
click at [175, 162] on button at bounding box center [178, 161] width 12 height 11
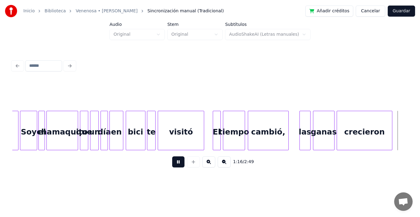
click at [175, 162] on button at bounding box center [178, 161] width 12 height 11
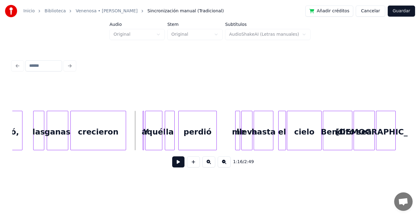
scroll to position [0, 4595]
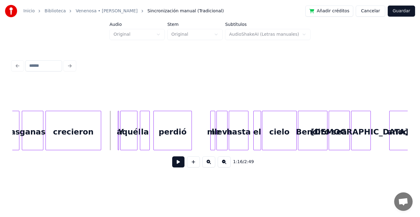
click at [172, 162] on button at bounding box center [178, 161] width 12 height 11
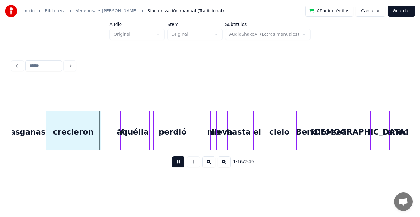
click at [172, 162] on button at bounding box center [178, 161] width 12 height 11
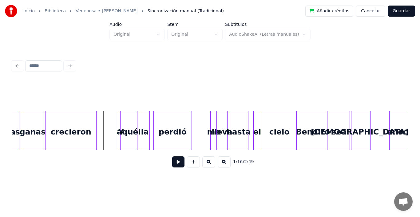
click at [96, 115] on div at bounding box center [95, 130] width 2 height 39
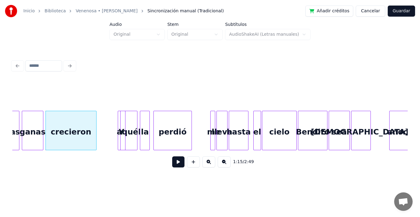
click at [119, 119] on div "Y" at bounding box center [122, 130] width 8 height 39
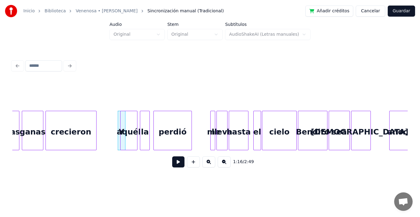
click at [122, 143] on div at bounding box center [122, 130] width 2 height 39
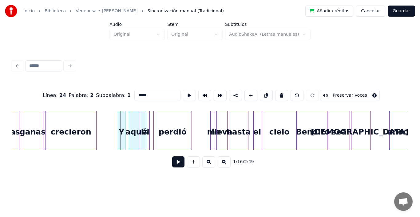
click at [129, 124] on div "aquél" at bounding box center [137, 132] width 17 height 42
click at [102, 123] on div "Y" at bounding box center [102, 132] width 7 height 42
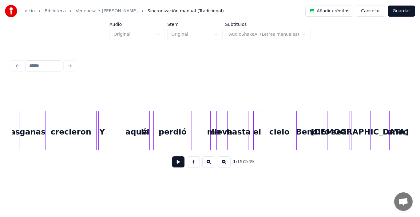
click at [177, 165] on button at bounding box center [178, 161] width 12 height 11
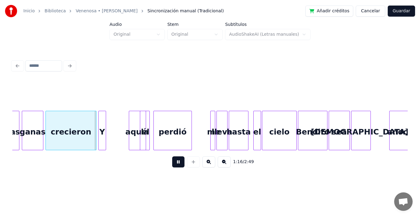
click at [177, 165] on button at bounding box center [178, 161] width 12 height 11
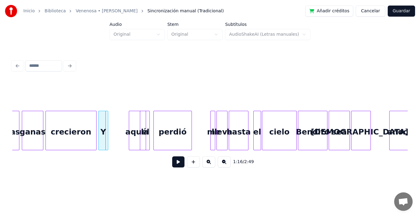
click at [108, 117] on div at bounding box center [107, 130] width 2 height 39
click at [116, 127] on div "aquél" at bounding box center [118, 132] width 17 height 42
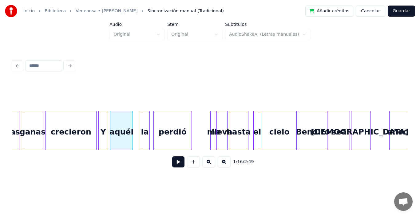
click at [132, 125] on div at bounding box center [132, 130] width 2 height 39
click at [136, 122] on div at bounding box center [136, 130] width 2 height 39
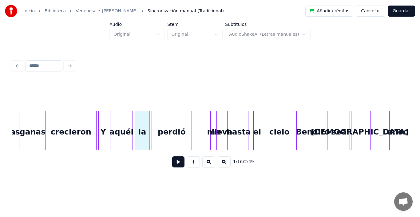
click at [153, 117] on div at bounding box center [153, 130] width 2 height 39
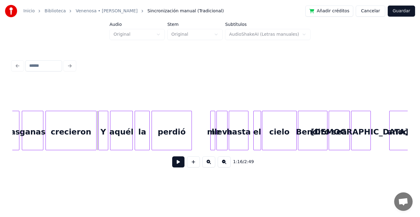
click at [172, 165] on button at bounding box center [178, 161] width 12 height 11
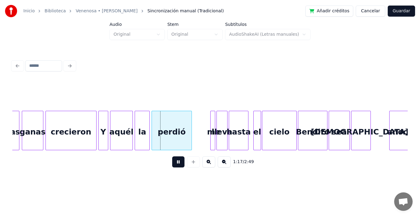
click at [172, 165] on button at bounding box center [178, 161] width 12 height 11
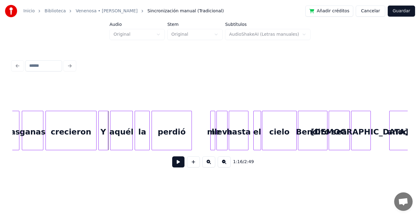
click at [174, 164] on button at bounding box center [178, 161] width 12 height 11
click at [174, 163] on button at bounding box center [178, 161] width 12 height 11
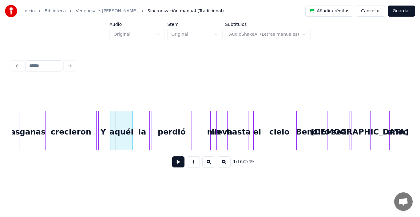
click at [172, 165] on button at bounding box center [178, 161] width 12 height 11
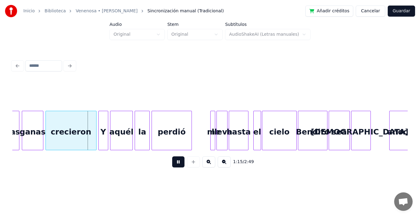
click at [172, 165] on button at bounding box center [178, 161] width 12 height 11
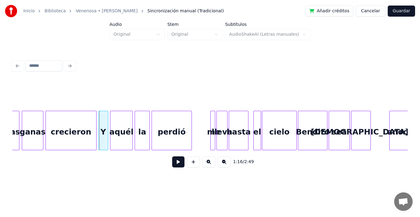
click at [175, 164] on button at bounding box center [178, 161] width 12 height 11
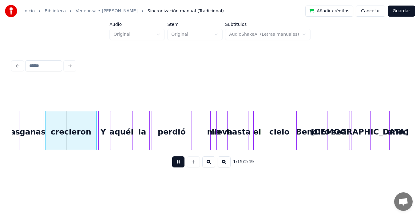
click at [175, 164] on button at bounding box center [178, 161] width 12 height 11
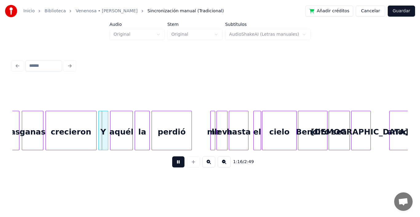
click at [175, 164] on button at bounding box center [178, 161] width 12 height 11
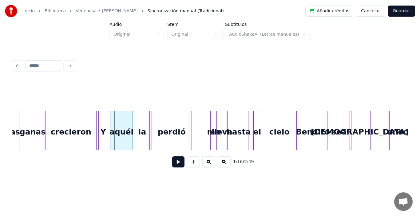
click at [175, 164] on button at bounding box center [178, 161] width 12 height 11
click at [117, 118] on div at bounding box center [118, 130] width 2 height 39
click at [127, 128] on div "la" at bounding box center [128, 132] width 14 height 42
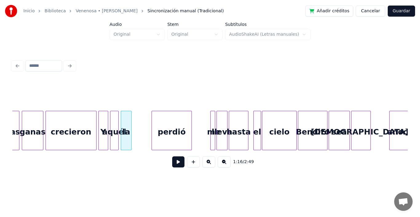
click at [131, 120] on div at bounding box center [130, 130] width 2 height 39
click at [155, 133] on div "perdió" at bounding box center [153, 132] width 39 height 42
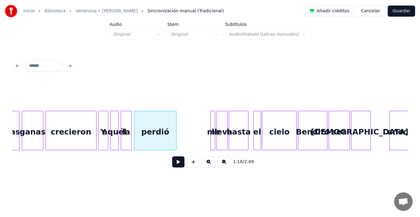
click at [175, 117] on div at bounding box center [175, 130] width 2 height 39
click at [193, 126] on div "me" at bounding box center [194, 132] width 6 height 42
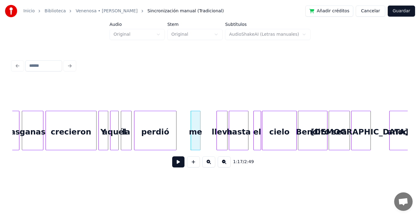
click at [200, 124] on div at bounding box center [199, 130] width 2 height 39
click at [207, 132] on div "lleva" at bounding box center [208, 132] width 10 height 42
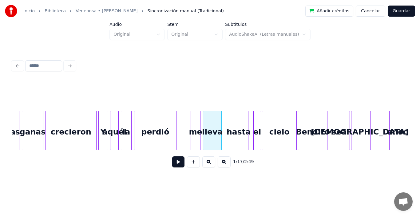
click at [221, 128] on div at bounding box center [221, 130] width 2 height 39
click at [225, 123] on div at bounding box center [226, 130] width 2 height 39
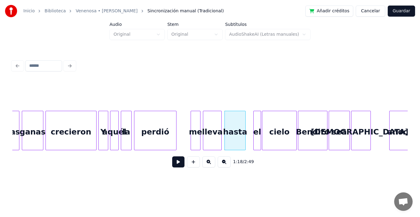
click at [245, 117] on div at bounding box center [245, 130] width 2 height 39
click at [258, 121] on div at bounding box center [259, 130] width 2 height 39
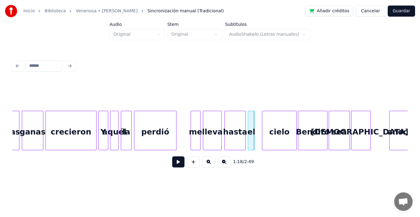
click at [251, 124] on div "el" at bounding box center [251, 132] width 6 height 42
click at [189, 125] on div at bounding box center [190, 130] width 2 height 39
click at [175, 165] on button at bounding box center [178, 161] width 12 height 11
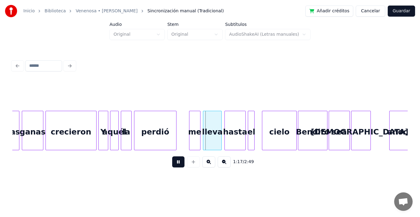
click at [175, 165] on button at bounding box center [178, 161] width 12 height 11
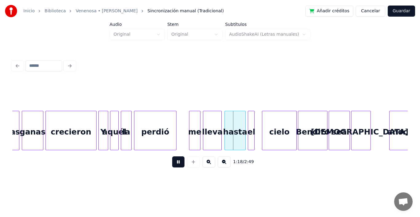
click at [175, 165] on button at bounding box center [178, 161] width 12 height 11
click at [177, 164] on button at bounding box center [178, 161] width 12 height 11
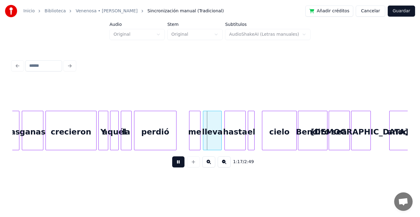
click at [177, 164] on button at bounding box center [178, 161] width 12 height 11
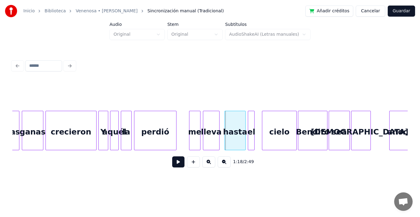
click at [219, 122] on div at bounding box center [218, 130] width 2 height 39
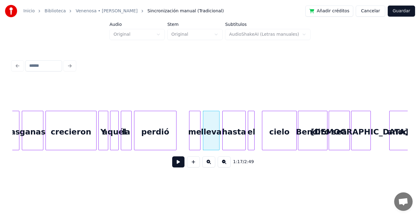
click at [223, 121] on div at bounding box center [224, 130] width 2 height 39
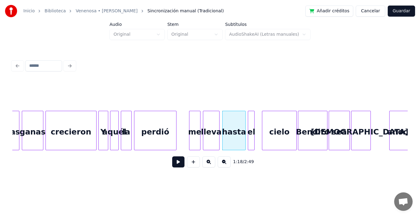
click at [172, 165] on button at bounding box center [178, 161] width 12 height 11
click at [172, 166] on button at bounding box center [178, 161] width 12 height 11
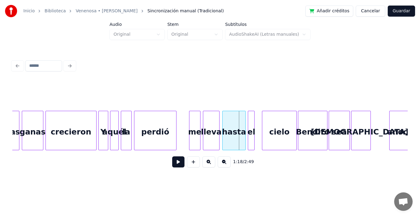
click at [172, 166] on button at bounding box center [178, 161] width 12 height 11
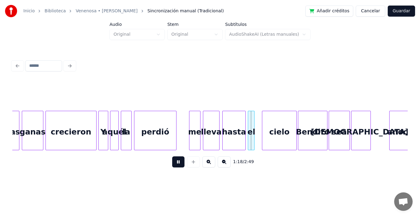
click at [172, 166] on button at bounding box center [178, 161] width 12 height 11
click at [236, 119] on div at bounding box center [235, 130] width 2 height 39
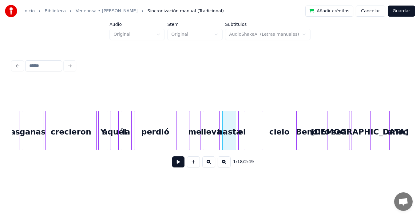
click at [242, 125] on div "el" at bounding box center [242, 132] width 6 height 42
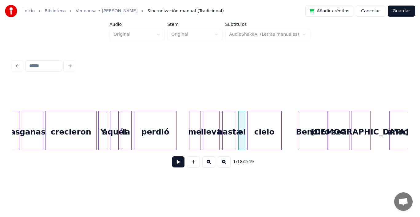
click at [264, 131] on div "cielo" at bounding box center [265, 132] width 34 height 42
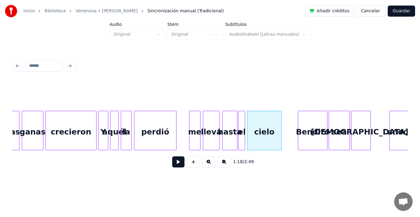
click at [235, 118] on div at bounding box center [236, 130] width 2 height 39
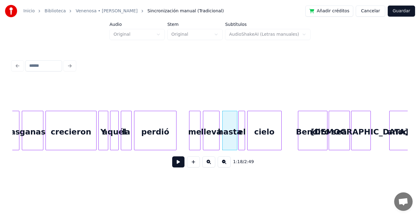
click at [175, 162] on button at bounding box center [178, 161] width 12 height 11
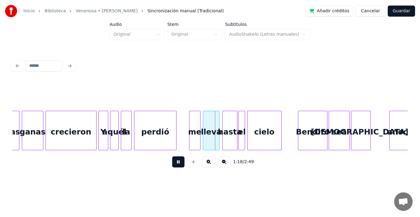
click at [175, 162] on button at bounding box center [178, 161] width 12 height 11
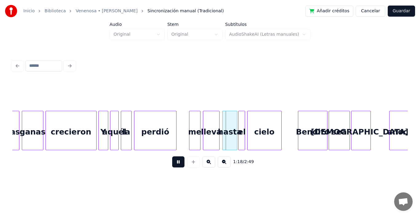
click at [175, 162] on button at bounding box center [178, 161] width 12 height 11
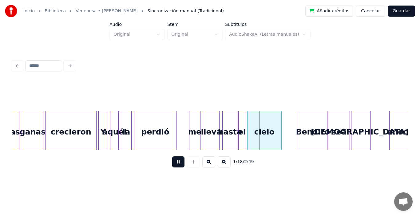
click at [175, 162] on button at bounding box center [178, 161] width 12 height 11
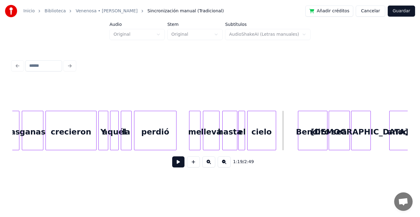
click at [275, 118] on div at bounding box center [275, 130] width 2 height 39
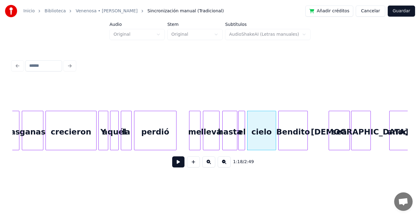
click at [291, 131] on div "Bendito" at bounding box center [293, 132] width 29 height 42
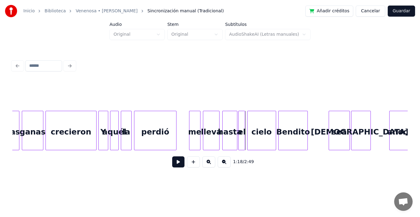
click at [174, 164] on button at bounding box center [178, 161] width 12 height 11
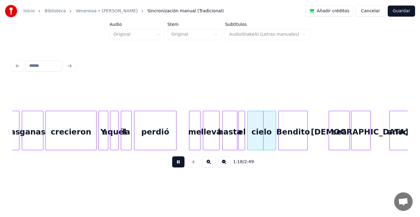
click at [174, 164] on button at bounding box center [178, 161] width 12 height 11
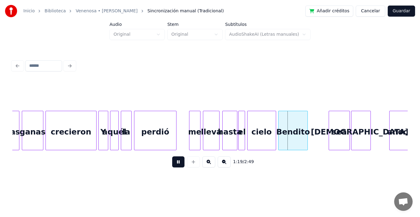
click at [174, 164] on button at bounding box center [178, 161] width 12 height 11
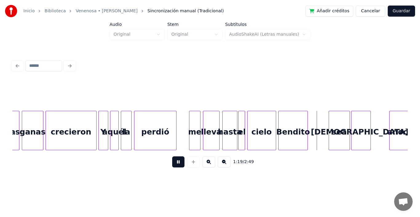
click at [174, 164] on button at bounding box center [178, 161] width 12 height 11
click at [296, 118] on div at bounding box center [297, 130] width 2 height 39
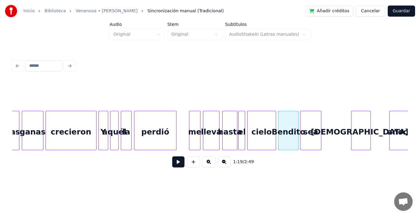
click at [309, 132] on div "sea" at bounding box center [310, 132] width 20 height 42
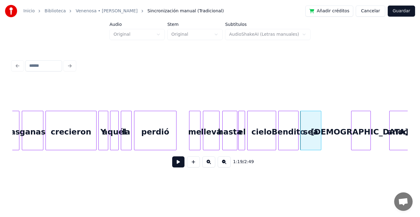
click at [174, 163] on button at bounding box center [178, 161] width 12 height 11
click at [174, 162] on button at bounding box center [178, 161] width 12 height 11
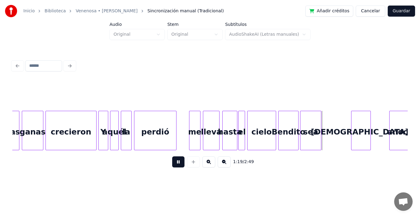
click at [174, 162] on button at bounding box center [178, 161] width 12 height 11
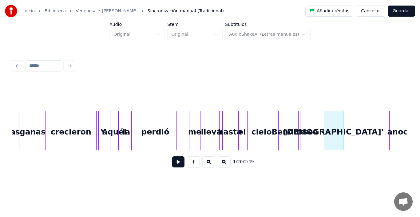
click at [334, 128] on div "[DEMOGRAPHIC_DATA]'" at bounding box center [333, 132] width 19 height 42
click at [356, 129] on div at bounding box center [356, 130] width 2 height 39
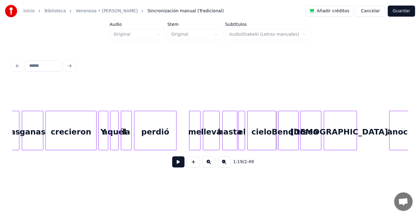
click at [174, 164] on button at bounding box center [178, 161] width 12 height 11
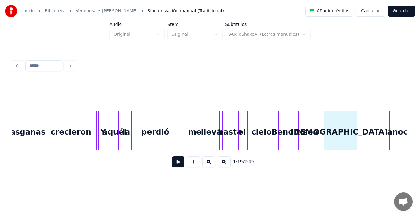
click at [174, 164] on button at bounding box center [178, 161] width 12 height 11
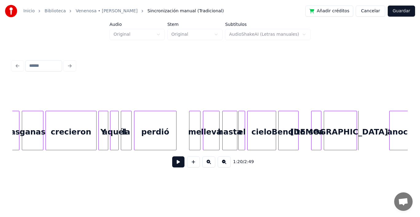
click at [312, 115] on div at bounding box center [313, 130] width 2 height 39
click at [308, 117] on div at bounding box center [309, 130] width 2 height 39
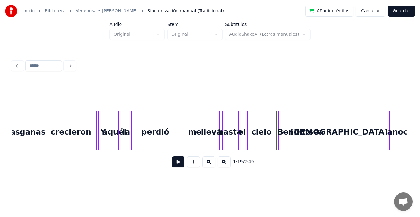
click at [174, 163] on button at bounding box center [178, 161] width 12 height 11
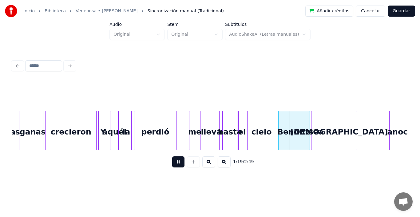
click at [174, 163] on button at bounding box center [178, 161] width 12 height 11
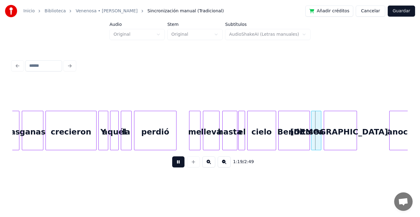
click at [174, 163] on button at bounding box center [178, 161] width 12 height 11
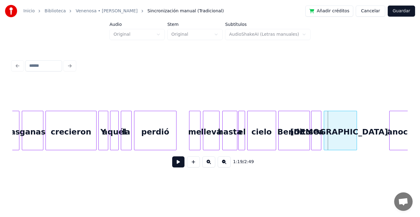
click at [174, 163] on button at bounding box center [178, 161] width 12 height 11
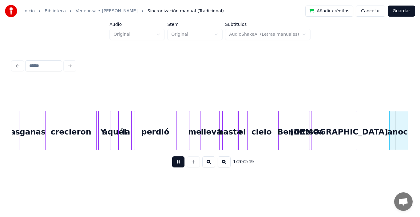
click at [174, 163] on button at bounding box center [178, 161] width 12 height 11
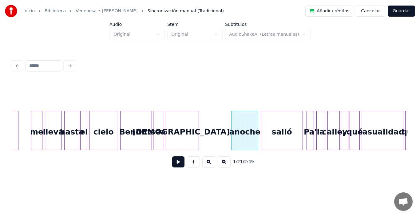
scroll to position [0, 4762]
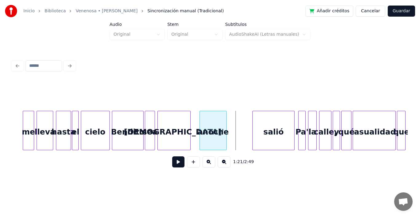
click at [211, 129] on div "anoche" at bounding box center [213, 132] width 26 height 42
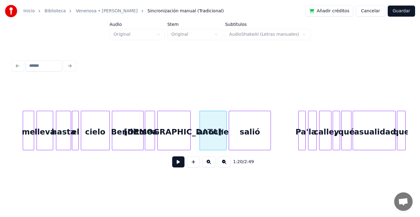
click at [243, 132] on div "salió" at bounding box center [250, 132] width 42 height 42
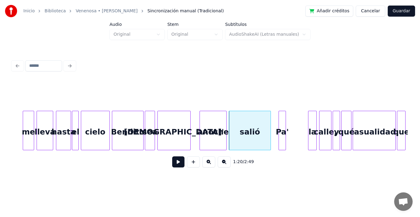
click at [281, 131] on div "Pa'" at bounding box center [282, 132] width 7 height 42
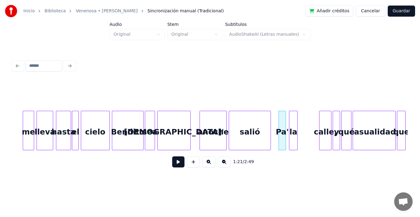
click at [293, 133] on div "la" at bounding box center [293, 132] width 8 height 42
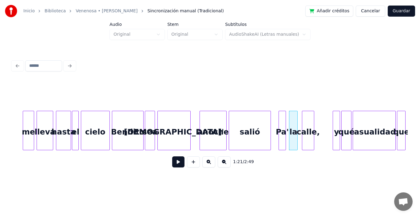
click at [308, 134] on div "calle," at bounding box center [308, 132] width 12 height 42
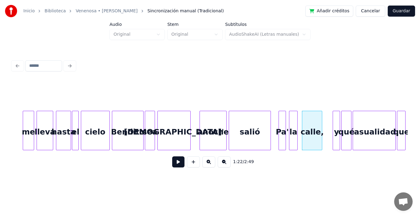
click at [322, 117] on div at bounding box center [321, 130] width 2 height 39
click at [173, 165] on button at bounding box center [178, 161] width 12 height 11
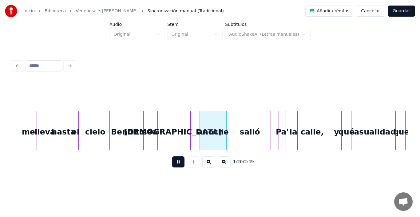
click at [173, 165] on button at bounding box center [178, 161] width 12 height 11
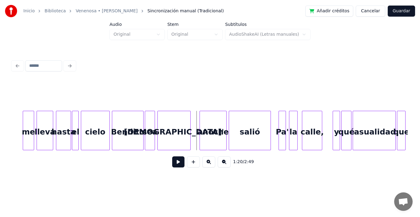
click at [172, 165] on button at bounding box center [178, 161] width 12 height 11
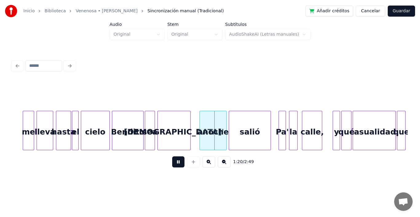
click at [172, 165] on button at bounding box center [178, 161] width 12 height 11
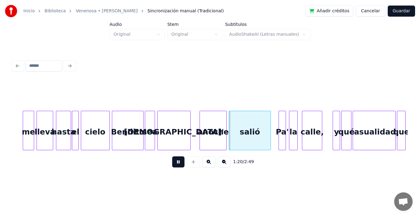
click at [172, 165] on button at bounding box center [178, 161] width 12 height 11
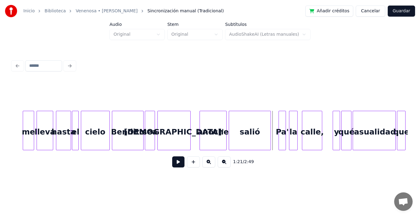
click at [201, 124] on div at bounding box center [201, 130] width 2 height 39
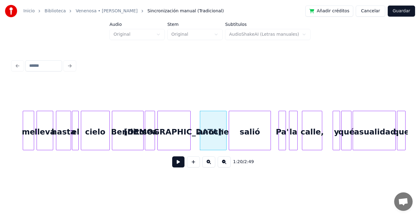
click at [176, 166] on button at bounding box center [178, 161] width 12 height 11
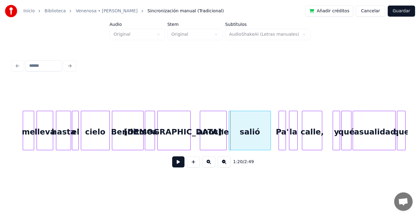
click at [176, 166] on button at bounding box center [178, 161] width 12 height 11
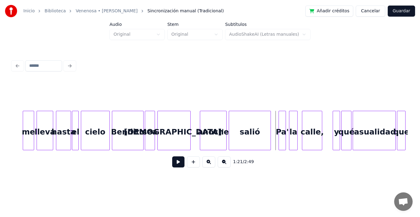
click at [176, 166] on button at bounding box center [178, 161] width 12 height 11
click at [275, 116] on div at bounding box center [276, 130] width 2 height 39
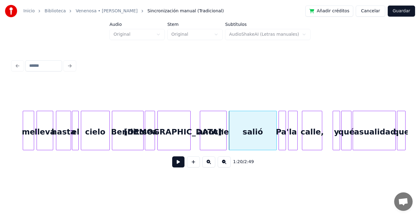
click at [289, 120] on div at bounding box center [289, 130] width 2 height 39
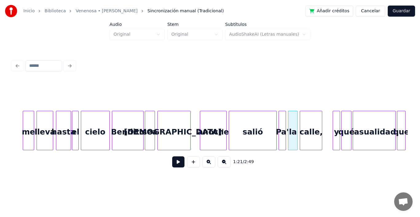
click at [300, 117] on div at bounding box center [301, 130] width 2 height 39
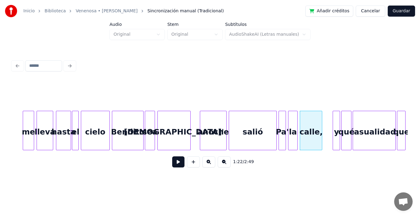
click at [322, 118] on div "calle," at bounding box center [311, 130] width 22 height 39
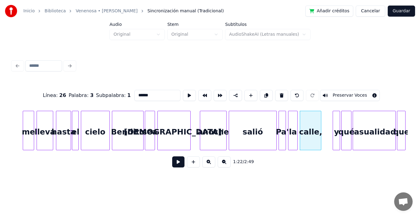
click at [320, 115] on div at bounding box center [320, 130] width 2 height 39
click at [328, 126] on div "y" at bounding box center [328, 132] width 7 height 42
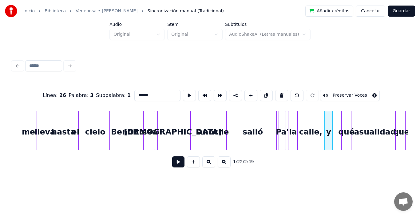
click at [332, 118] on div at bounding box center [332, 130] width 2 height 39
click at [340, 122] on div "qué" at bounding box center [338, 132] width 9 height 42
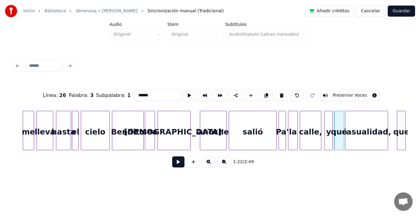
click at [361, 128] on div "casualidad," at bounding box center [366, 132] width 43 height 42
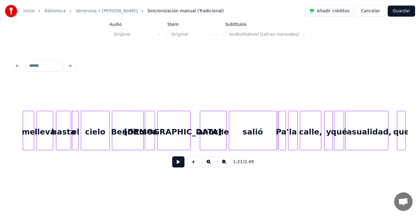
click at [172, 163] on button at bounding box center [178, 161] width 12 height 11
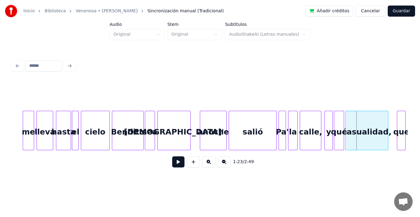
click at [172, 163] on button at bounding box center [178, 161] width 12 height 11
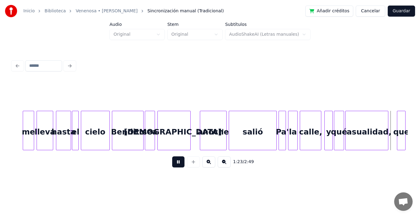
click at [172, 163] on button at bounding box center [178, 161] width 12 height 11
click at [377, 122] on div at bounding box center [377, 130] width 2 height 39
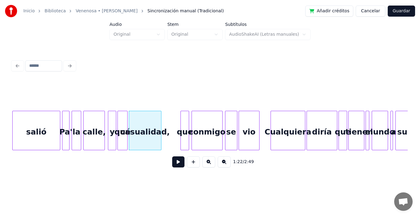
scroll to position [0, 4987]
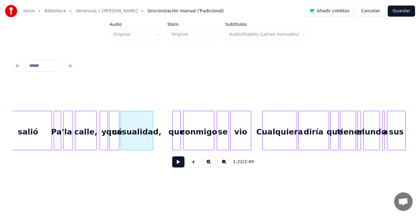
click at [115, 116] on div "qué" at bounding box center [113, 132] width 9 height 42
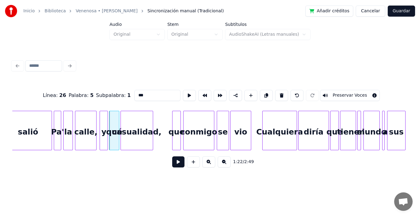
click at [173, 165] on button at bounding box center [178, 161] width 12 height 11
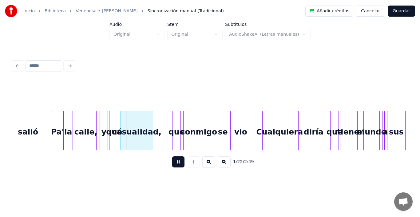
click at [173, 165] on button at bounding box center [178, 161] width 12 height 11
click at [116, 117] on div at bounding box center [116, 130] width 2 height 39
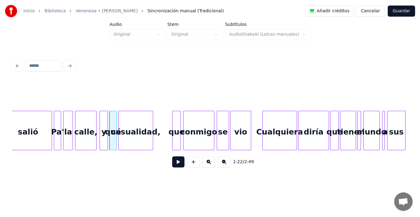
click at [120, 119] on div at bounding box center [120, 130] width 2 height 39
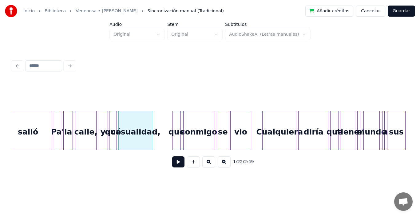
click at [98, 118] on div at bounding box center [99, 130] width 2 height 39
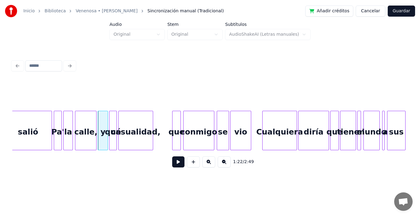
click at [61, 113] on div at bounding box center [61, 130] width 2 height 39
click at [174, 164] on button at bounding box center [178, 161] width 12 height 11
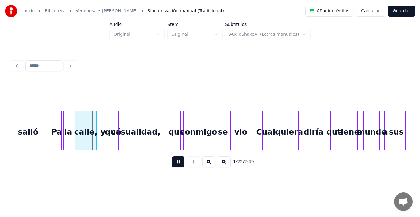
click at [174, 164] on button at bounding box center [178, 161] width 12 height 11
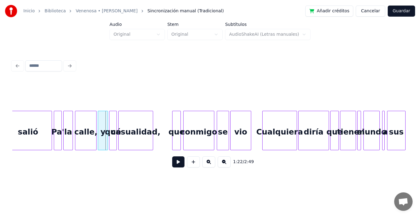
click at [174, 164] on button at bounding box center [178, 161] width 12 height 11
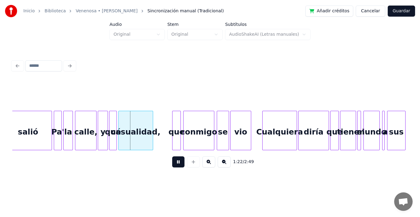
click at [174, 164] on button at bounding box center [178, 161] width 12 height 11
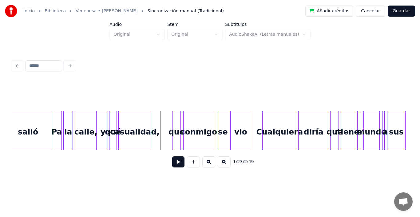
click at [150, 114] on div at bounding box center [150, 130] width 2 height 39
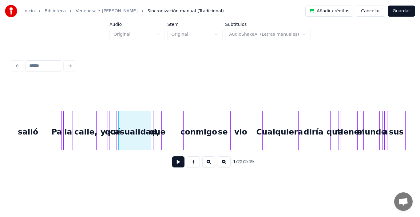
click at [159, 130] on div "que" at bounding box center [157, 132] width 8 height 42
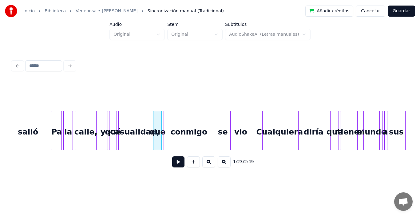
click at [164, 125] on div at bounding box center [165, 130] width 2 height 39
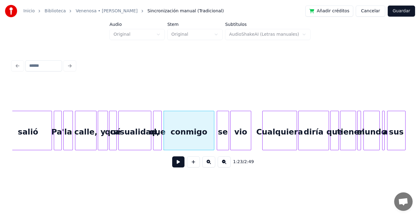
click at [158, 121] on div "que" at bounding box center [157, 132] width 8 height 42
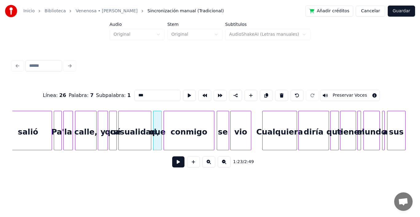
click at [173, 164] on button at bounding box center [178, 161] width 12 height 11
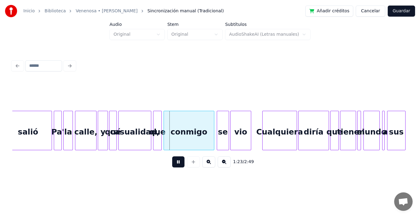
click at [173, 164] on button at bounding box center [178, 161] width 12 height 11
click at [195, 123] on div at bounding box center [194, 130] width 2 height 39
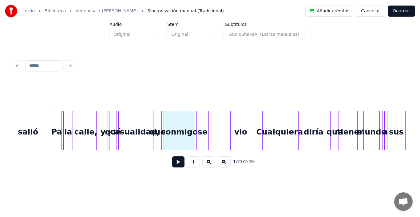
click at [203, 130] on div "se" at bounding box center [203, 132] width 12 height 42
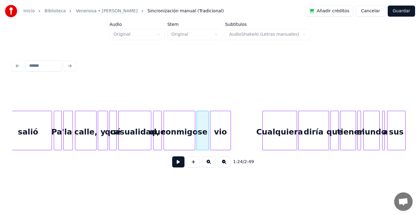
click at [221, 131] on div "vio" at bounding box center [220, 132] width 20 height 42
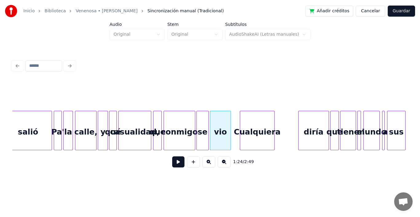
click at [257, 133] on div "Cualquiera" at bounding box center [257, 132] width 34 height 42
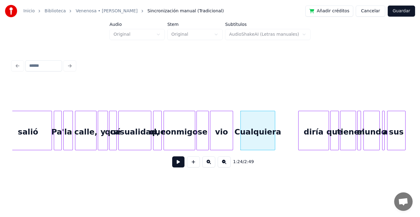
click at [233, 117] on div at bounding box center [232, 130] width 2 height 39
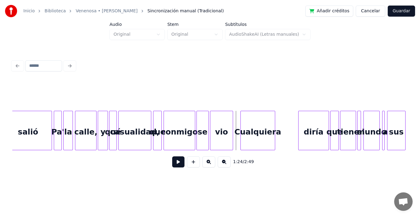
click at [175, 163] on button at bounding box center [178, 161] width 12 height 11
click at [291, 132] on div "diría" at bounding box center [292, 132] width 30 height 42
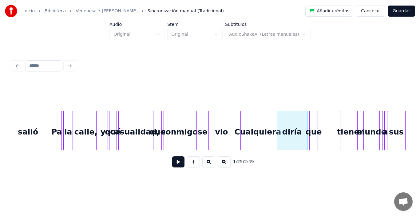
click at [313, 131] on div "que" at bounding box center [314, 132] width 8 height 42
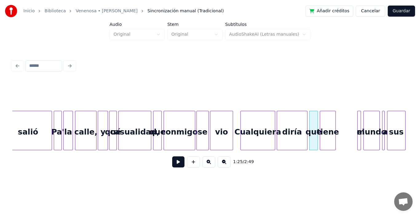
click at [332, 133] on div "tiene" at bounding box center [327, 132] width 15 height 42
click at [236, 116] on div "salió Pa' la calle, y qué casualidad, que conmigo se vio Cualquiera diría que t…" at bounding box center [235, 130] width 10419 height 39
click at [178, 167] on button at bounding box center [178, 161] width 12 height 11
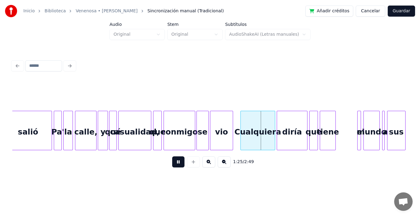
click at [178, 167] on button at bounding box center [178, 161] width 12 height 11
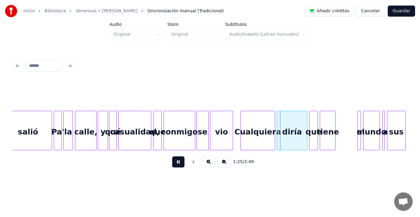
click at [178, 167] on button at bounding box center [178, 161] width 12 height 11
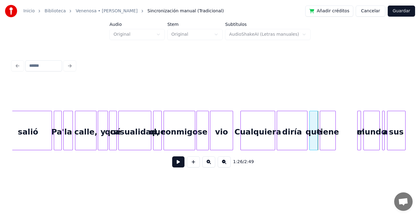
click at [178, 167] on button at bounding box center [178, 161] width 12 height 11
click at [175, 164] on button at bounding box center [178, 161] width 12 height 11
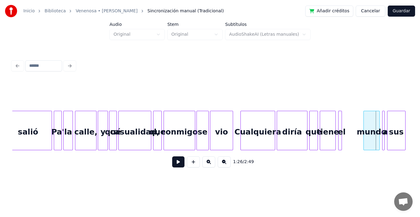
click at [343, 117] on div "el" at bounding box center [342, 132] width 6 height 42
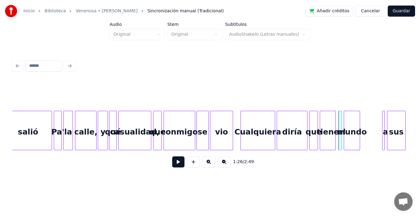
click at [351, 123] on div "mundo" at bounding box center [351, 132] width 15 height 42
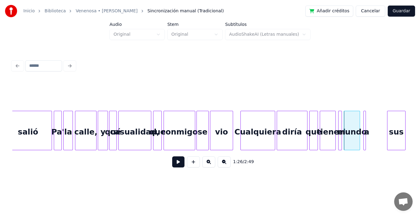
click at [367, 119] on div "a" at bounding box center [367, 132] width 6 height 42
click at [235, 114] on div "salió Pa' la calle, y qué casualidad, que conmigo se vio Cualquiera diría que t…" at bounding box center [235, 130] width 10419 height 39
click at [177, 164] on button at bounding box center [178, 161] width 12 height 11
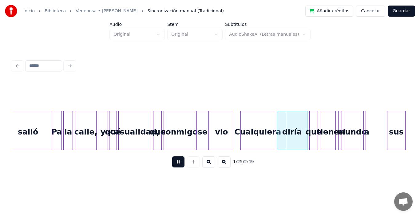
click at [177, 164] on button at bounding box center [178, 161] width 12 height 11
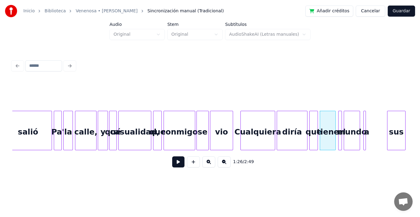
click at [177, 164] on button at bounding box center [178, 161] width 12 height 11
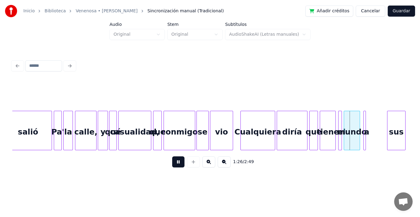
click at [177, 164] on button at bounding box center [178, 161] width 12 height 11
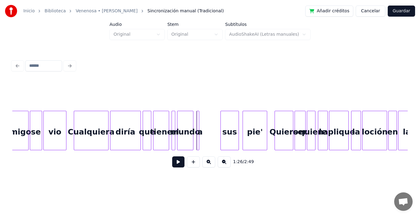
scroll to position [0, 5170]
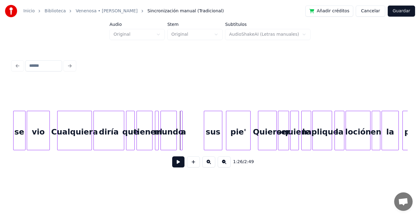
click at [135, 112] on div "se vio [PERSON_NAME] diría que tiene el mundo a sus pie' Quiero ser quien le ap…" at bounding box center [51, 130] width 10419 height 39
click at [173, 164] on button at bounding box center [178, 161] width 12 height 11
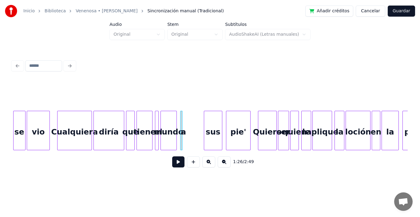
click at [153, 116] on div "tiene" at bounding box center [145, 130] width 16 height 39
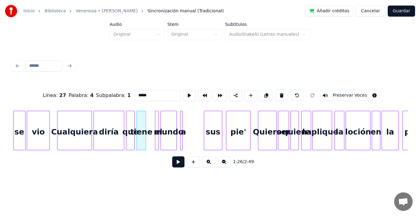
click at [145, 116] on div at bounding box center [145, 130] width 2 height 39
click at [152, 115] on div "el" at bounding box center [151, 132] width 6 height 42
click at [153, 120] on div at bounding box center [153, 130] width 2 height 39
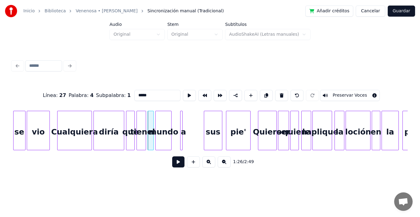
click at [163, 122] on div "mundo" at bounding box center [163, 132] width 15 height 42
click at [168, 115] on div at bounding box center [167, 130] width 2 height 39
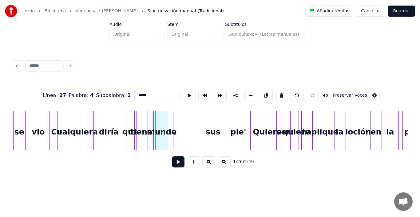
click at [174, 114] on div "a" at bounding box center [174, 132] width 6 height 42
click at [177, 119] on div at bounding box center [176, 130] width 2 height 39
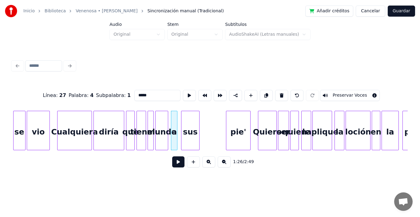
click at [190, 127] on div "sus" at bounding box center [190, 132] width 18 height 42
click at [125, 111] on div "se vio [PERSON_NAME] diría que tiene el mundo a sus pie' Quiero ser quien le ap…" at bounding box center [51, 130] width 10419 height 39
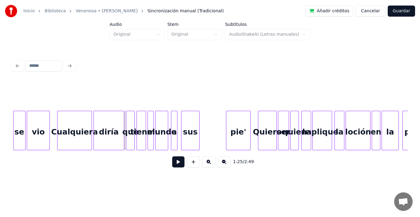
click at [173, 165] on button at bounding box center [178, 161] width 12 height 11
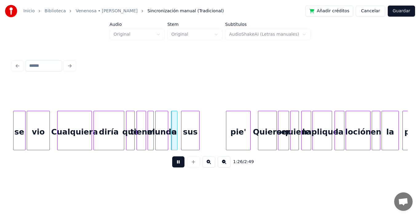
click at [173, 165] on button at bounding box center [178, 161] width 12 height 11
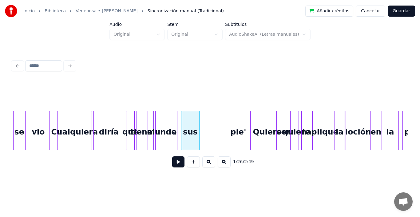
click at [173, 165] on button at bounding box center [178, 161] width 12 height 11
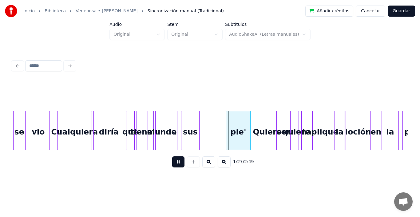
click at [173, 165] on button at bounding box center [178, 161] width 12 height 11
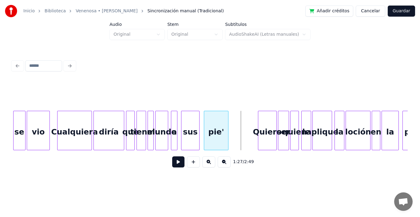
click at [214, 129] on div "pie'" at bounding box center [216, 132] width 24 height 42
click at [231, 129] on div at bounding box center [231, 130] width 2 height 39
click at [201, 126] on div at bounding box center [201, 130] width 2 height 39
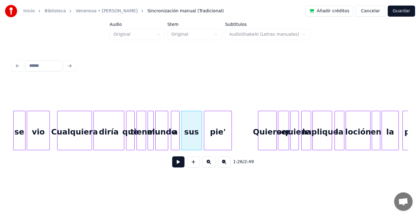
click at [179, 118] on div at bounding box center [178, 130] width 2 height 39
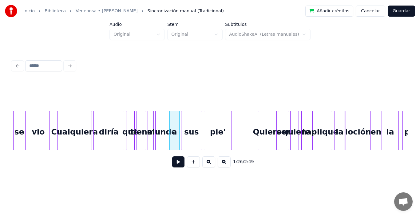
click at [171, 118] on div at bounding box center [171, 130] width 2 height 39
click at [155, 112] on div "se vio [PERSON_NAME] diría que tiene el mundo a sus pie' Quiero ser quien le ap…" at bounding box center [51, 130] width 10419 height 39
click at [173, 164] on button at bounding box center [178, 161] width 12 height 11
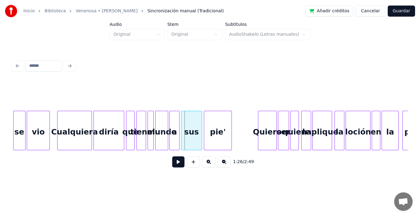
click at [173, 164] on button at bounding box center [178, 161] width 12 height 11
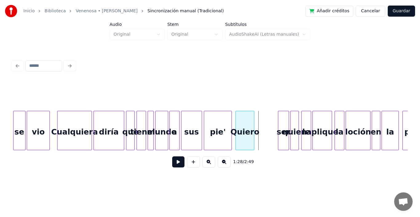
click at [245, 131] on div "Quiero" at bounding box center [245, 132] width 18 height 42
click at [234, 114] on div "se vio [PERSON_NAME] diría que tiene el mundo a sus pie' Quiero ser quien le ap…" at bounding box center [51, 130] width 10419 height 39
click at [176, 164] on button at bounding box center [178, 161] width 12 height 11
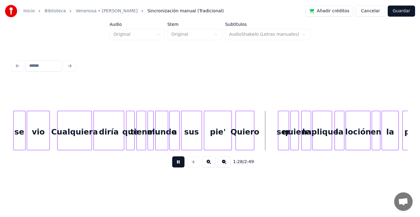
click at [176, 164] on button at bounding box center [178, 161] width 12 height 11
click at [260, 131] on div "ser" at bounding box center [261, 132] width 10 height 42
click at [297, 128] on div at bounding box center [298, 130] width 2 height 39
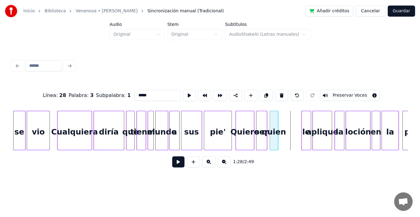
click at [273, 120] on div "quien" at bounding box center [274, 132] width 8 height 42
click at [286, 121] on div "le" at bounding box center [285, 132] width 9 height 42
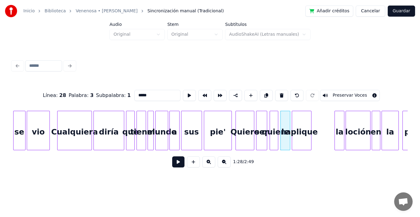
click at [301, 125] on div "aplique" at bounding box center [301, 132] width 19 height 42
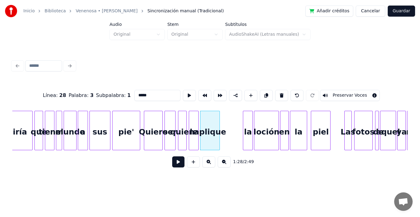
scroll to position [0, 5303]
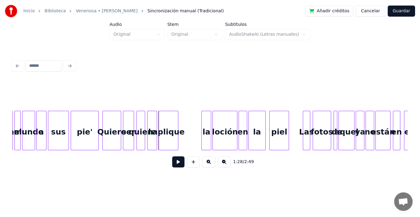
click at [174, 163] on button at bounding box center [178, 161] width 12 height 11
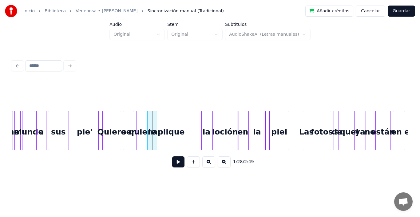
click at [174, 163] on button at bounding box center [178, 161] width 12 height 11
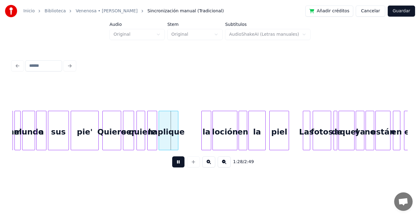
click at [174, 163] on button at bounding box center [178, 161] width 12 height 11
click at [173, 162] on button at bounding box center [178, 161] width 12 height 11
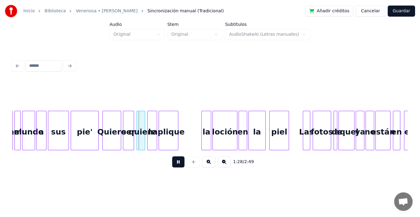
click at [173, 162] on button at bounding box center [178, 161] width 12 height 11
click at [172, 162] on button at bounding box center [178, 161] width 12 height 11
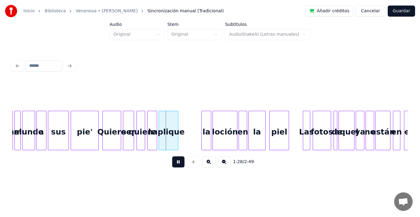
click at [172, 162] on button at bounding box center [178, 161] width 12 height 11
click at [174, 166] on button at bounding box center [178, 161] width 12 height 11
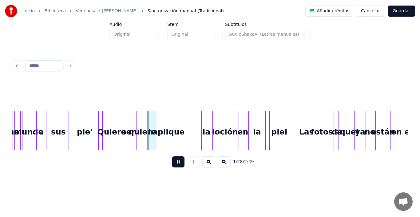
click at [174, 166] on button at bounding box center [178, 161] width 12 height 11
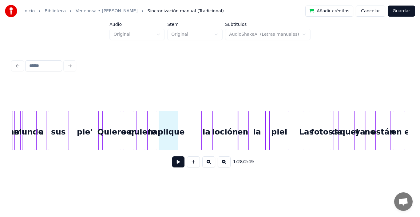
click at [172, 163] on button at bounding box center [178, 161] width 12 height 11
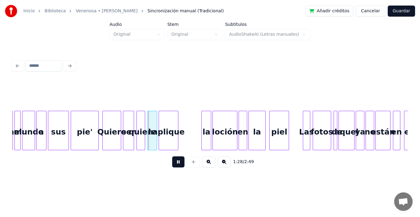
click at [172, 163] on button at bounding box center [178, 161] width 12 height 11
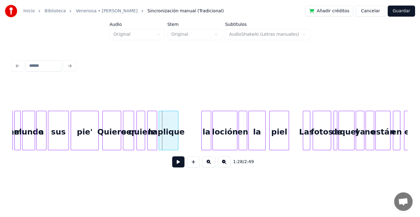
click at [172, 163] on button at bounding box center [178, 161] width 12 height 11
click at [141, 119] on div at bounding box center [142, 130] width 2 height 39
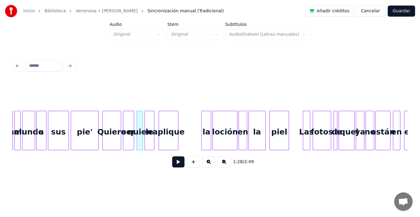
click at [150, 119] on div "le" at bounding box center [149, 132] width 9 height 42
click at [158, 117] on div at bounding box center [158, 130] width 2 height 39
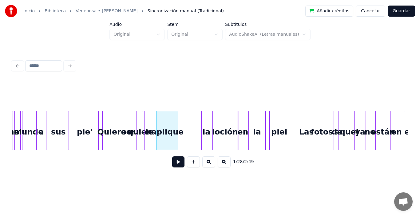
click at [173, 165] on button at bounding box center [178, 161] width 12 height 11
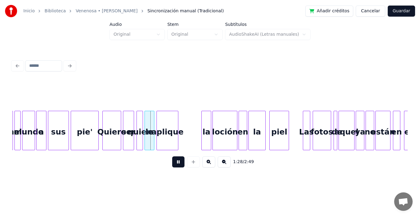
click at [173, 165] on button at bounding box center [178, 161] width 12 height 11
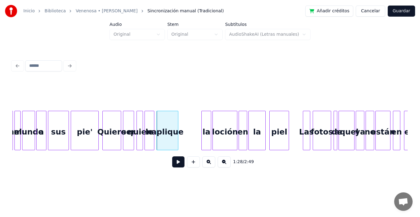
click at [173, 165] on button at bounding box center [178, 161] width 12 height 11
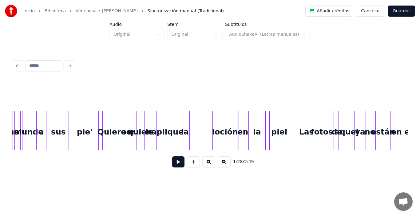
click at [185, 123] on div "la" at bounding box center [184, 132] width 9 height 42
click at [172, 163] on button at bounding box center [178, 161] width 12 height 11
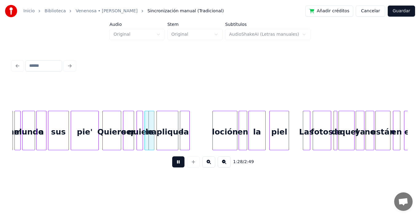
click at [172, 163] on button at bounding box center [178, 161] width 12 height 11
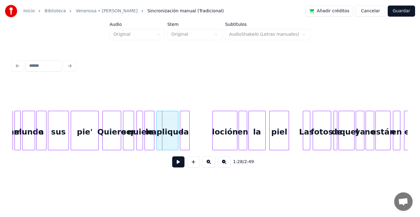
click at [172, 163] on button at bounding box center [178, 161] width 12 height 11
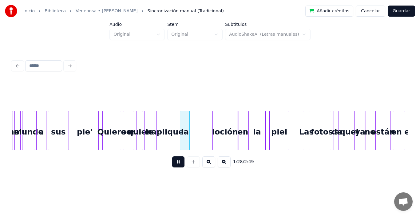
click at [172, 163] on button at bounding box center [178, 161] width 12 height 11
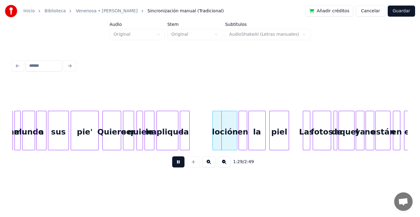
click at [172, 163] on button at bounding box center [178, 161] width 12 height 11
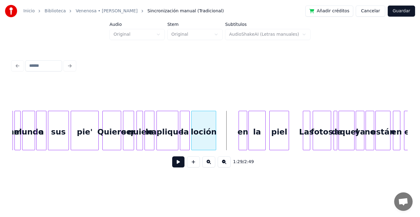
click at [202, 128] on div "loción" at bounding box center [204, 132] width 24 height 42
click at [176, 166] on button at bounding box center [178, 161] width 12 height 11
click at [175, 163] on button at bounding box center [178, 161] width 12 height 11
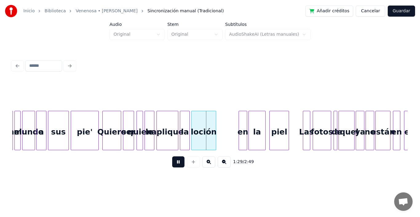
click at [175, 163] on button at bounding box center [178, 161] width 12 height 11
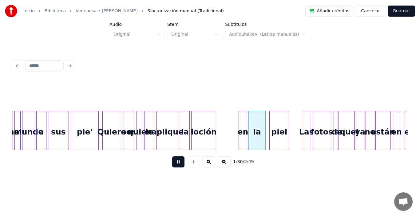
click at [175, 163] on button at bounding box center [178, 161] width 12 height 11
click at [216, 113] on div "loción" at bounding box center [203, 130] width 25 height 39
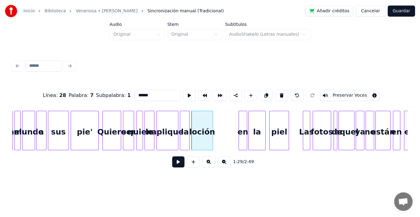
click at [212, 119] on div at bounding box center [212, 130] width 2 height 39
click at [218, 123] on div "en" at bounding box center [218, 132] width 8 height 42
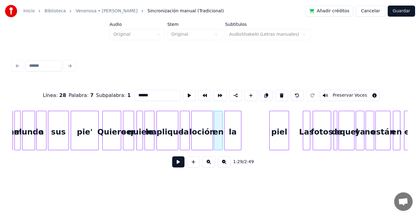
click at [233, 127] on div "la" at bounding box center [233, 132] width 17 height 42
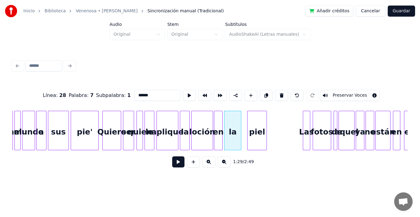
click at [261, 130] on div "piel" at bounding box center [257, 132] width 19 height 42
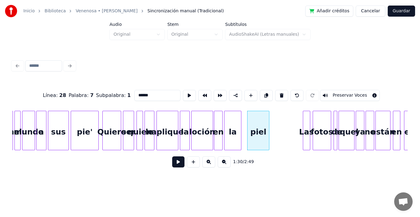
click at [268, 118] on div at bounding box center [268, 130] width 2 height 39
click at [245, 115] on div at bounding box center [245, 130] width 2 height 39
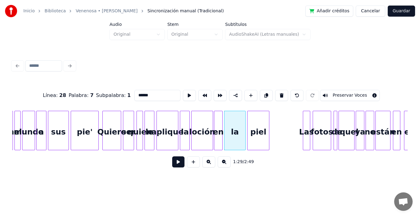
click at [219, 123] on div "en" at bounding box center [218, 132] width 8 height 42
type input "**"
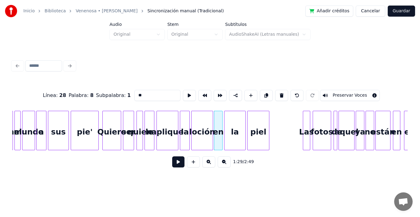
click at [173, 165] on button at bounding box center [178, 161] width 12 height 11
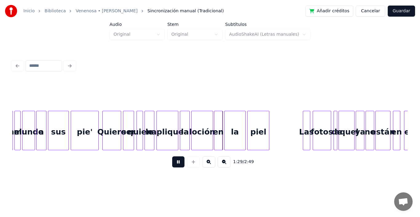
click at [173, 165] on button at bounding box center [178, 161] width 12 height 11
click at [284, 125] on div "Las" at bounding box center [283, 132] width 7 height 42
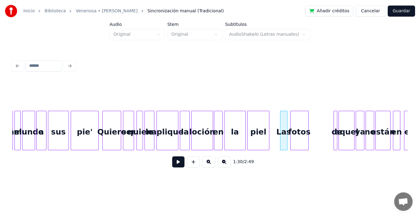
click at [297, 132] on div "fotos" at bounding box center [300, 132] width 18 height 42
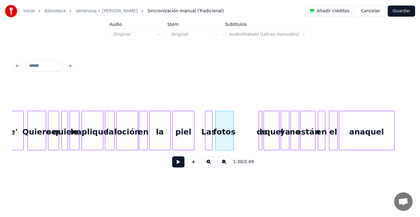
scroll to position [0, 5428]
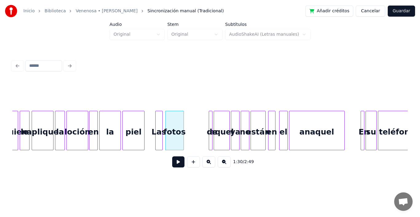
click at [173, 165] on button at bounding box center [178, 161] width 12 height 11
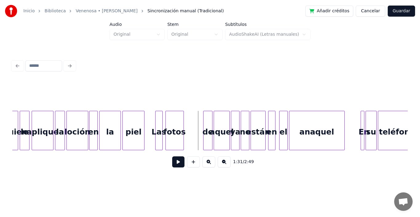
click at [204, 118] on div at bounding box center [205, 130] width 2 height 39
click at [191, 122] on div "de" at bounding box center [193, 132] width 8 height 42
click at [185, 117] on div at bounding box center [185, 130] width 2 height 39
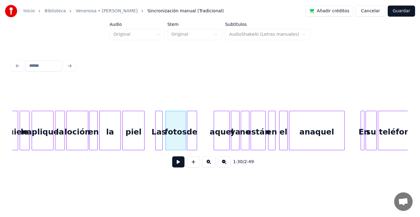
click at [188, 120] on div at bounding box center [188, 130] width 2 height 39
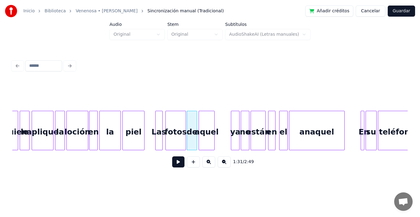
click at [205, 125] on div "aquel" at bounding box center [206, 132] width 15 height 42
click at [172, 165] on button at bounding box center [178, 161] width 12 height 11
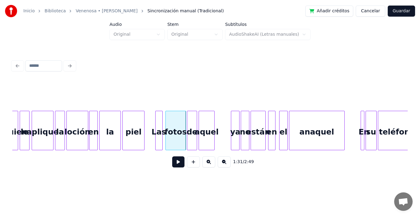
click at [172, 165] on button at bounding box center [178, 161] width 12 height 11
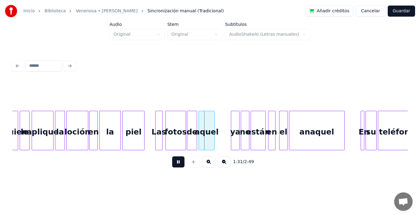
click at [172, 165] on button at bounding box center [178, 161] width 12 height 11
click at [186, 107] on div at bounding box center [210, 95] width 396 height 31
click at [181, 116] on div "fotos" at bounding box center [176, 132] width 20 height 42
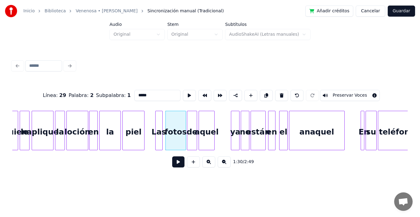
click at [172, 167] on button at bounding box center [178, 161] width 12 height 11
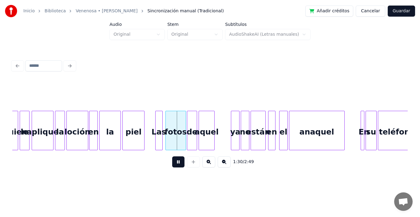
click at [172, 167] on button at bounding box center [178, 161] width 12 height 11
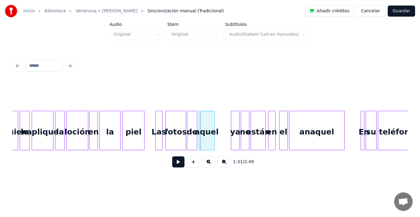
click at [172, 167] on button at bounding box center [178, 161] width 12 height 11
click at [207, 113] on div at bounding box center [207, 130] width 2 height 39
click at [214, 129] on div "ya" at bounding box center [214, 132] width 8 height 42
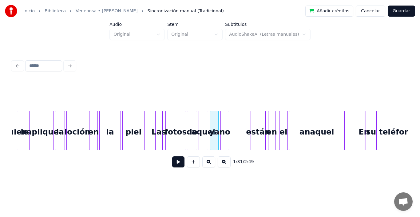
click at [224, 130] on div "no" at bounding box center [225, 132] width 8 height 42
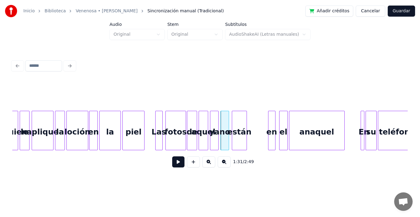
click at [239, 129] on div "están" at bounding box center [239, 132] width 14 height 42
click at [241, 121] on div at bounding box center [241, 130] width 2 height 39
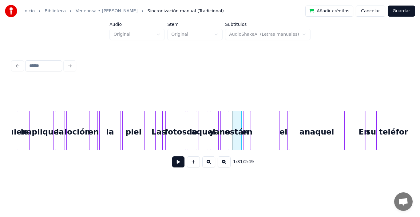
click at [248, 128] on div "en" at bounding box center [247, 132] width 7 height 42
click at [286, 125] on div at bounding box center [287, 130] width 2 height 39
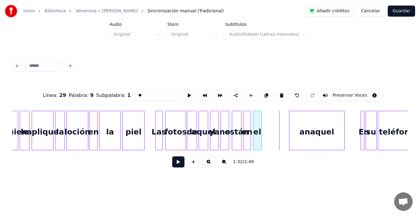
click at [258, 128] on div "el" at bounding box center [257, 132] width 8 height 42
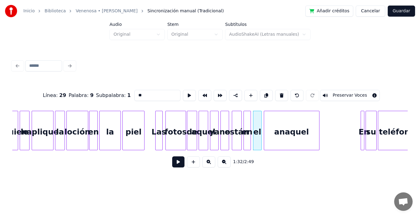
click at [285, 128] on div "anaquel" at bounding box center [291, 132] width 55 height 42
